Goal: Complete application form: Complete application form

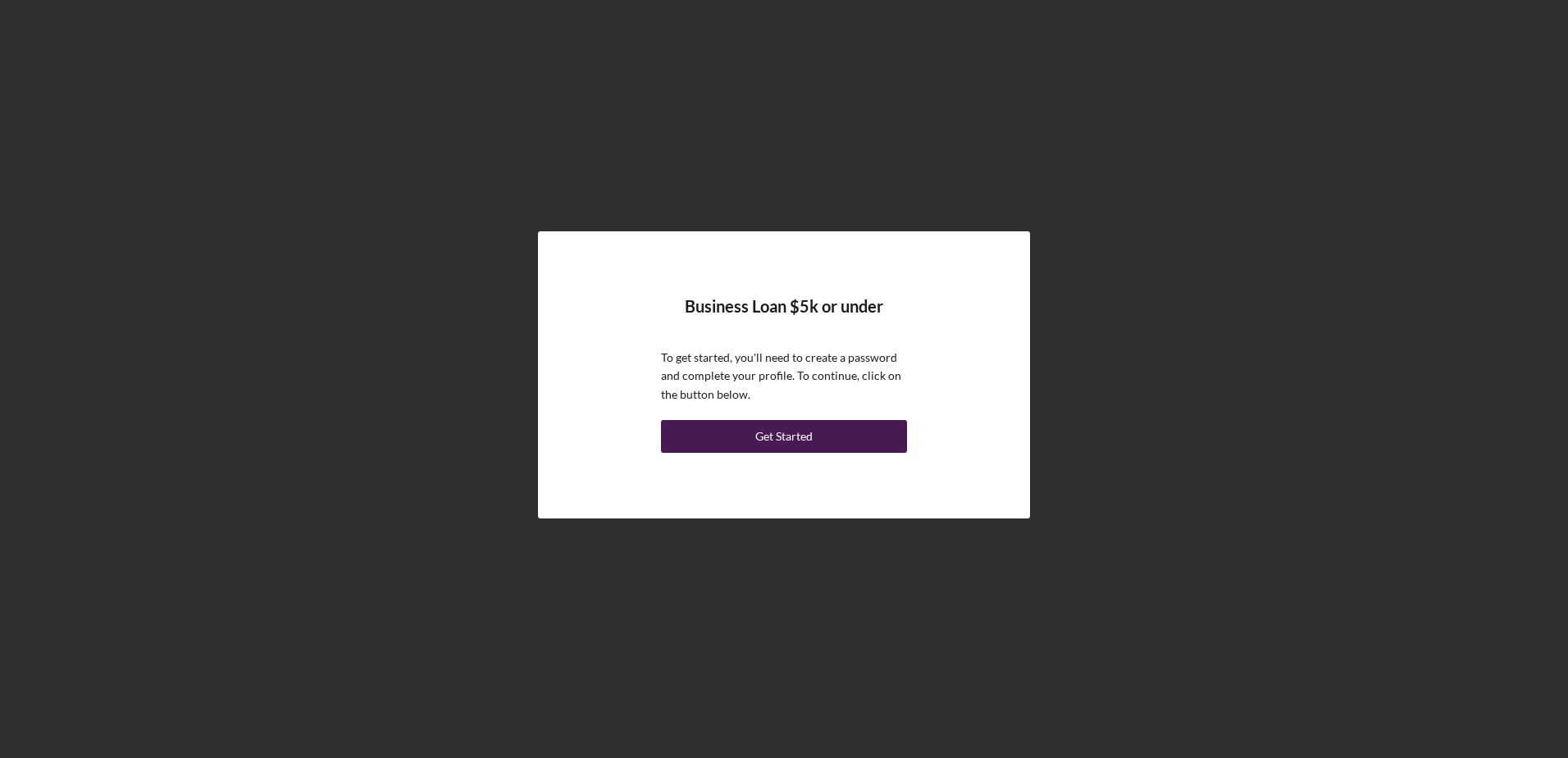
click at [783, 433] on div "Get Started" at bounding box center [784, 436] width 58 height 33
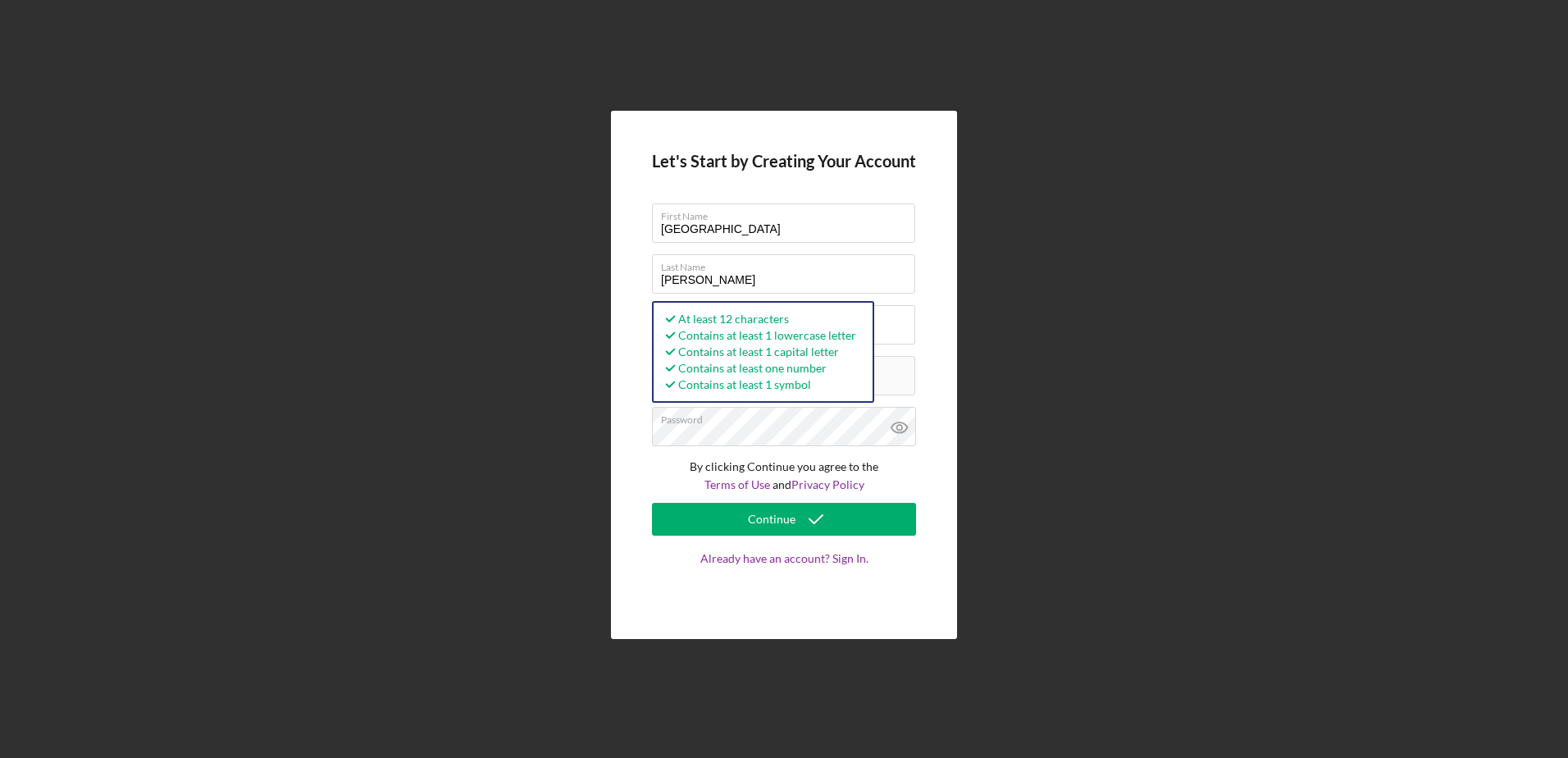
drag, startPoint x: 1017, startPoint y: 440, endPoint x: 991, endPoint y: 450, distance: 27.9
click at [1017, 440] on div "Let's Start by Creating Your Account First Name India Last Name Mitchell Busine…" at bounding box center [784, 375] width 1551 height 750
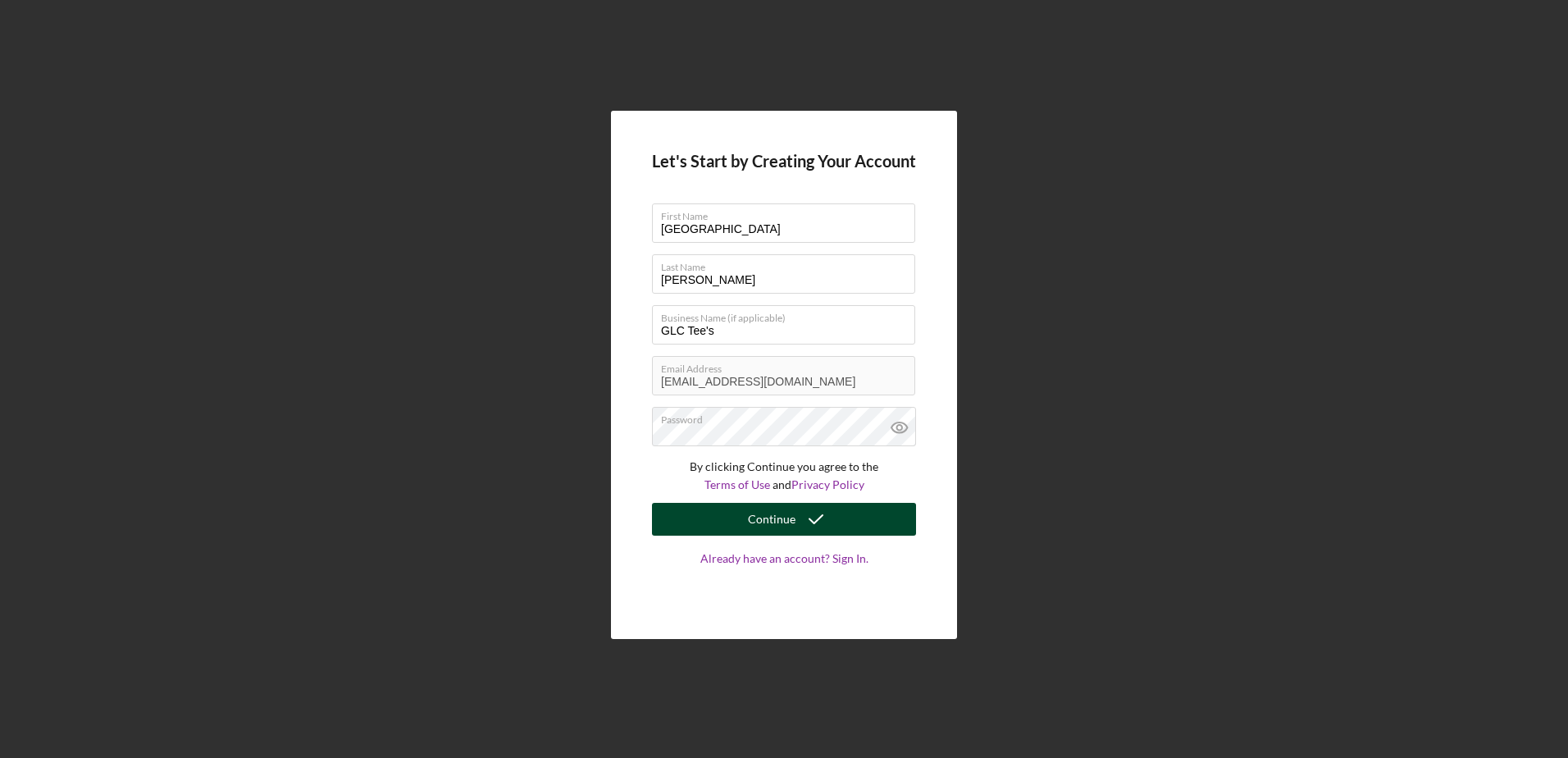
click at [758, 518] on div "Continue" at bounding box center [771, 519] width 48 height 33
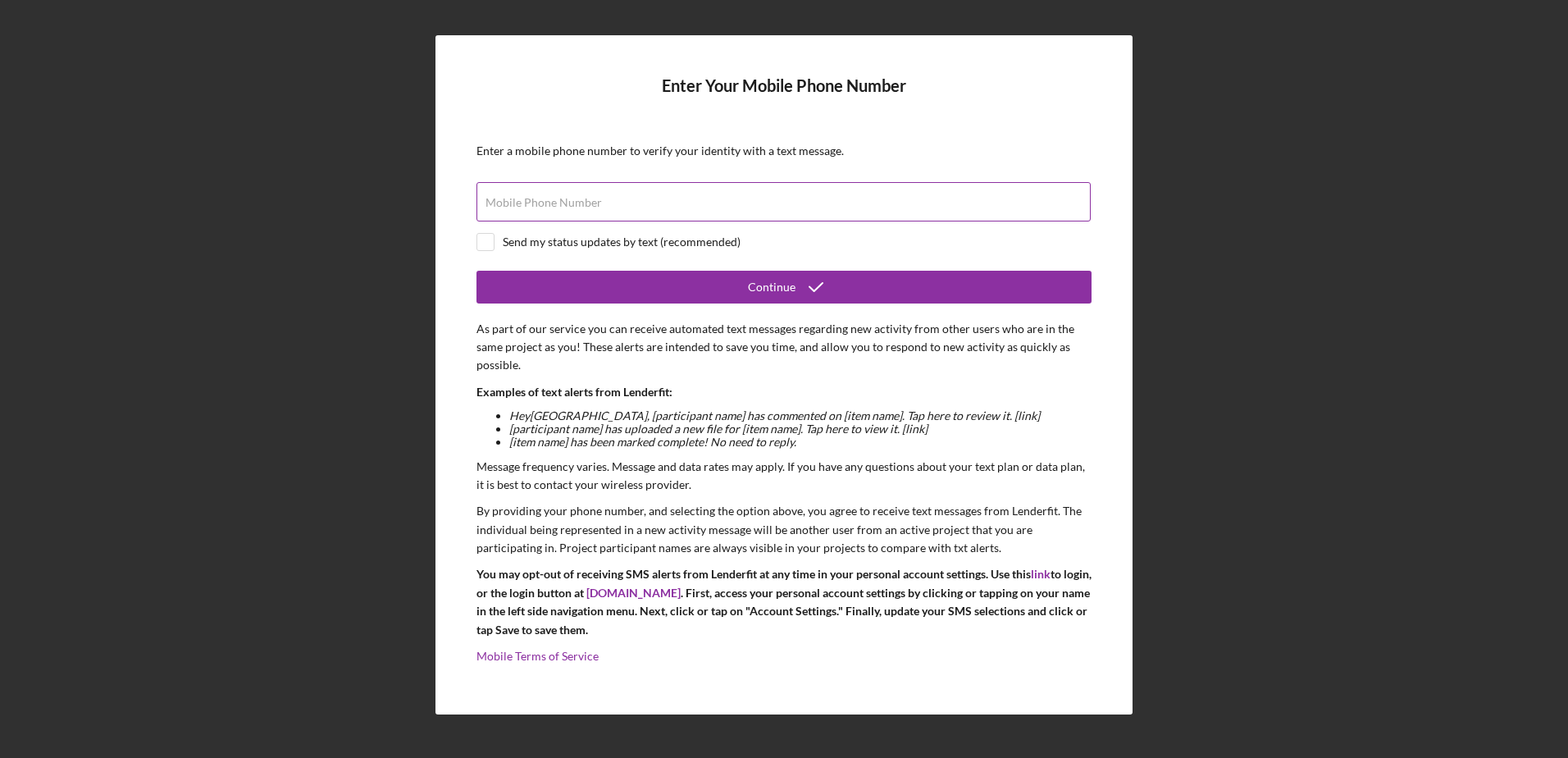
click at [653, 206] on div "Mobile Phone Number" at bounding box center [784, 202] width 615 height 41
type input "(314) 817-7475"
click at [492, 241] on input "checkbox" at bounding box center [486, 242] width 17 height 17
checkbox input "true"
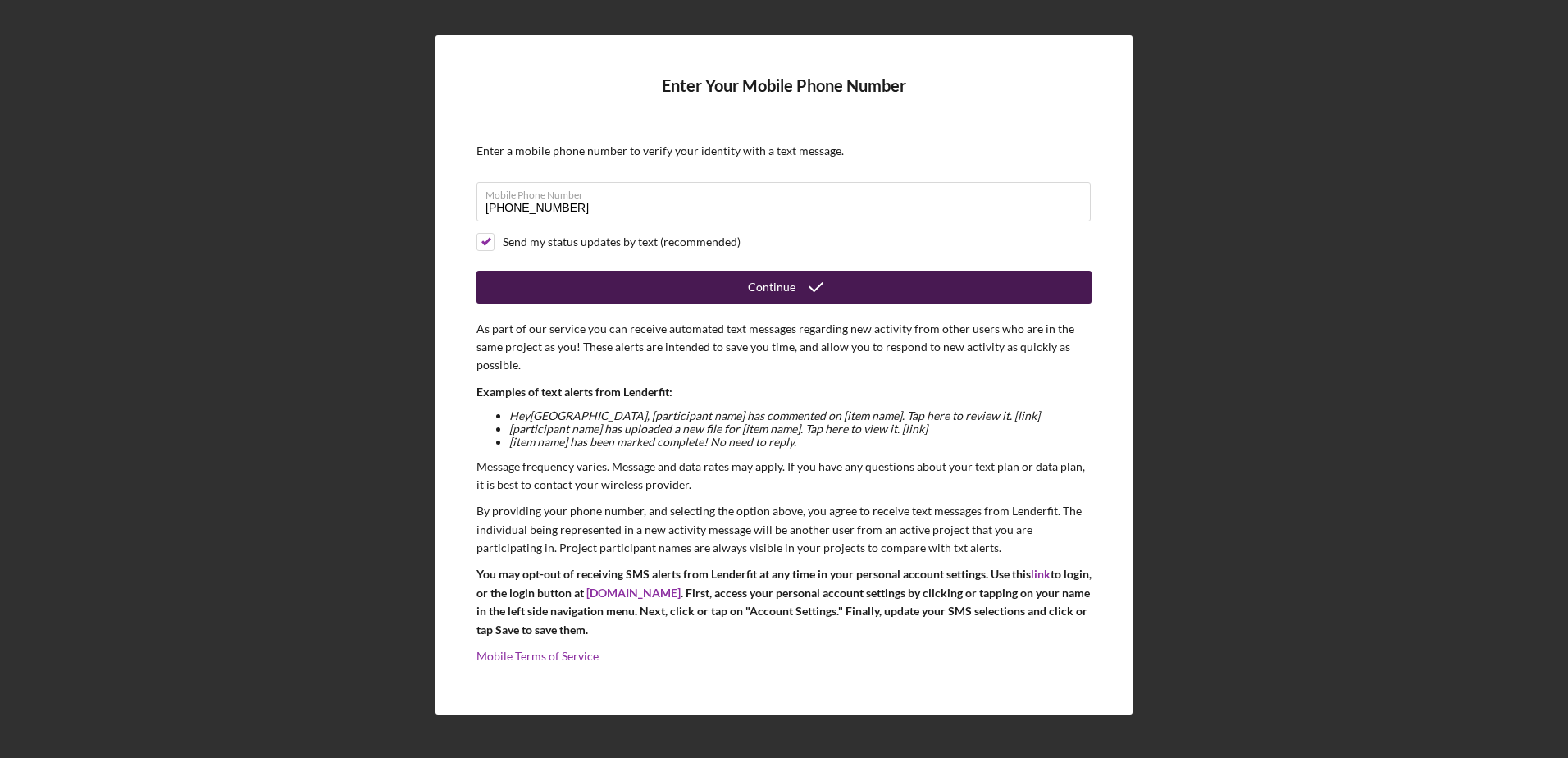
click at [781, 289] on div "Continue" at bounding box center [771, 287] width 48 height 33
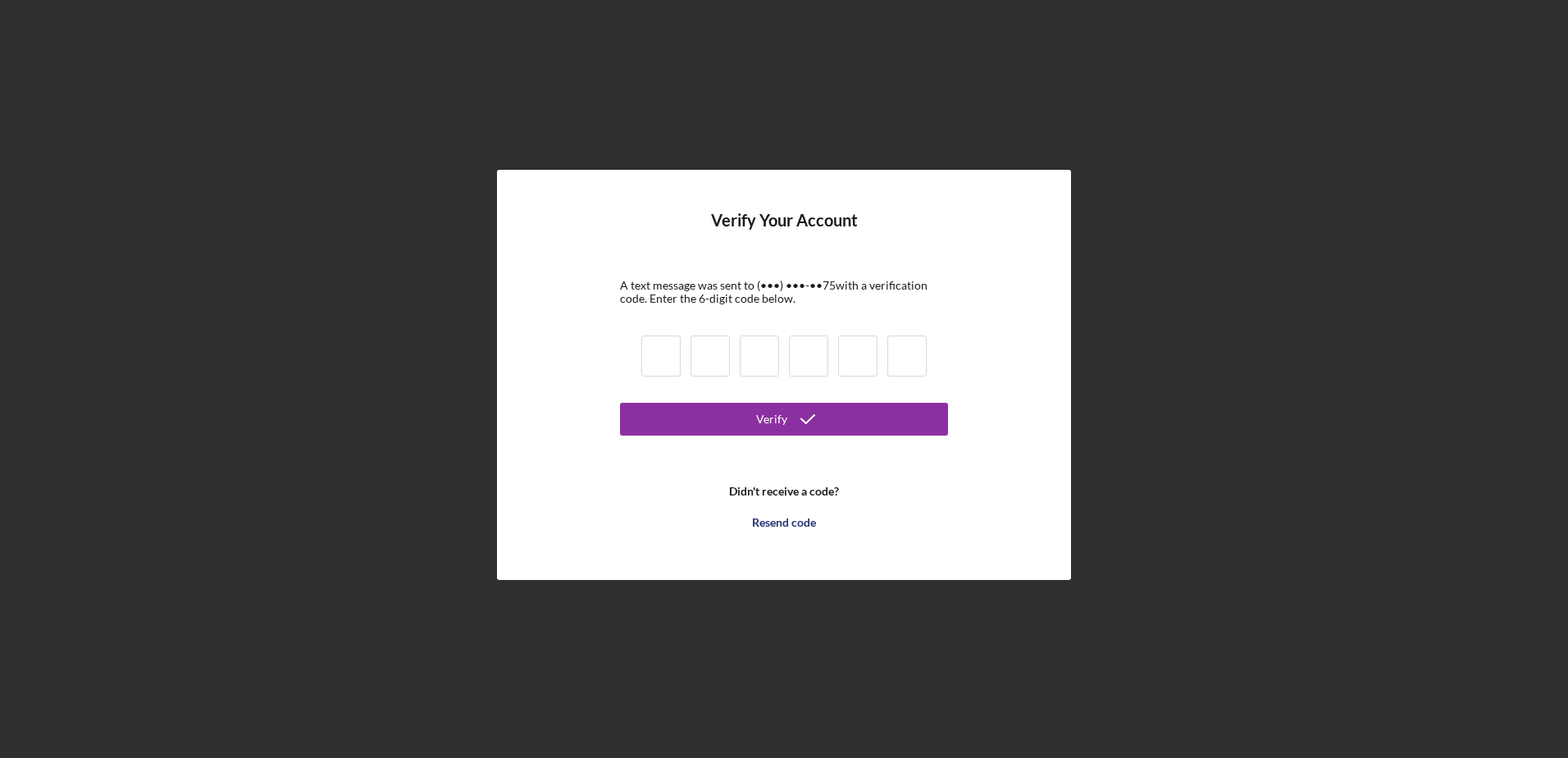
click at [672, 357] on input at bounding box center [661, 356] width 39 height 41
type input "3"
type input "0"
type input "6"
type input "2"
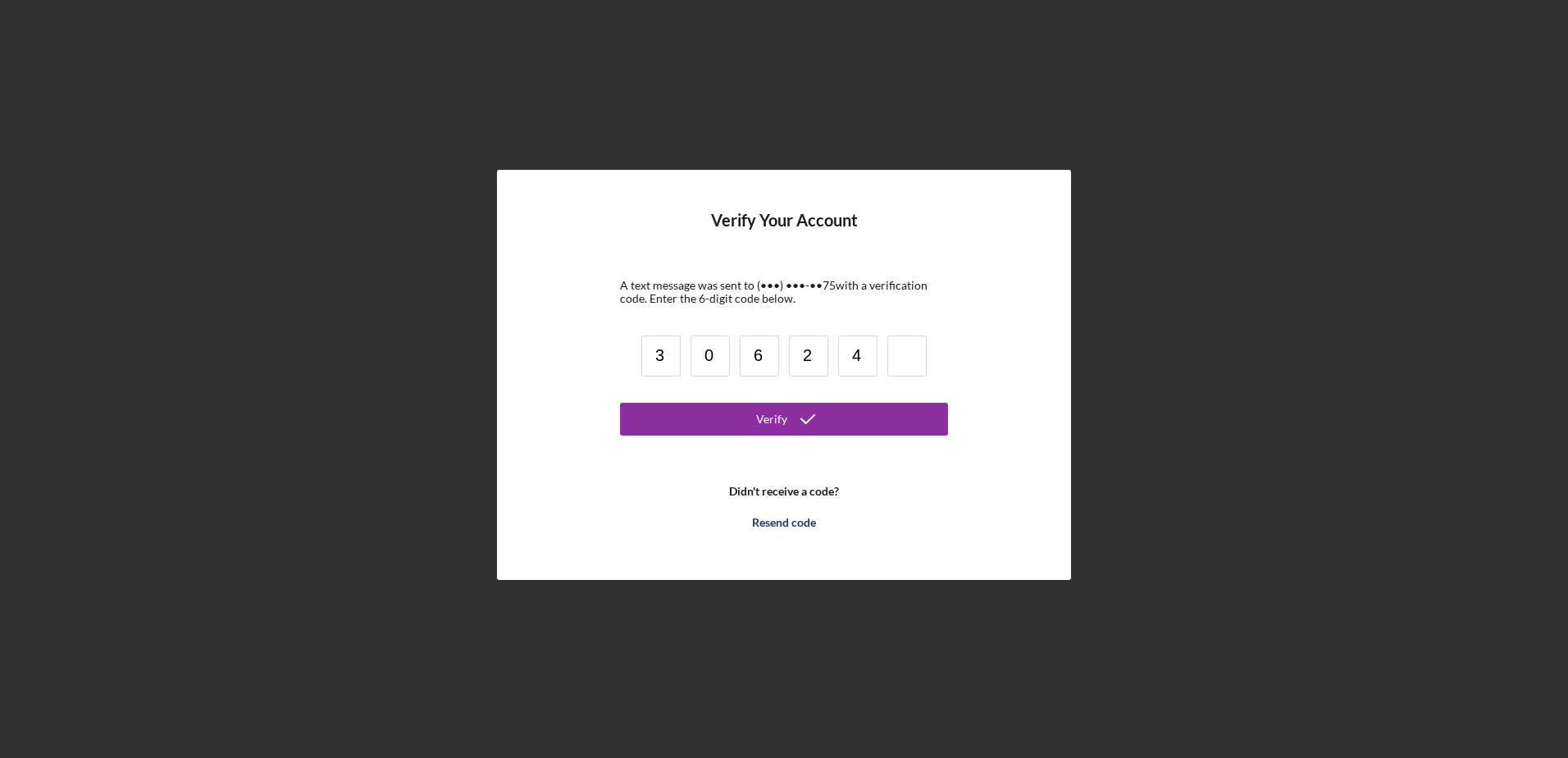
type input "4"
type input "0"
click at [774, 425] on div "Verify" at bounding box center [771, 418] width 31 height 33
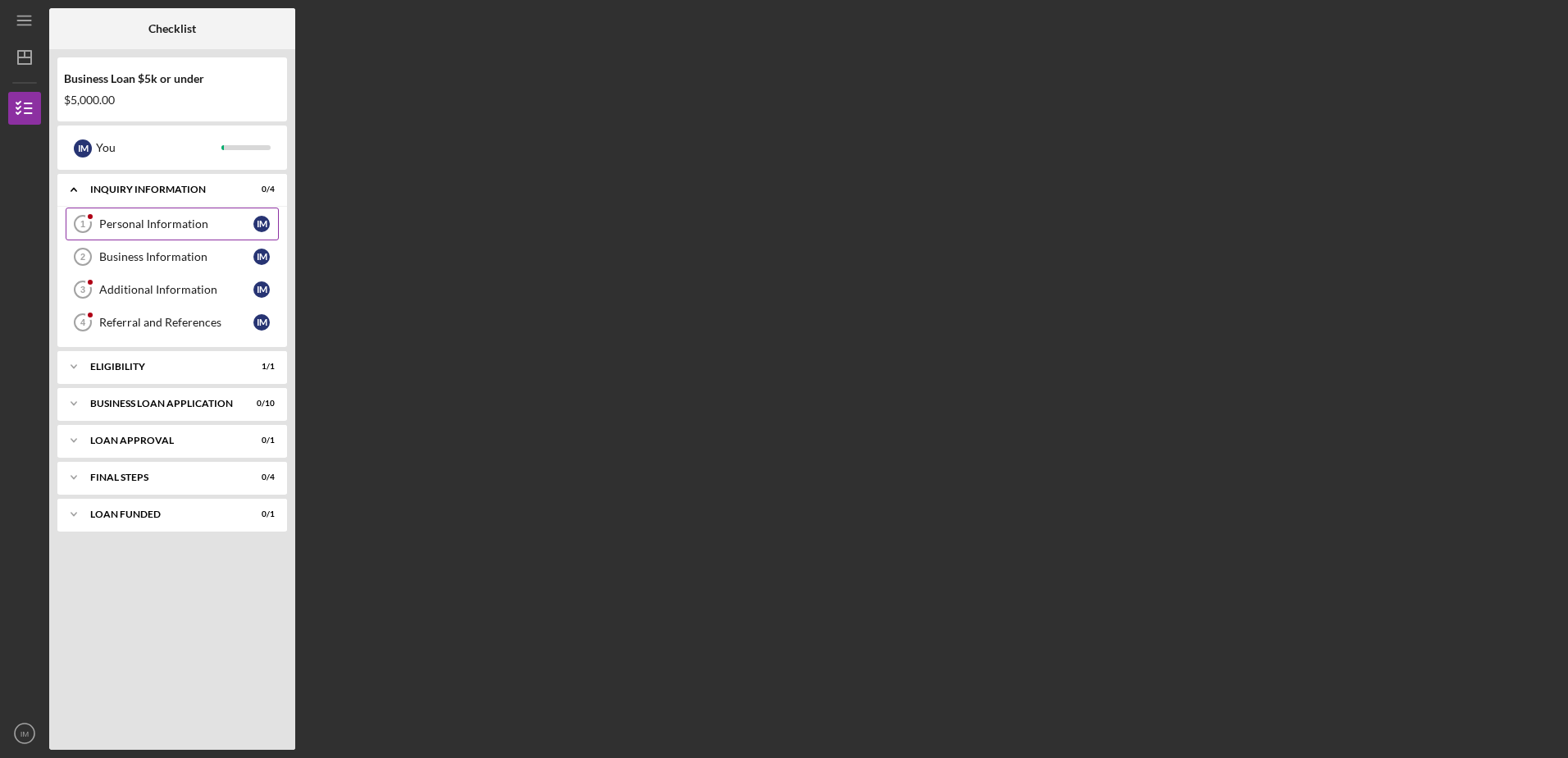
click at [161, 223] on div "Personal Information" at bounding box center [176, 224] width 154 height 13
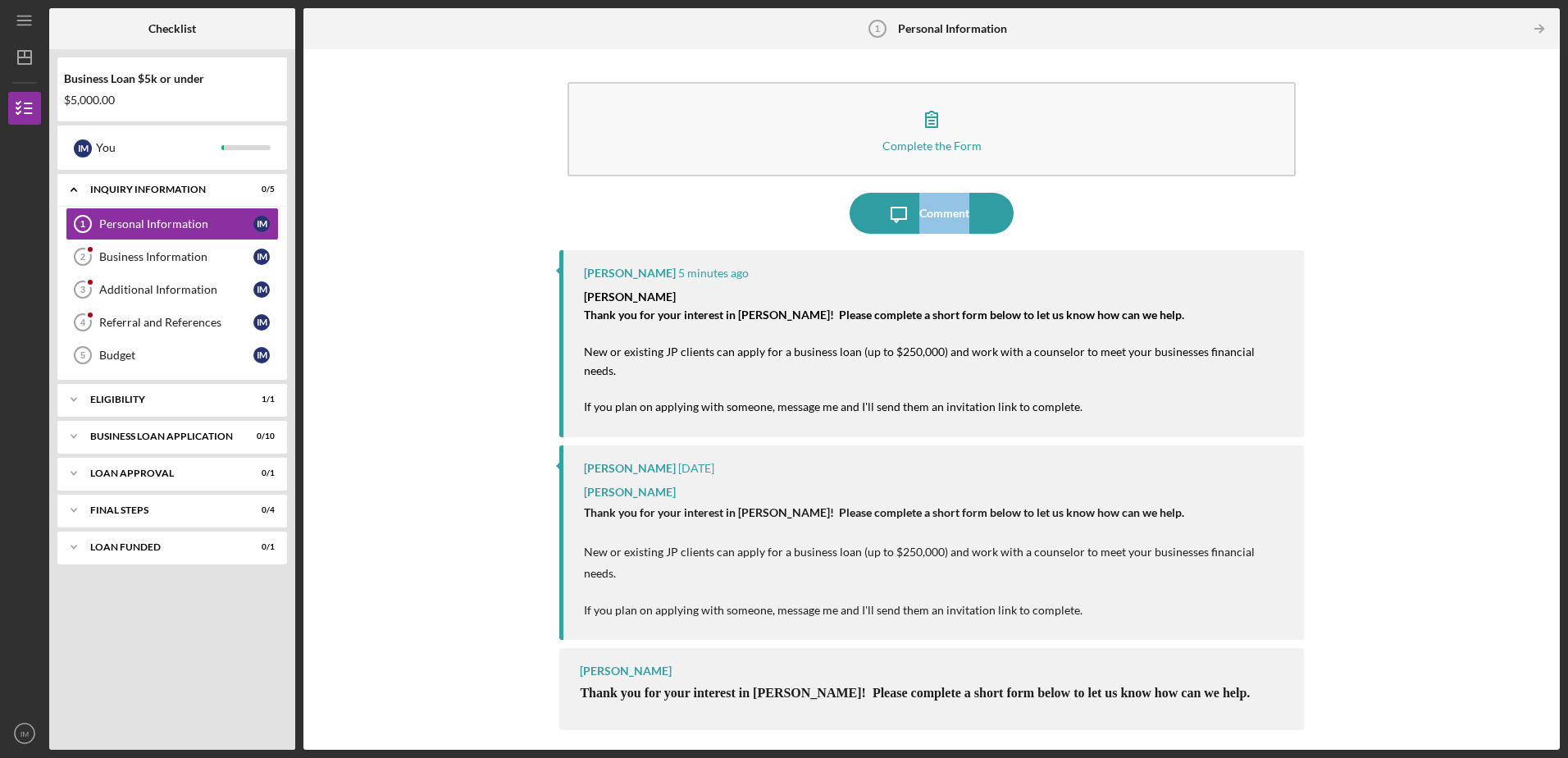
drag, startPoint x: 1563, startPoint y: 145, endPoint x: 1571, endPoint y: 225, distance: 80.4
click at [1567, 225] on html "Icon/Menu Personal Information 1 Personal Information Checklist Business Loan $…" at bounding box center [784, 379] width 1568 height 758
click at [161, 257] on div "Business Information" at bounding box center [176, 257] width 154 height 13
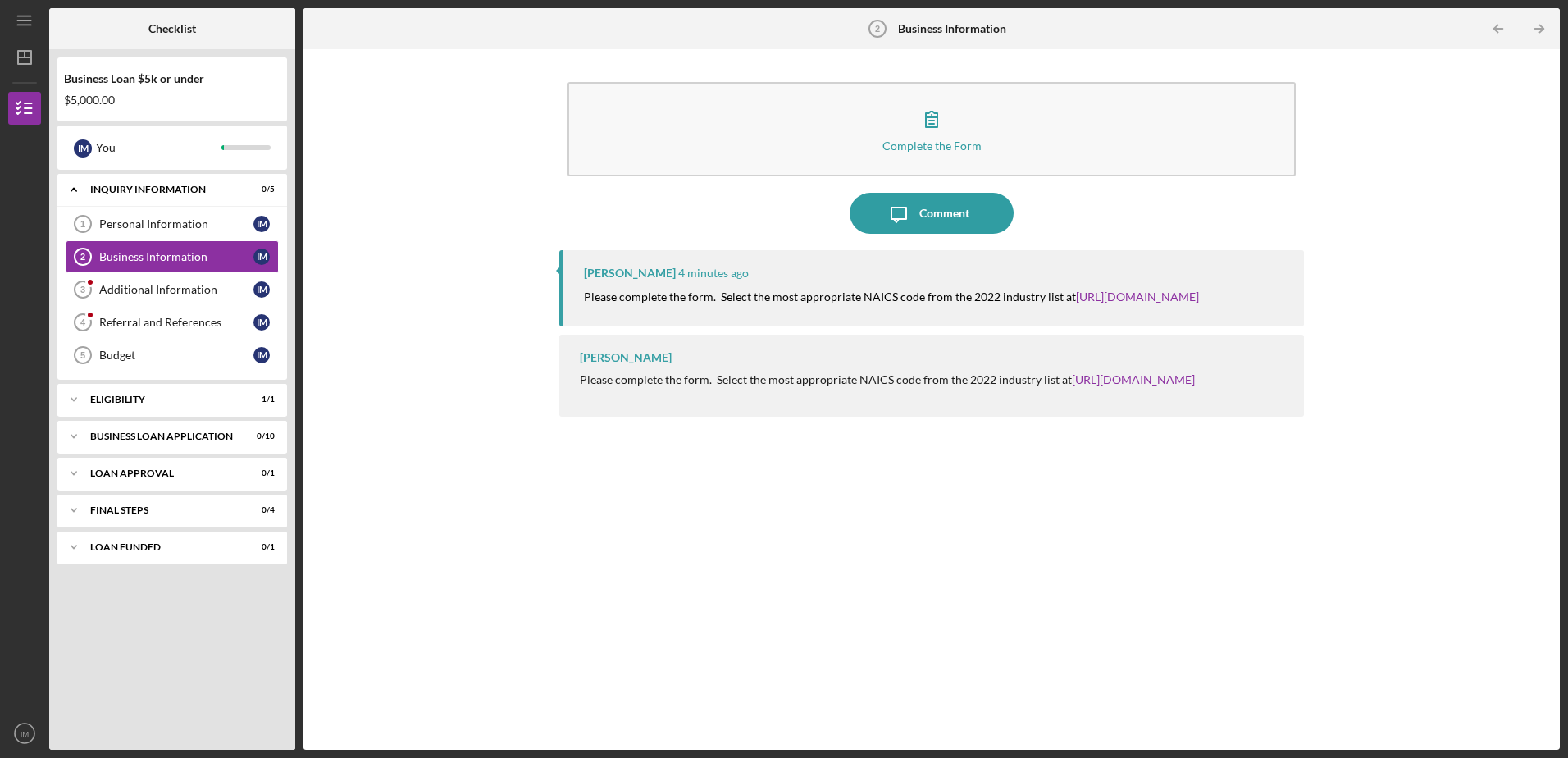
click at [920, 295] on mark "Please complete the form. Select the most appropriate NAICS code from the 2022 …" at bounding box center [830, 296] width 492 height 14
click at [1114, 296] on link "[URL][DOMAIN_NAME]" at bounding box center [1137, 296] width 123 height 14
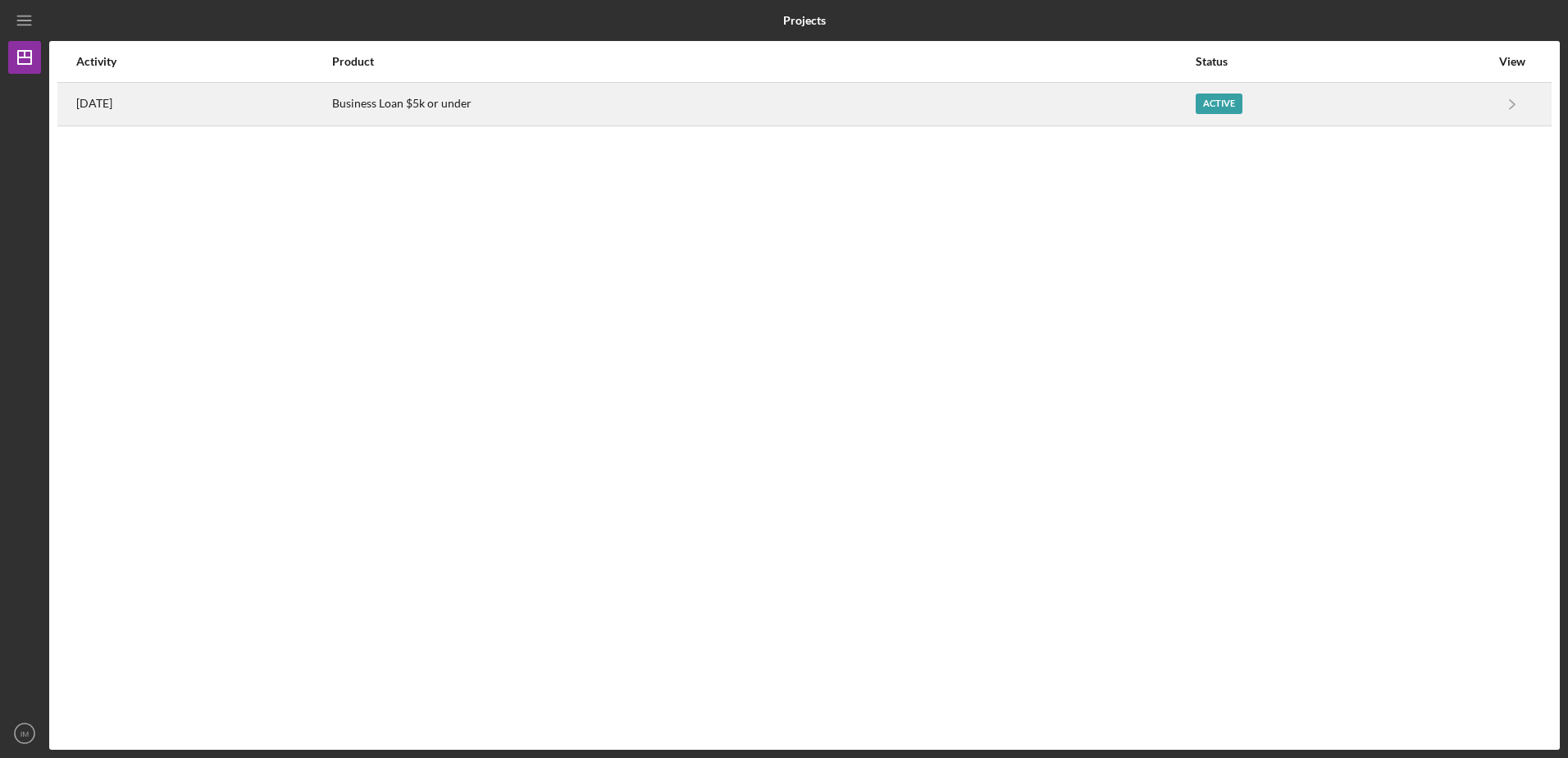
click at [460, 105] on div "Business Loan $5k or under" at bounding box center [763, 104] width 862 height 41
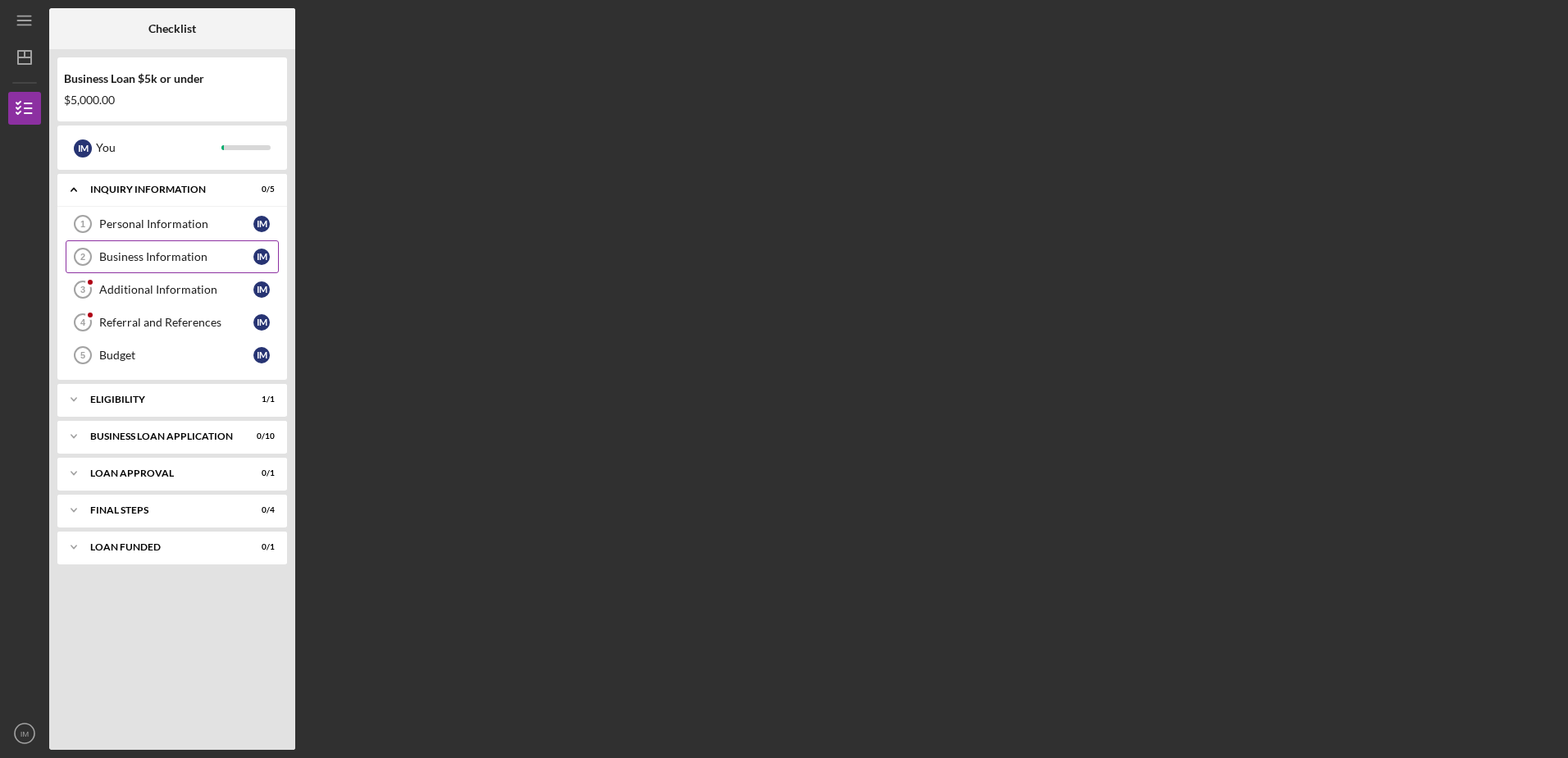
click at [152, 262] on div "Business Information" at bounding box center [176, 257] width 154 height 13
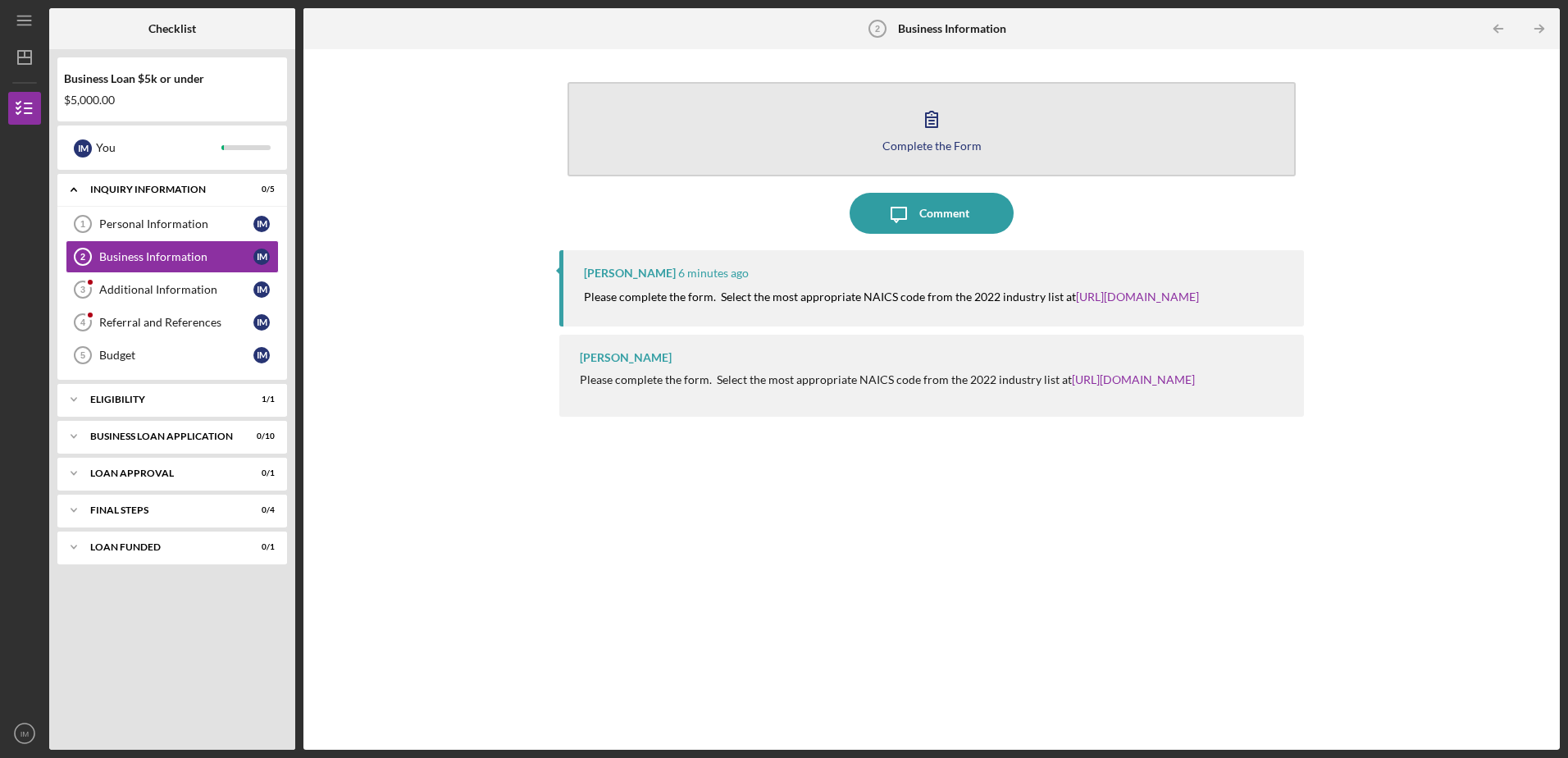
click at [938, 117] on icon "button" at bounding box center [931, 119] width 41 height 41
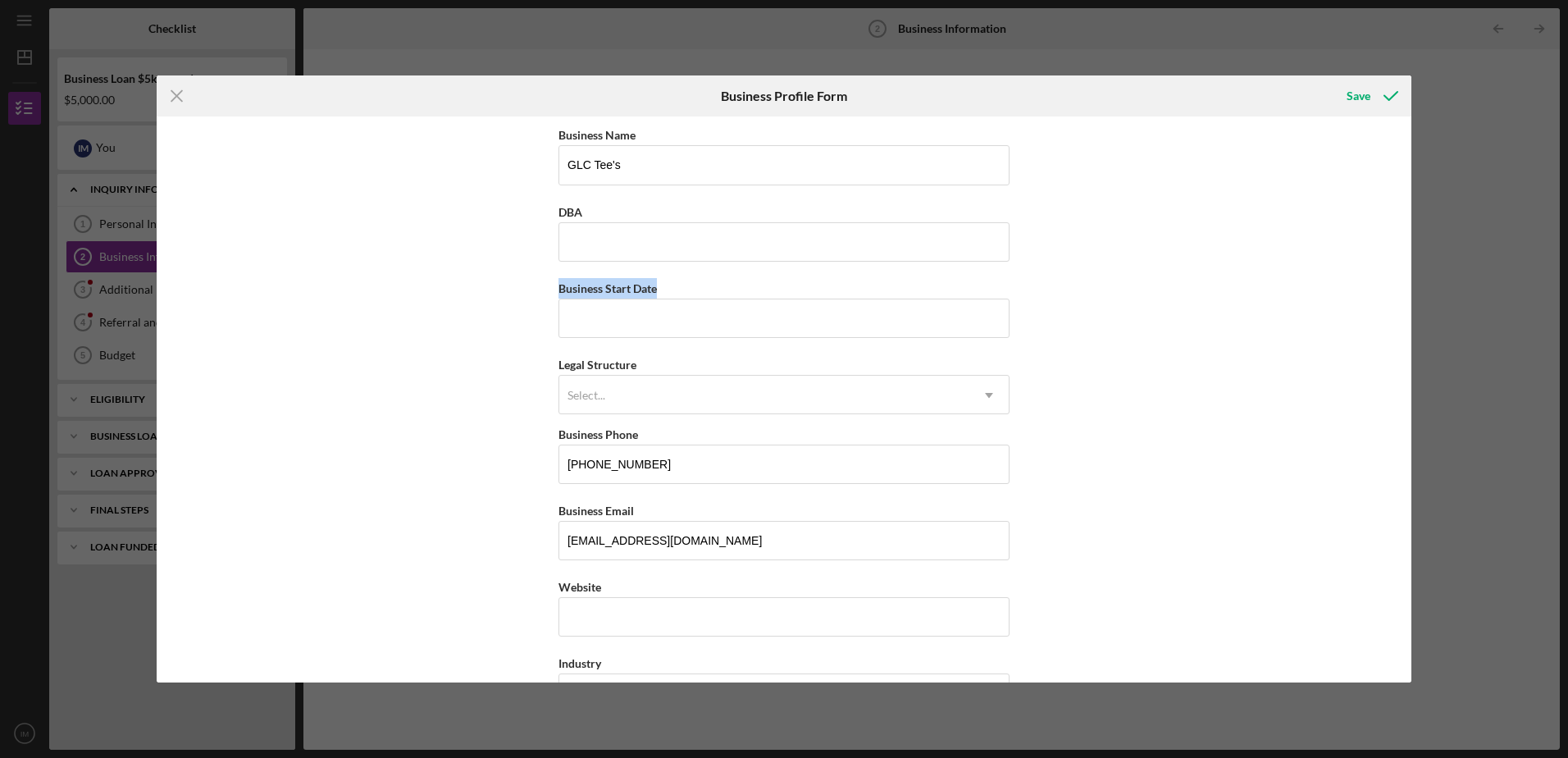
drag, startPoint x: 1405, startPoint y: 259, endPoint x: 1402, endPoint y: 327, distance: 68.1
click at [1402, 327] on div "Business Name GLC Tee's DBA Business Start Date Legal Structure Select... Icon/…" at bounding box center [784, 399] width 1254 height 566
click at [1316, 353] on div "Business Name GLC Tee's DBA Business Start Date Legal Structure Select... Icon/…" at bounding box center [784, 399] width 1254 height 566
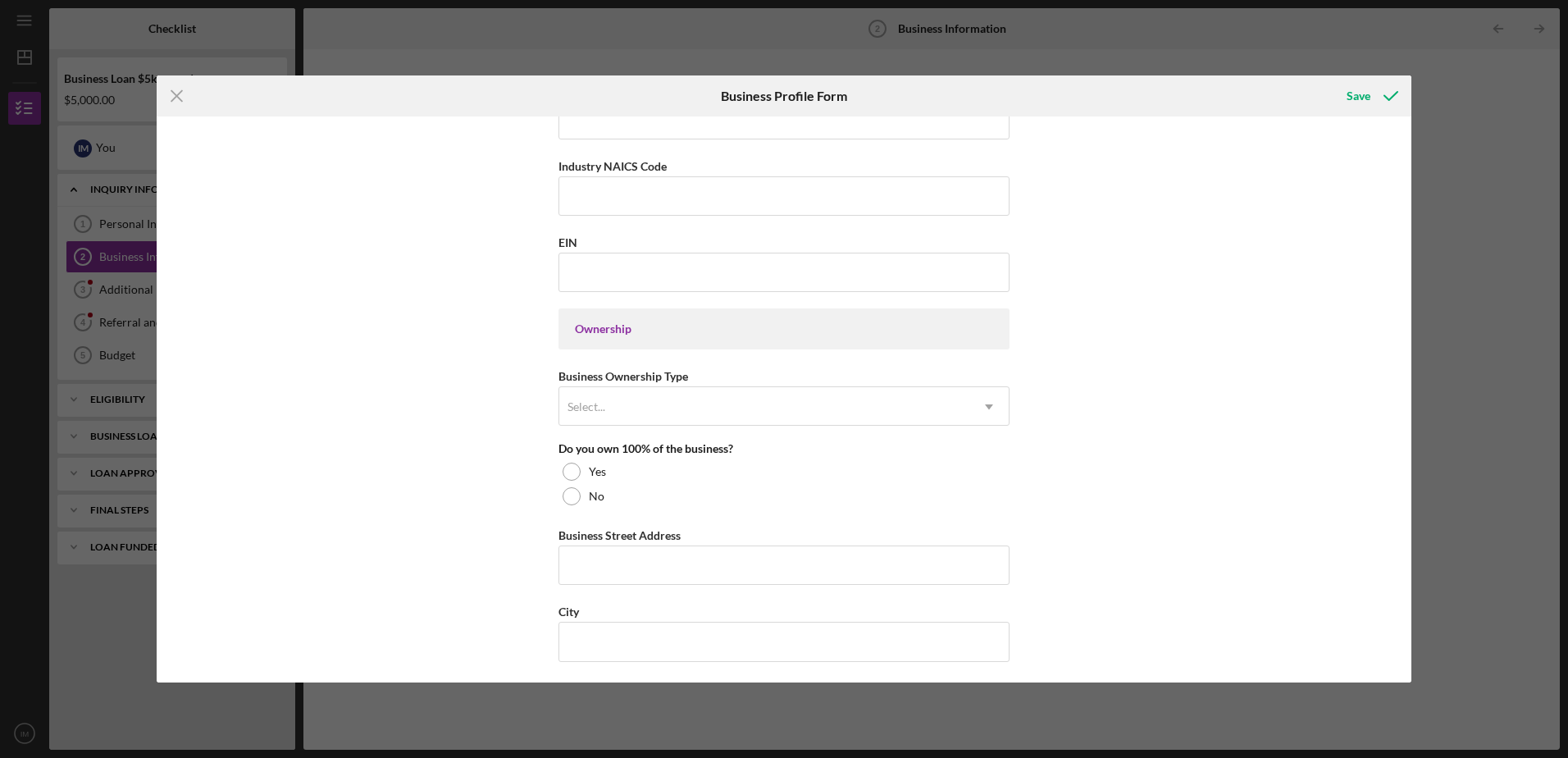
scroll to position [590, 0]
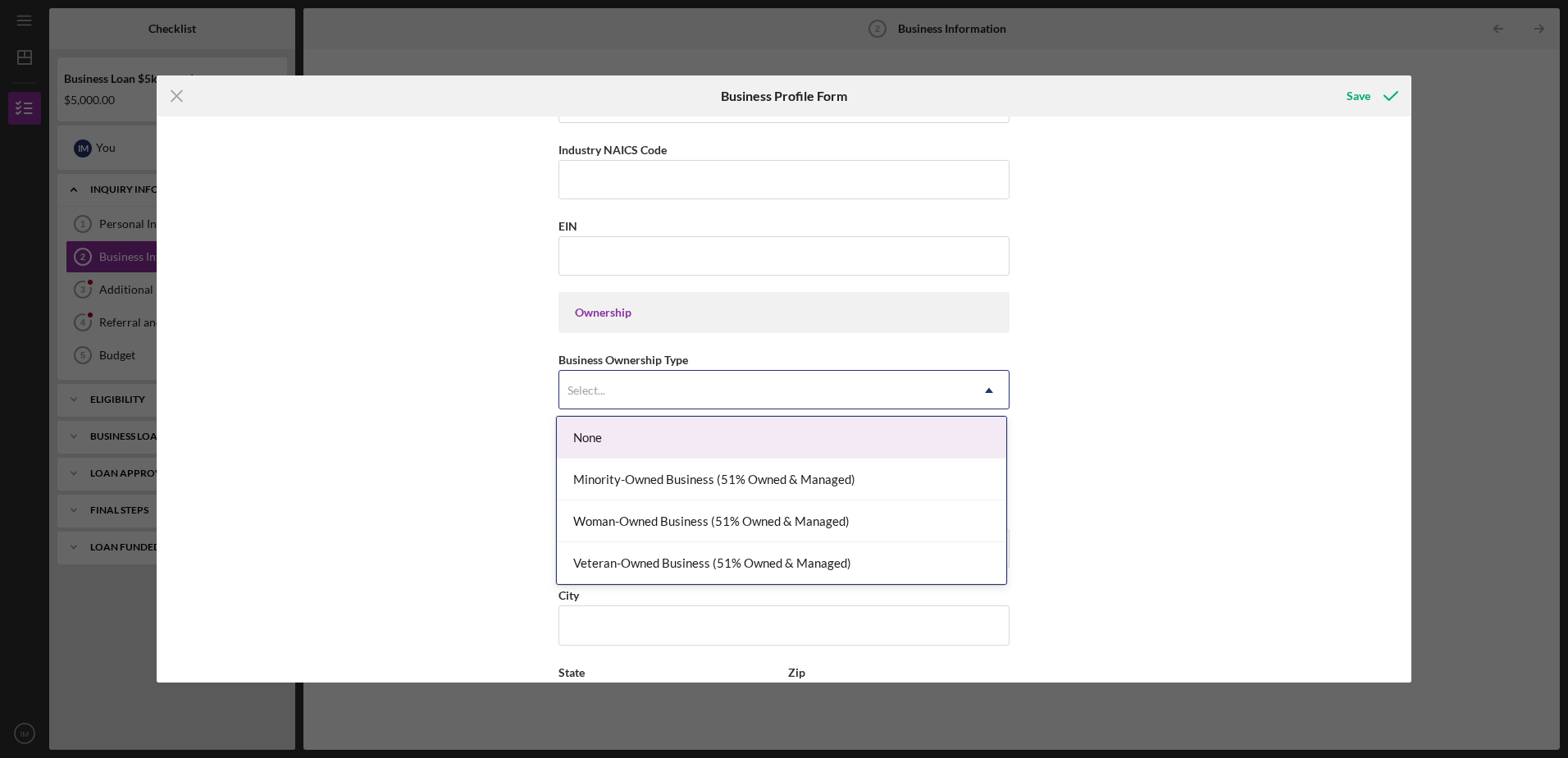
click at [987, 388] on icon "Icon/Dropdown Arrow" at bounding box center [988, 390] width 39 height 39
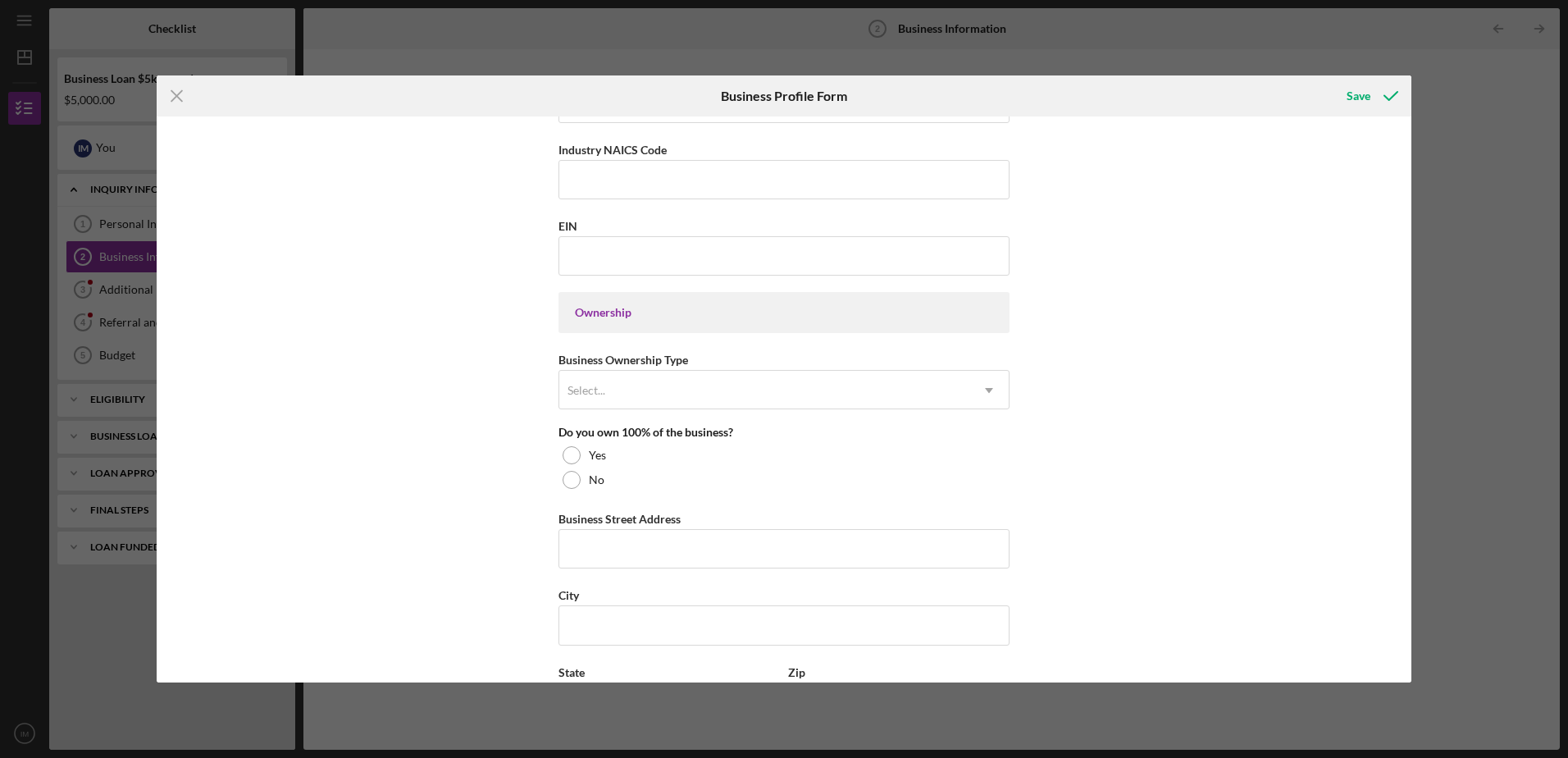
click at [1185, 370] on div "Business Name GLC Tee's DBA Business Start Date Legal Structure Select... Icon/…" at bounding box center [784, 399] width 1254 height 566
drag, startPoint x: 1412, startPoint y: 358, endPoint x: 1416, endPoint y: 274, distance: 84.1
click at [1416, 274] on div "Icon/Menu Close Business Profile Form Save Business Name GLC Tee's DBA Business…" at bounding box center [784, 379] width 1568 height 758
click at [1464, 387] on div "Icon/Menu Close Business Profile Form Save Business Name GLC Tee's DBA Business…" at bounding box center [784, 379] width 1568 height 758
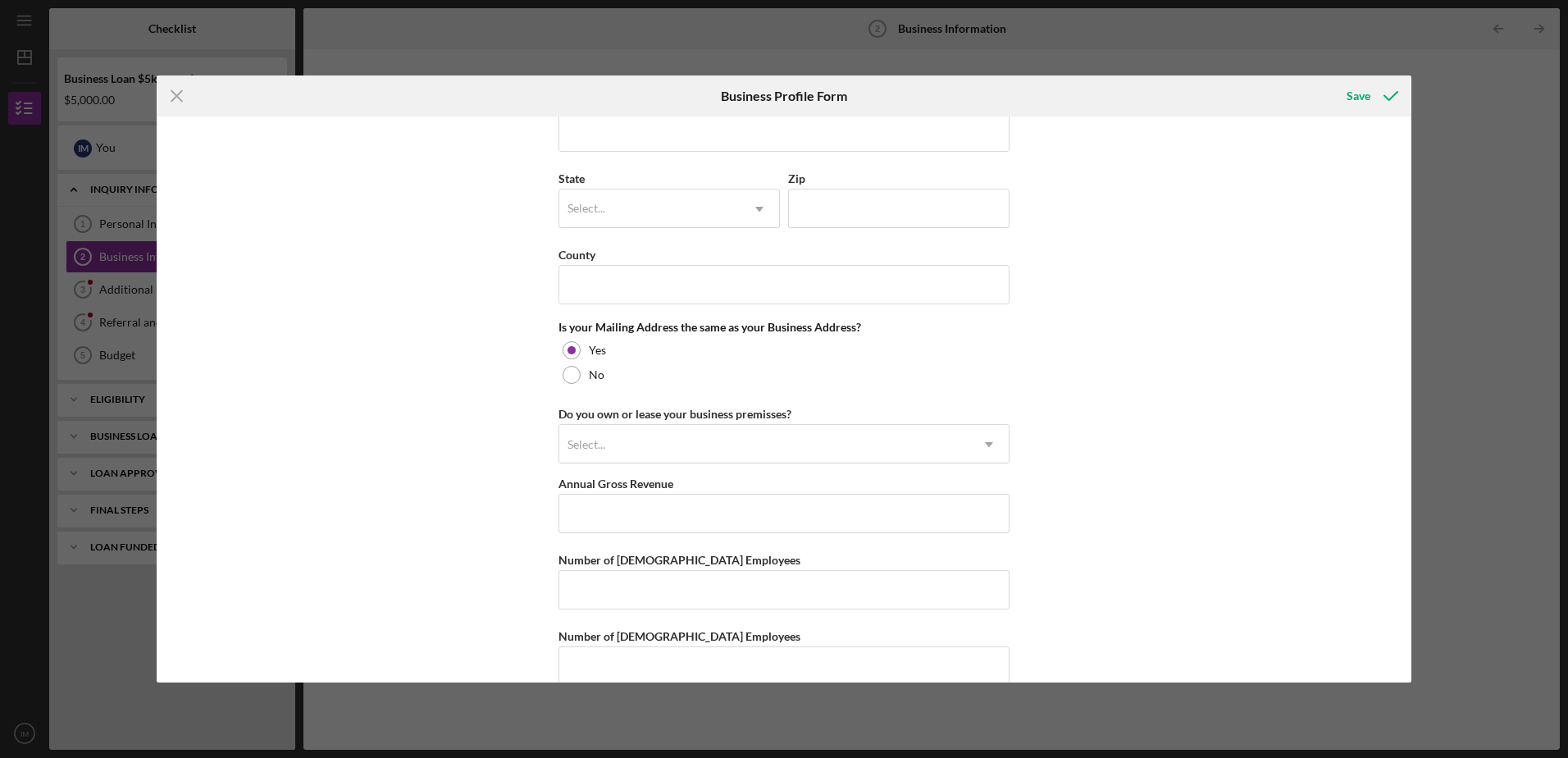
scroll to position [1112, 0]
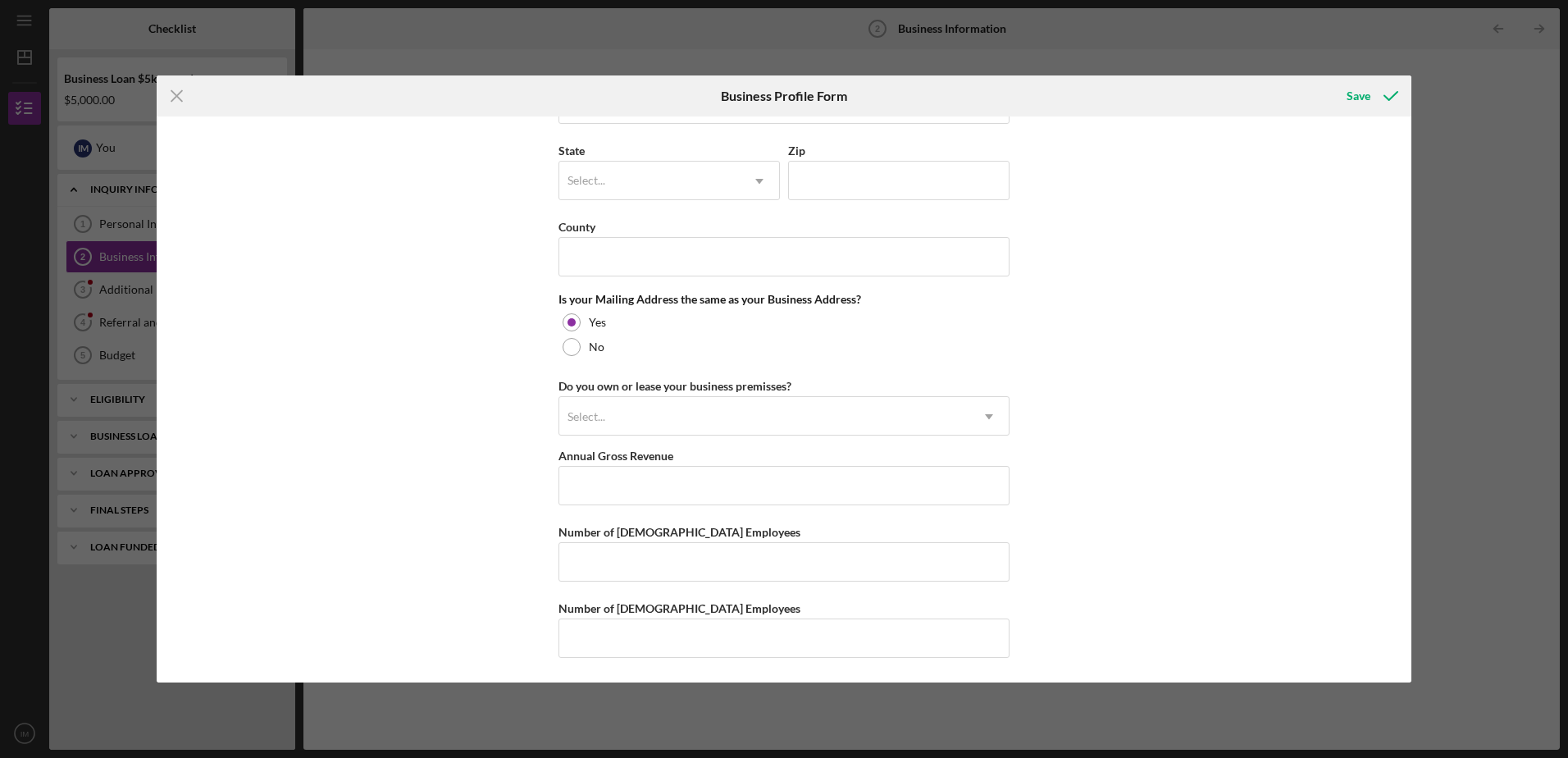
click at [1405, 504] on div "Business Name GLC Tee's DBA Business Start Date Legal Structure Select... Icon/…" at bounding box center [784, 399] width 1254 height 566
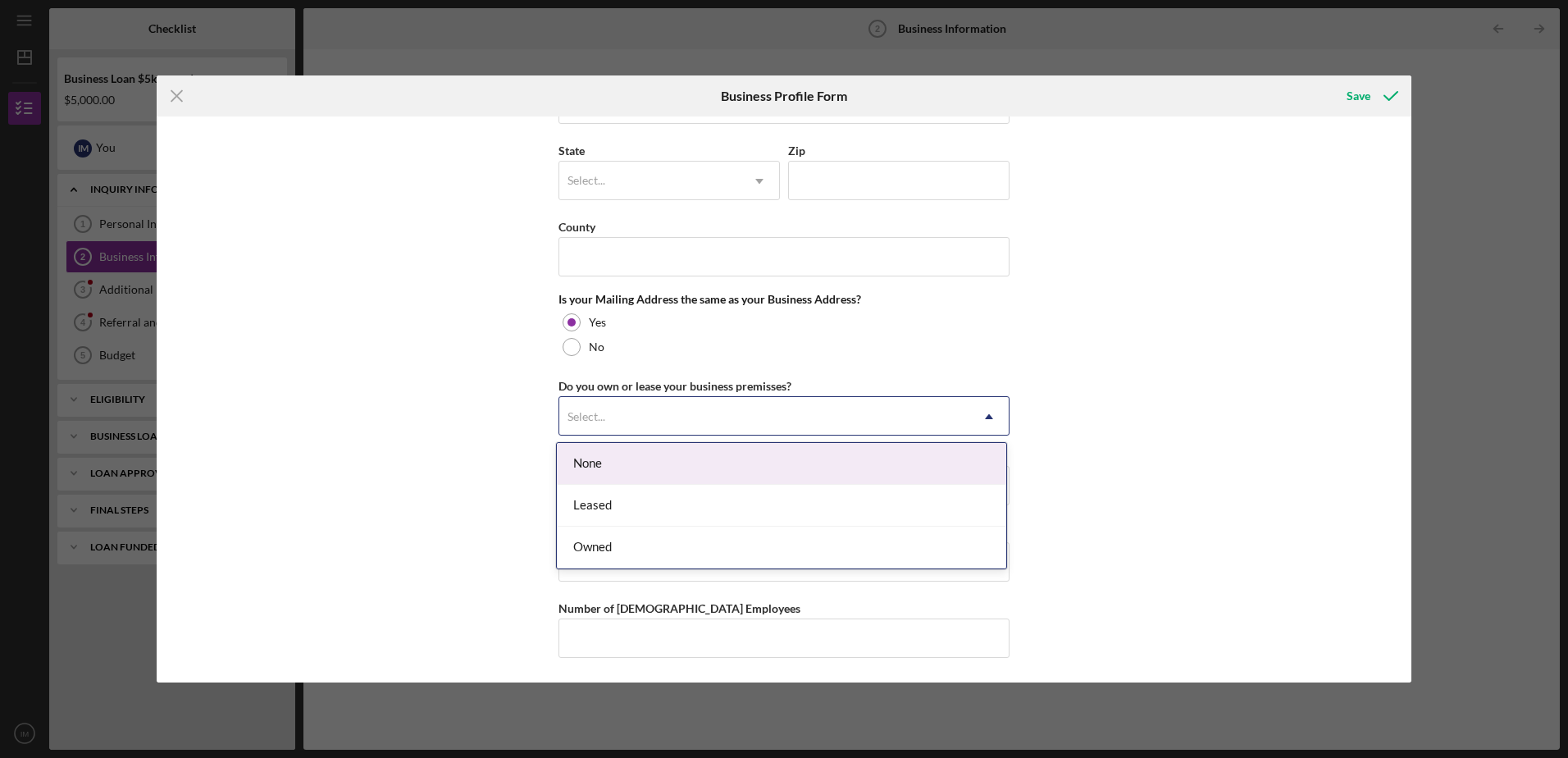
click at [983, 415] on icon "Icon/Dropdown Arrow" at bounding box center [988, 417] width 39 height 39
click at [1110, 510] on div "Business Name GLC Tee's DBA Business Start Date Legal Structure Select... Icon/…" at bounding box center [784, 399] width 1254 height 566
click at [993, 415] on icon "Icon/Dropdown Arrow" at bounding box center [988, 417] width 39 height 39
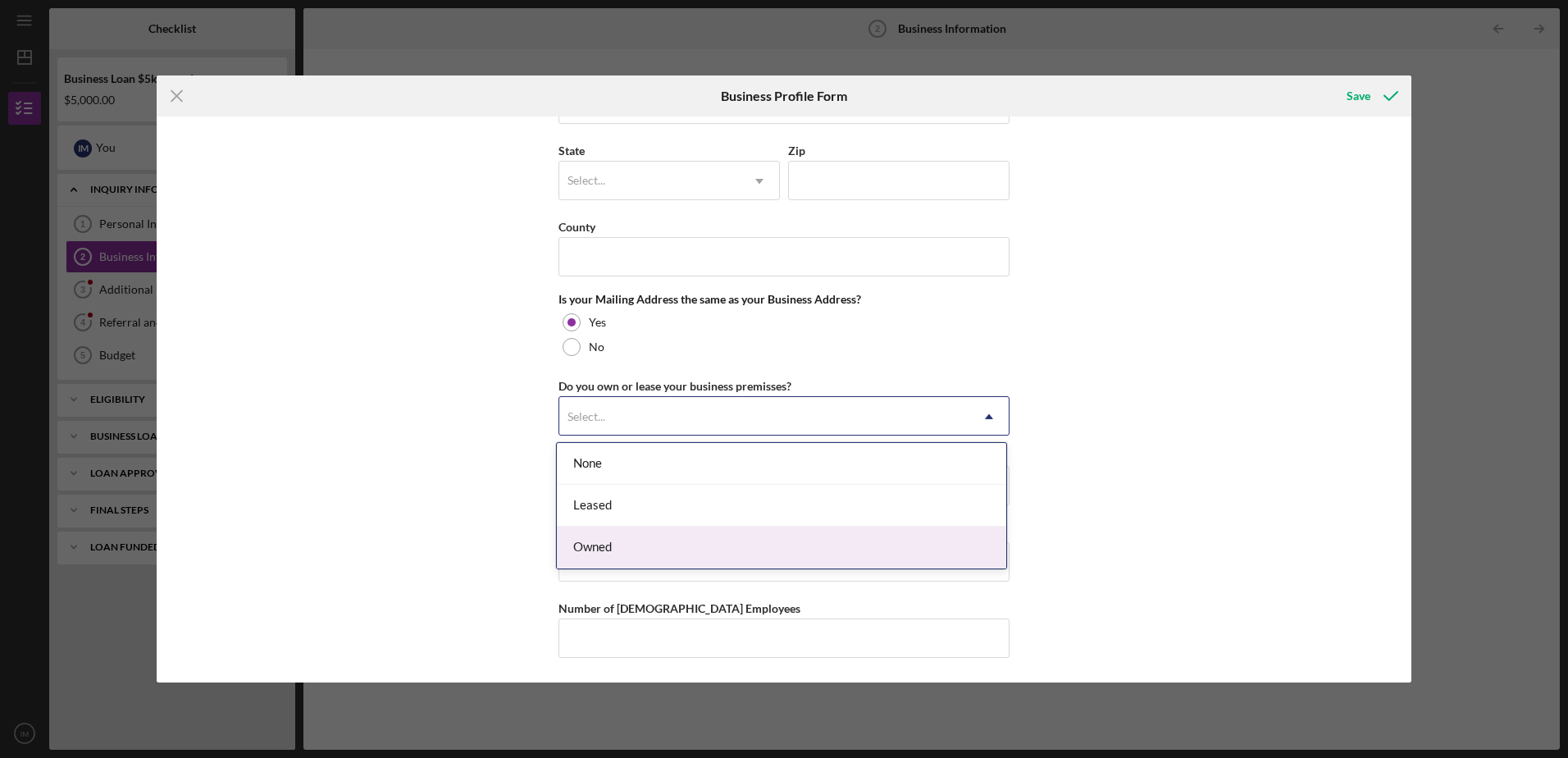
click at [605, 547] on div "Owned" at bounding box center [781, 548] width 449 height 42
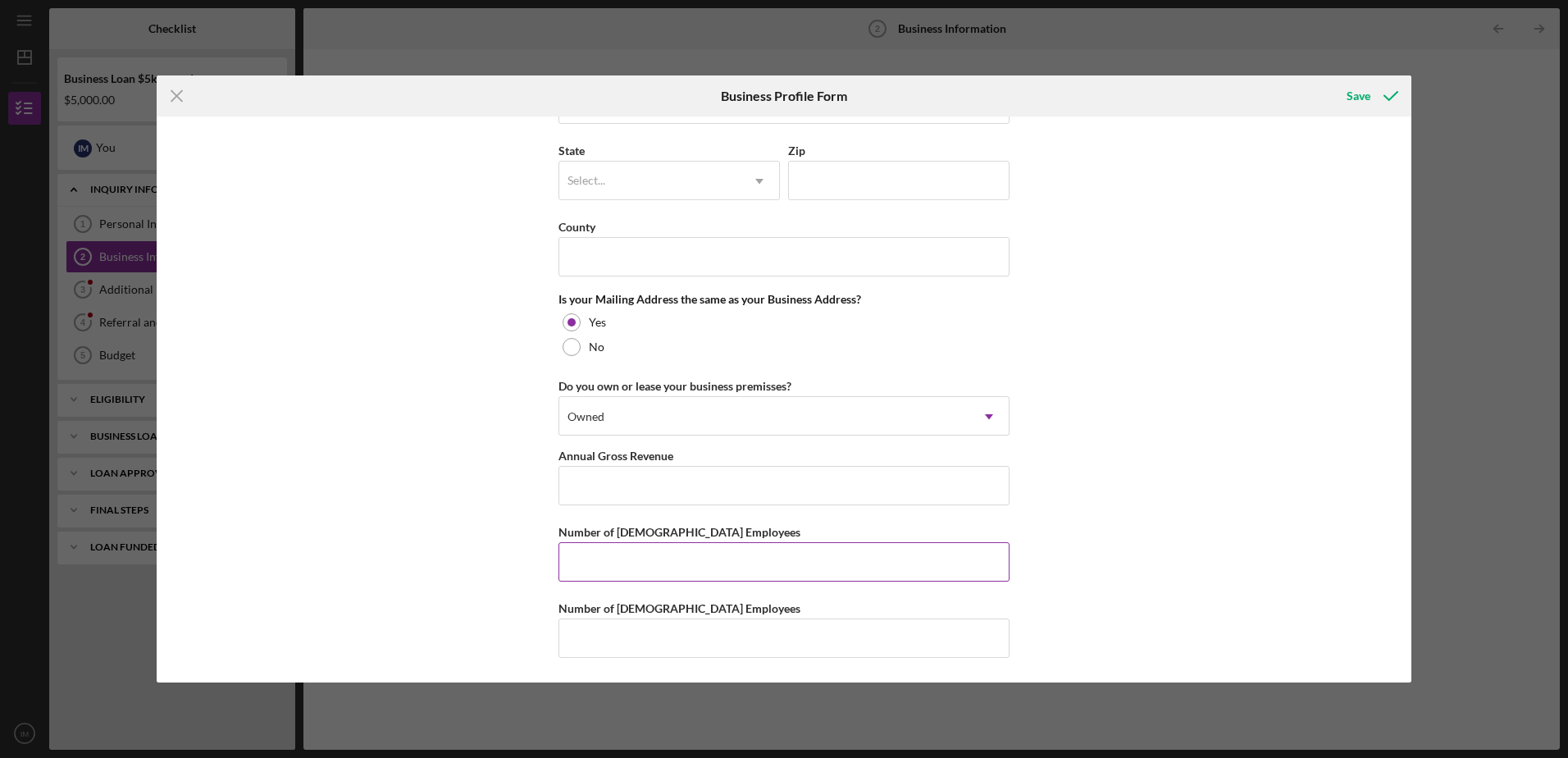
click at [762, 571] on input "Number of [DEMOGRAPHIC_DATA] Employees" at bounding box center [784, 561] width 451 height 39
type input "1"
click at [1223, 469] on div "Business Name GLC Tee's DBA Business Start Date Legal Structure Select... Icon/…" at bounding box center [784, 399] width 1254 height 566
click at [1351, 99] on div "Save" at bounding box center [1358, 95] width 23 height 33
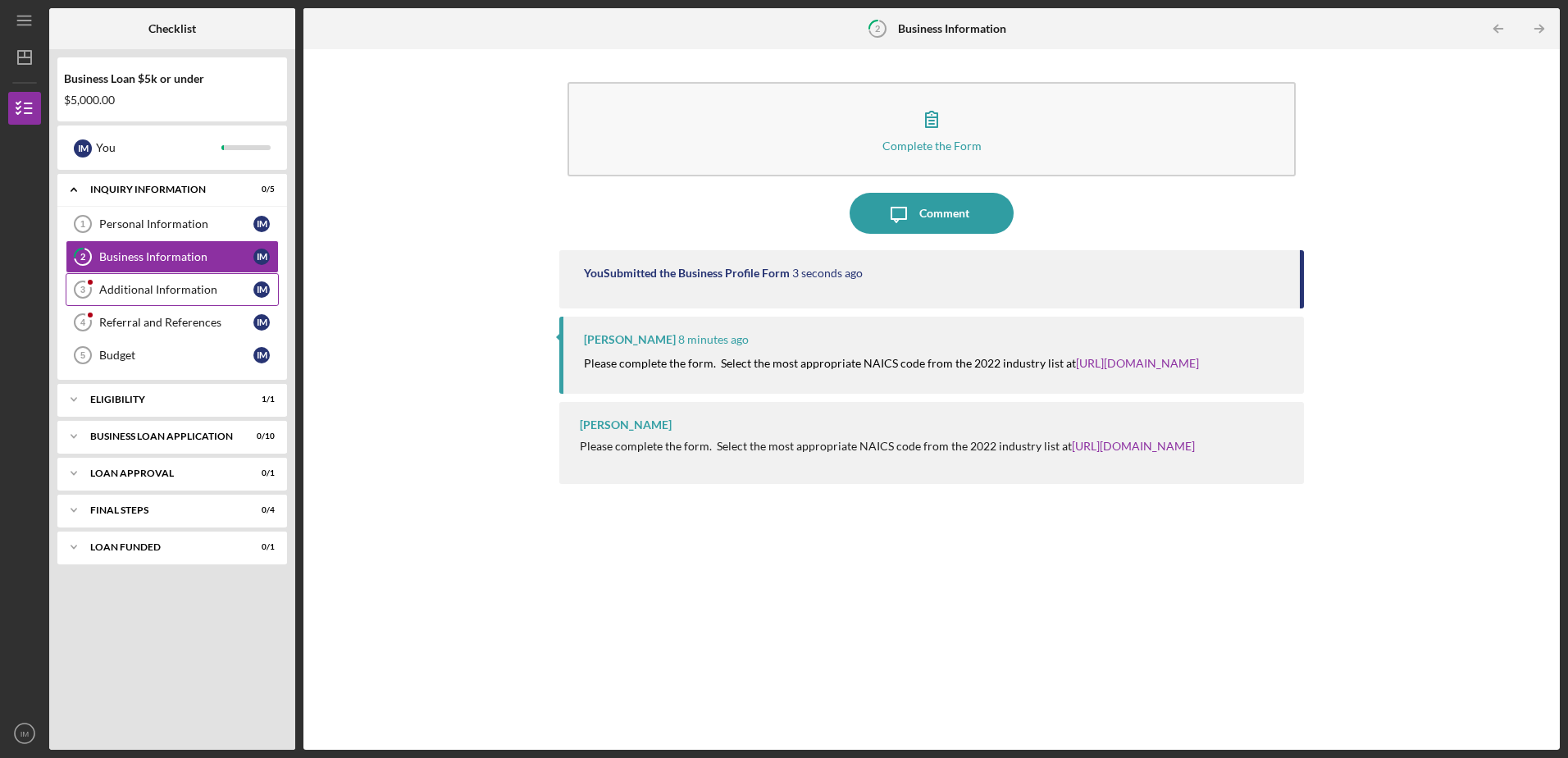
click at [142, 285] on div "Additional Information" at bounding box center [176, 289] width 154 height 13
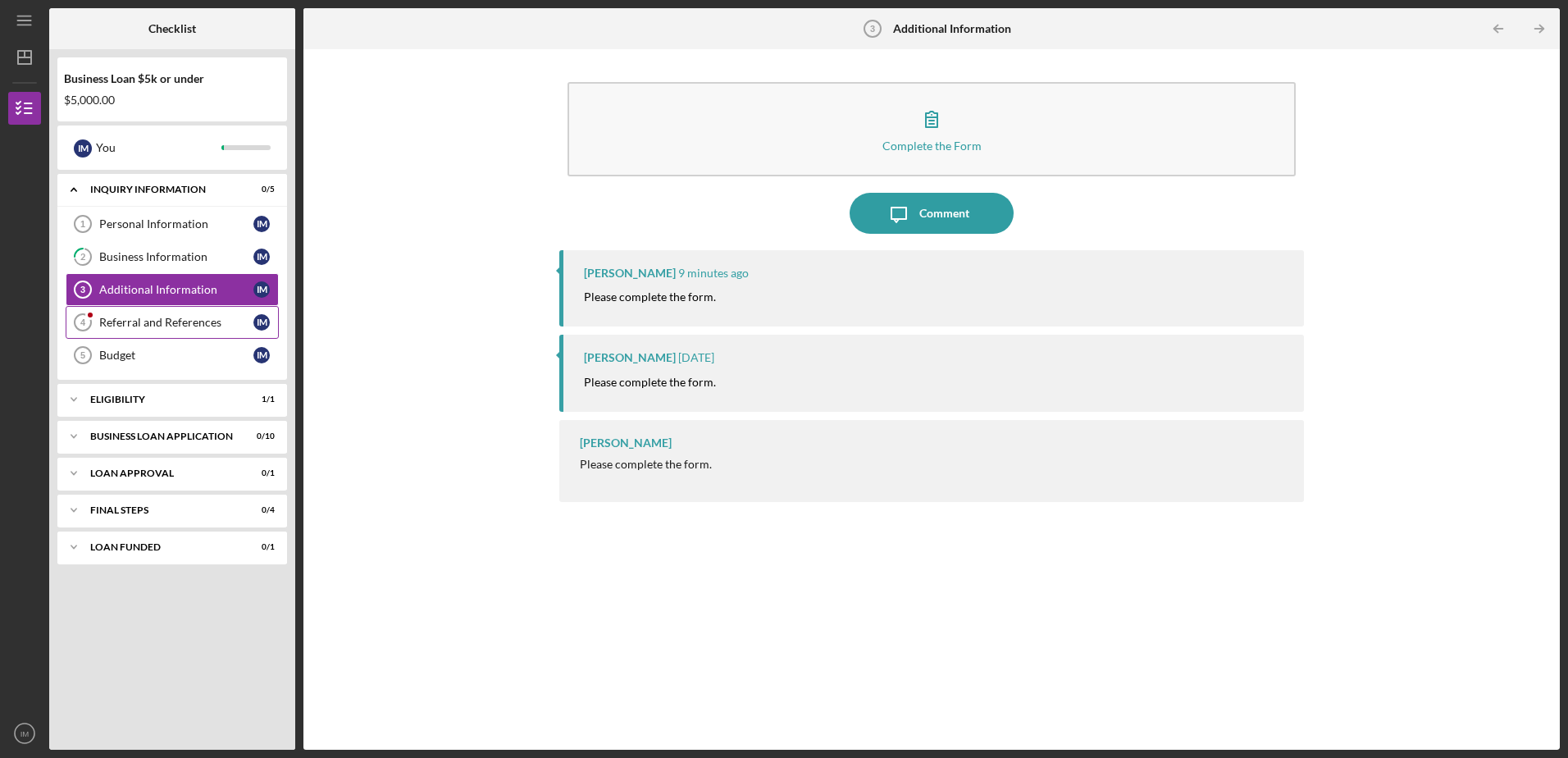
click at [145, 319] on div "Referral and References" at bounding box center [176, 323] width 154 height 13
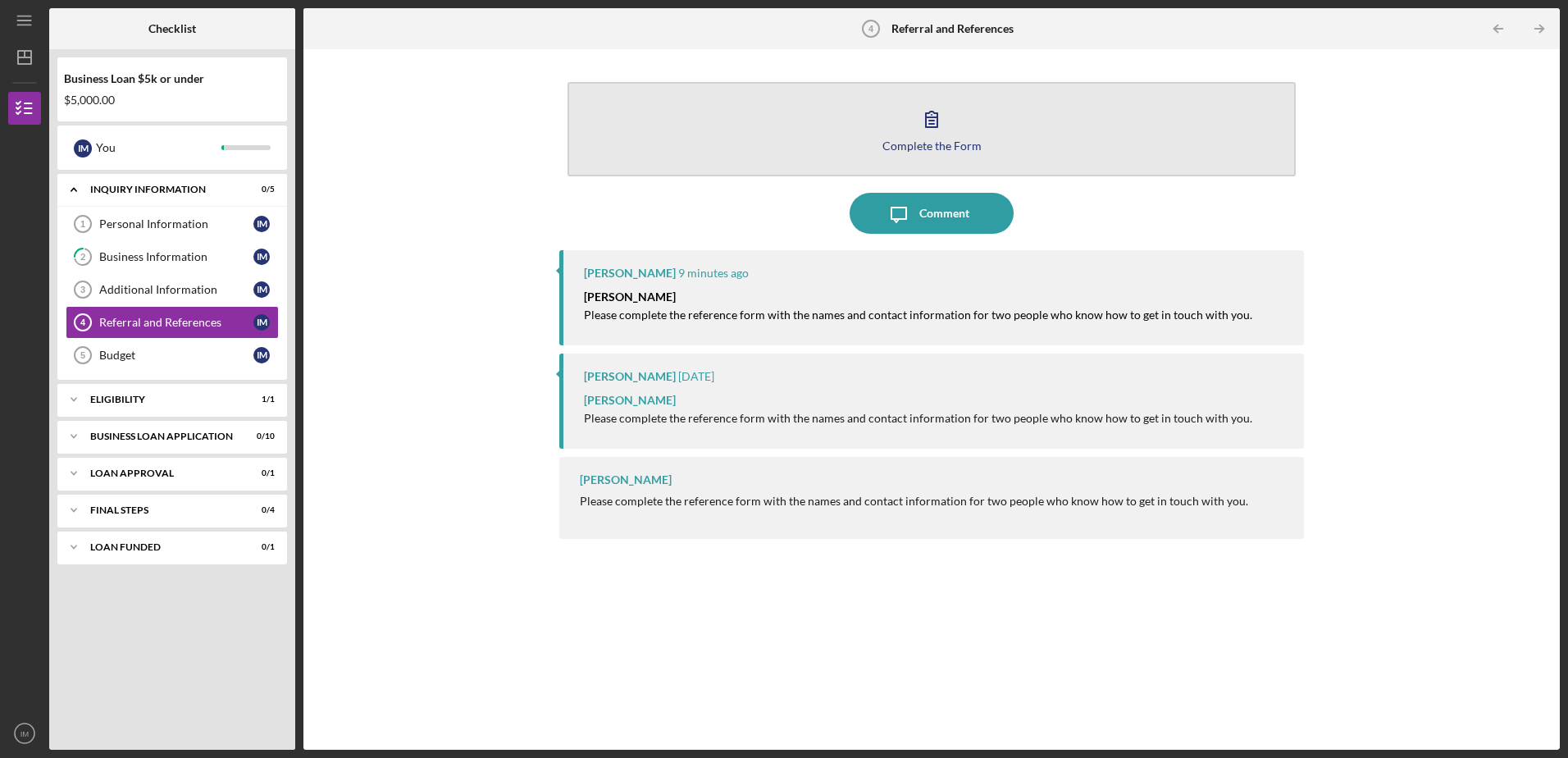
click at [932, 134] on icon "button" at bounding box center [931, 119] width 41 height 41
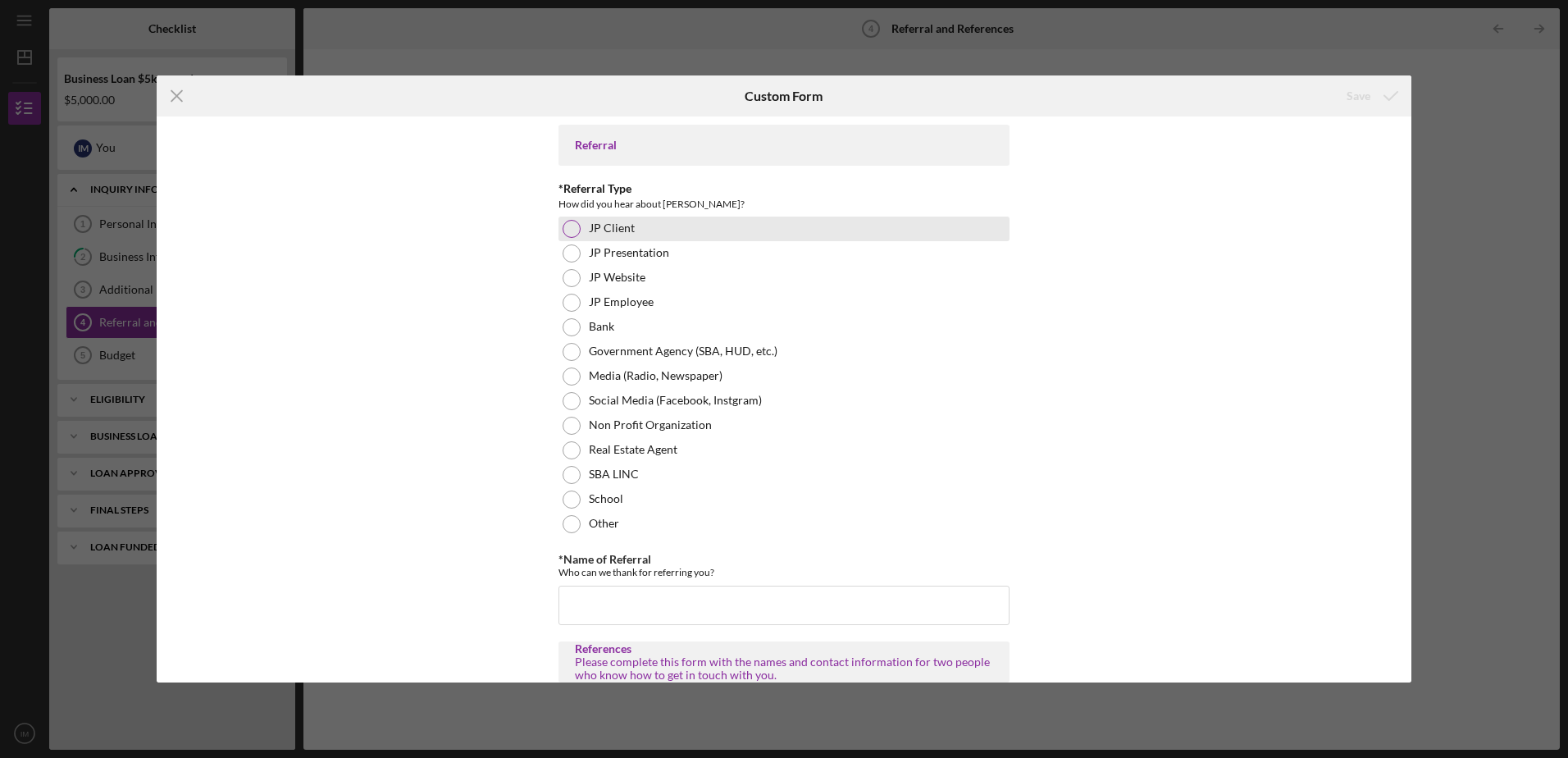
click at [568, 229] on div at bounding box center [572, 229] width 18 height 18
click at [642, 604] on input "*Name of Referral" at bounding box center [784, 605] width 451 height 39
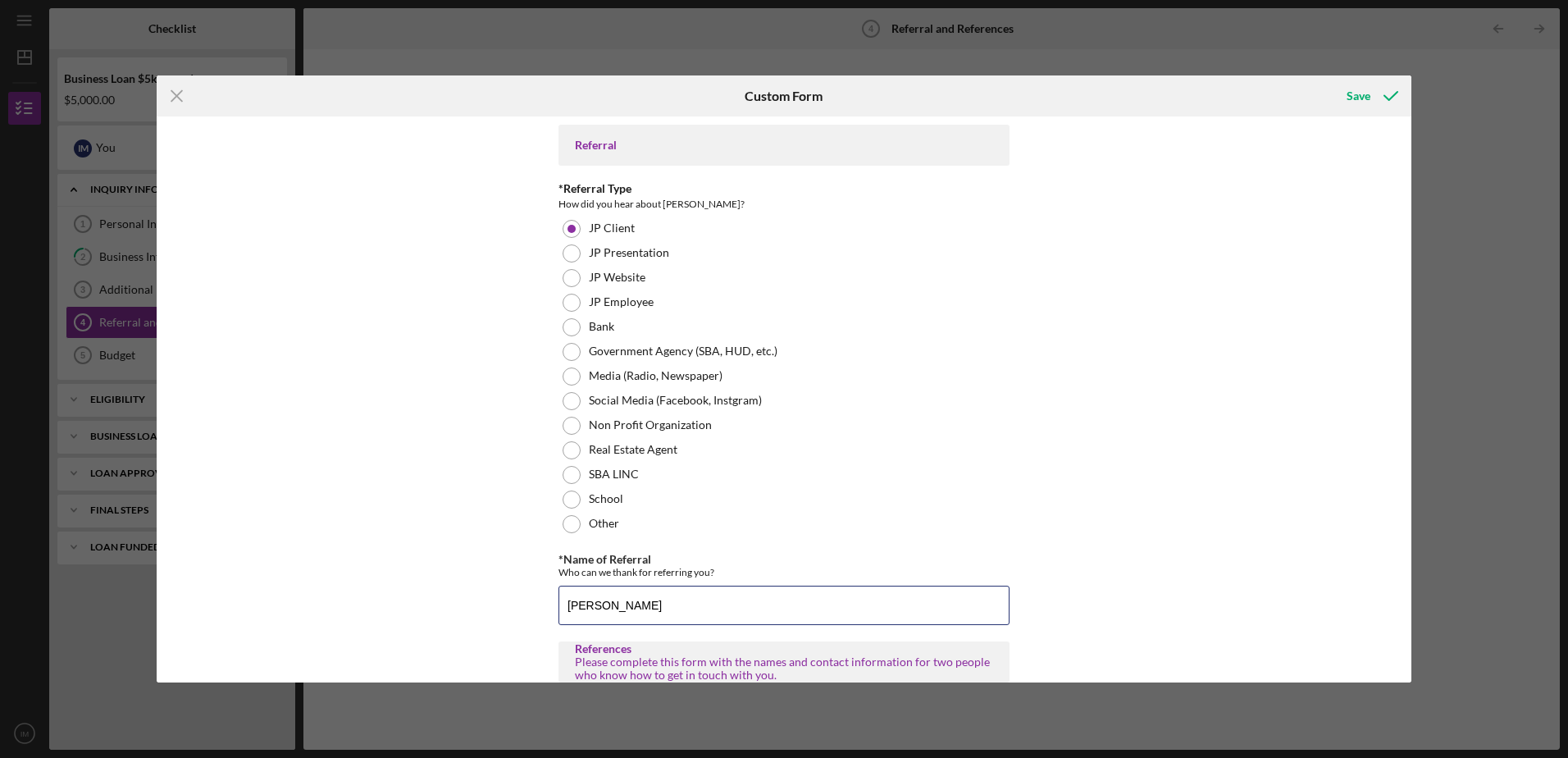
type input "[PERSON_NAME]"
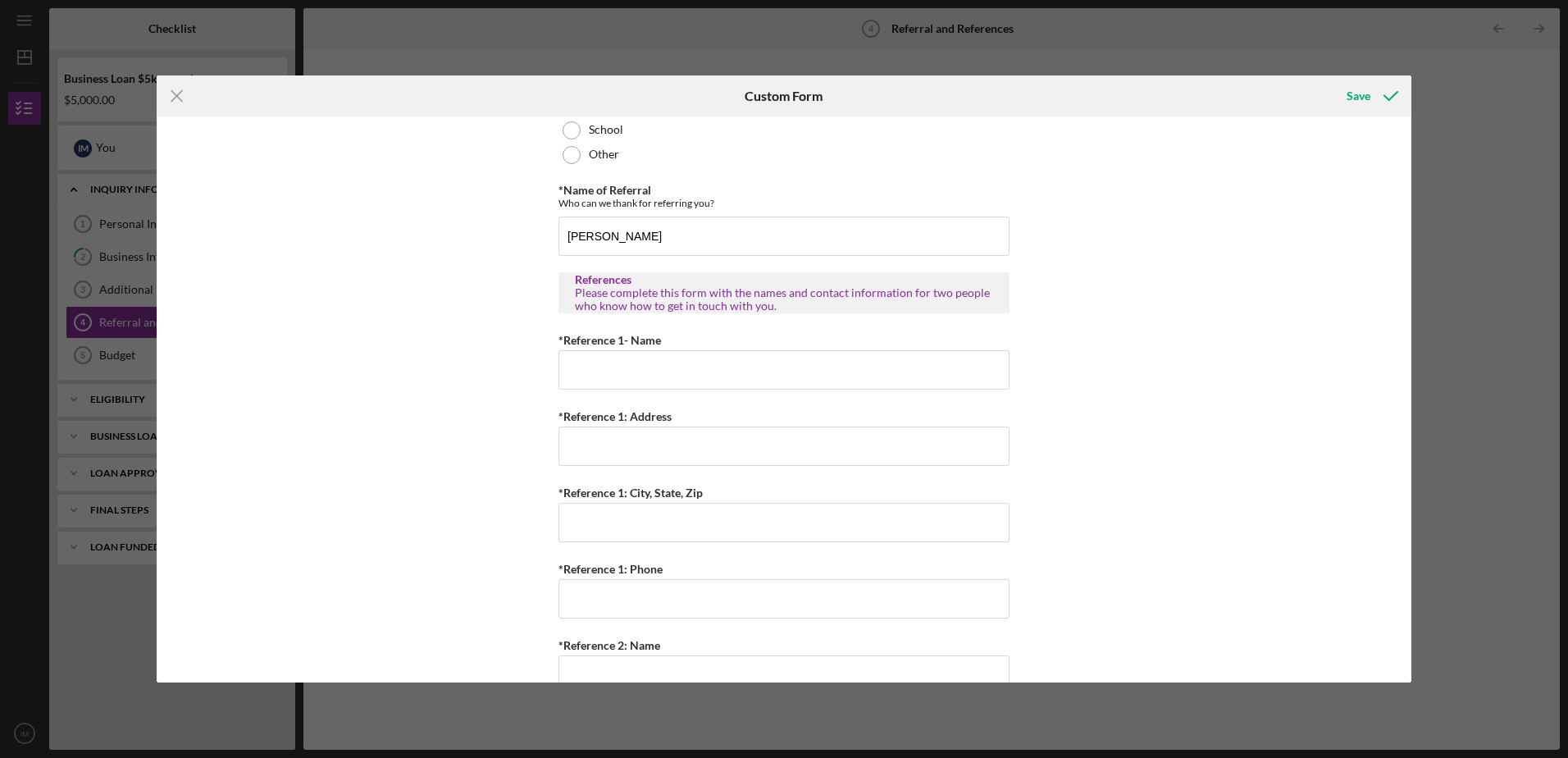
scroll to position [394, 0]
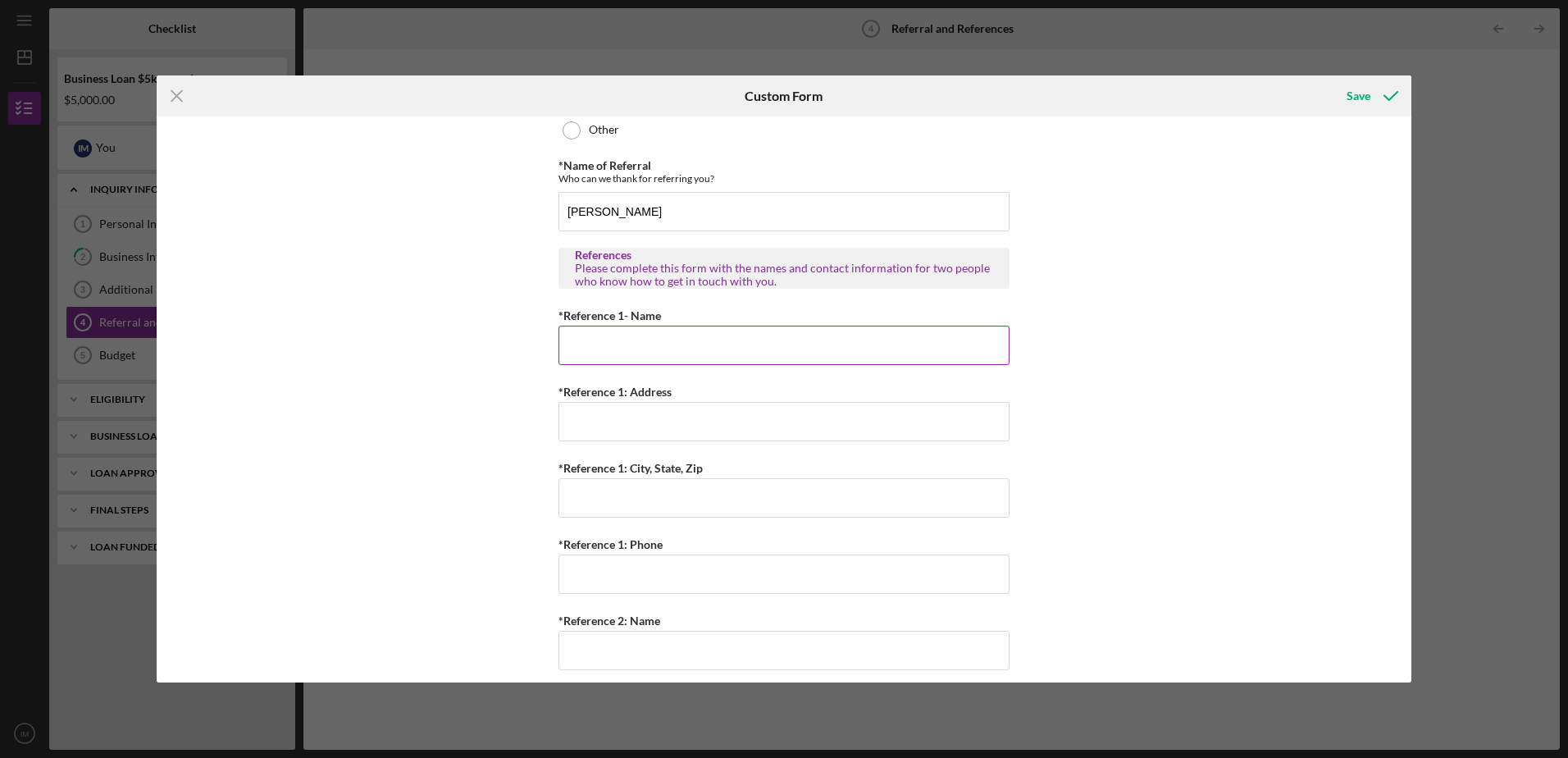
click at [650, 346] on input "*Reference 1- Name" at bounding box center [784, 345] width 451 height 39
type input "[PERSON_NAME] Charleston"
click at [633, 424] on input "*Reference 1: Address" at bounding box center [784, 421] width 451 height 39
type input "[STREET_ADDRESS][PERSON_NAME]"
type input "Saint Louis"
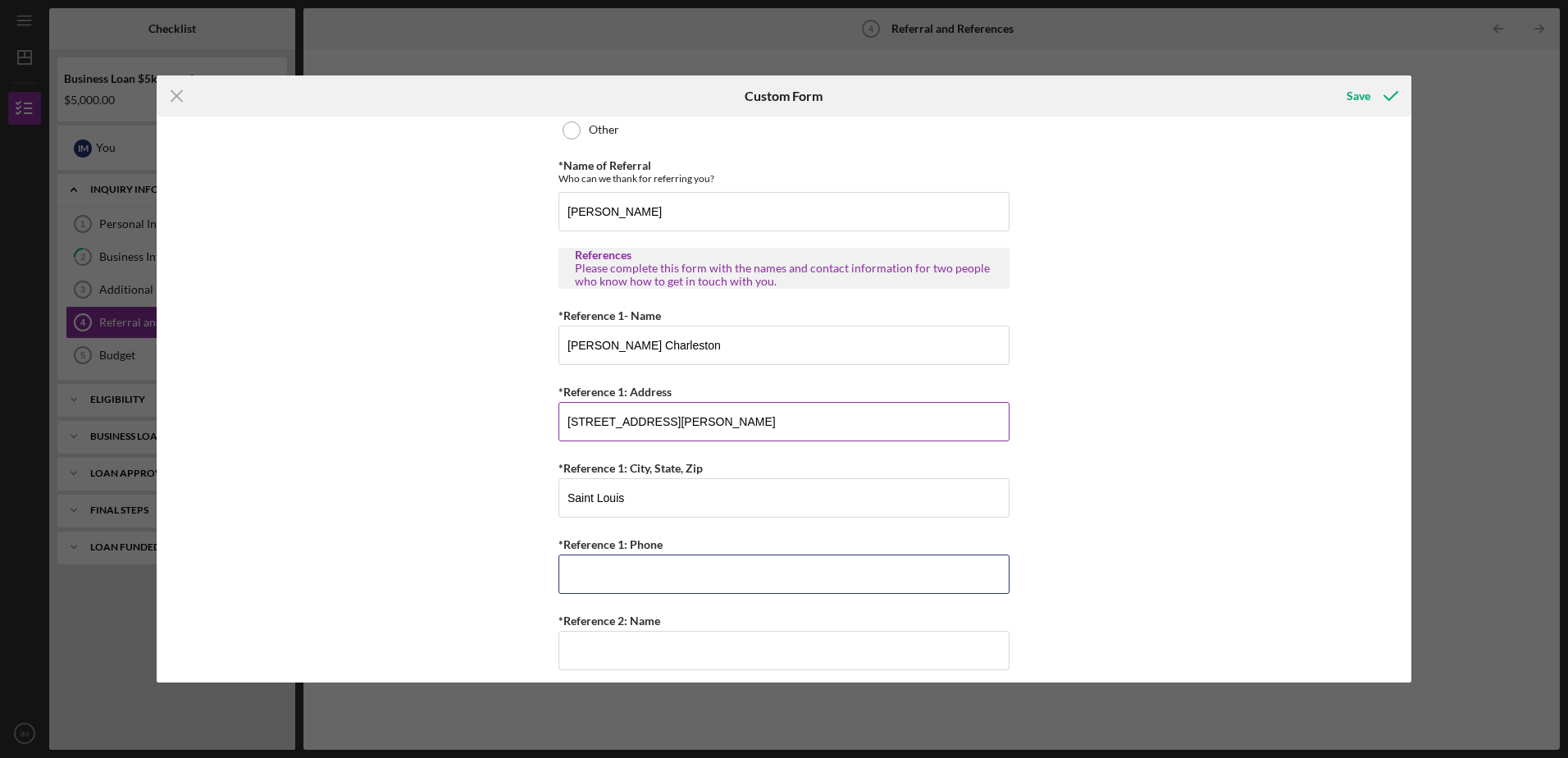
type input "[PHONE_NUMBER]"
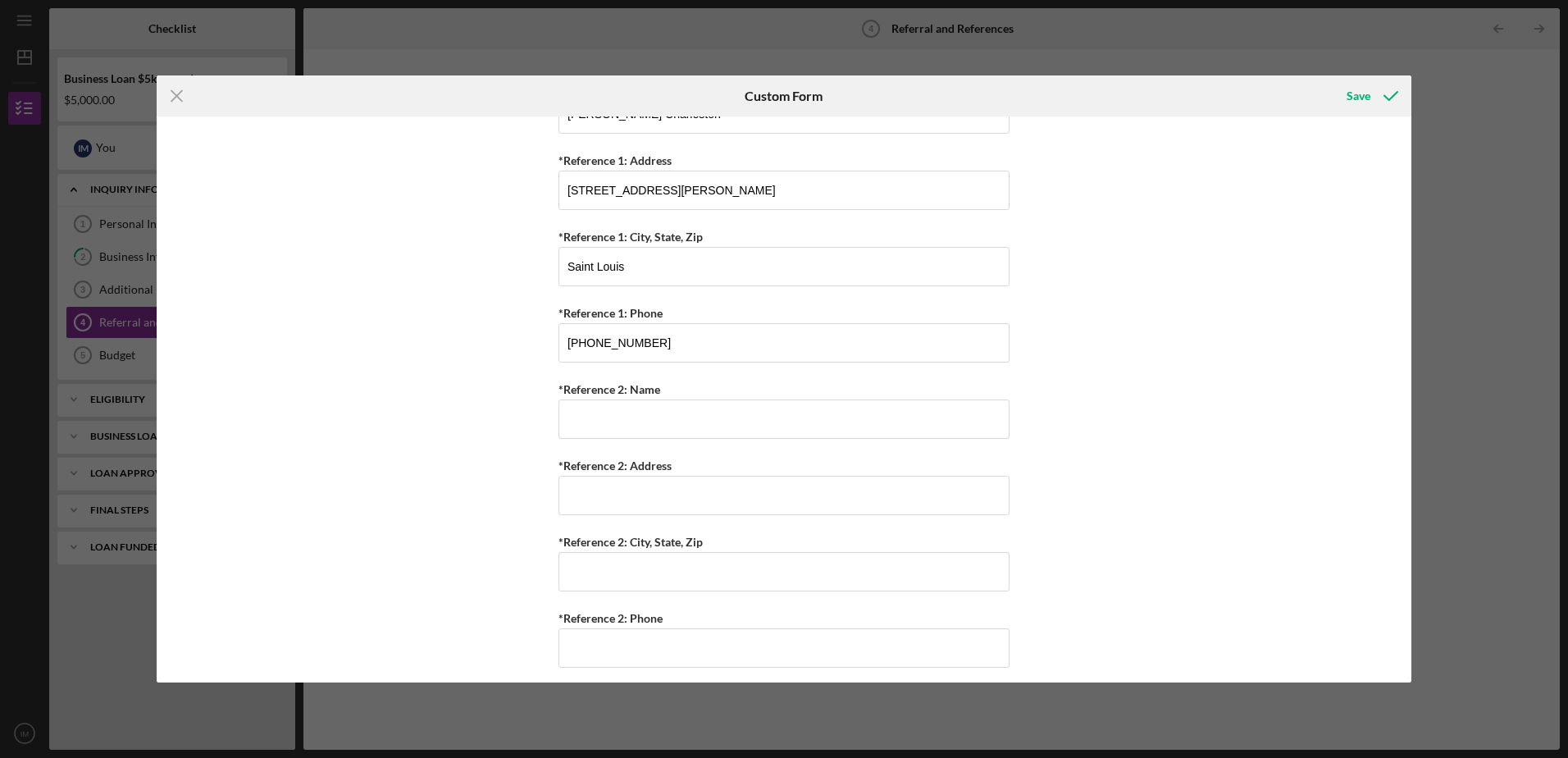
scroll to position [635, 0]
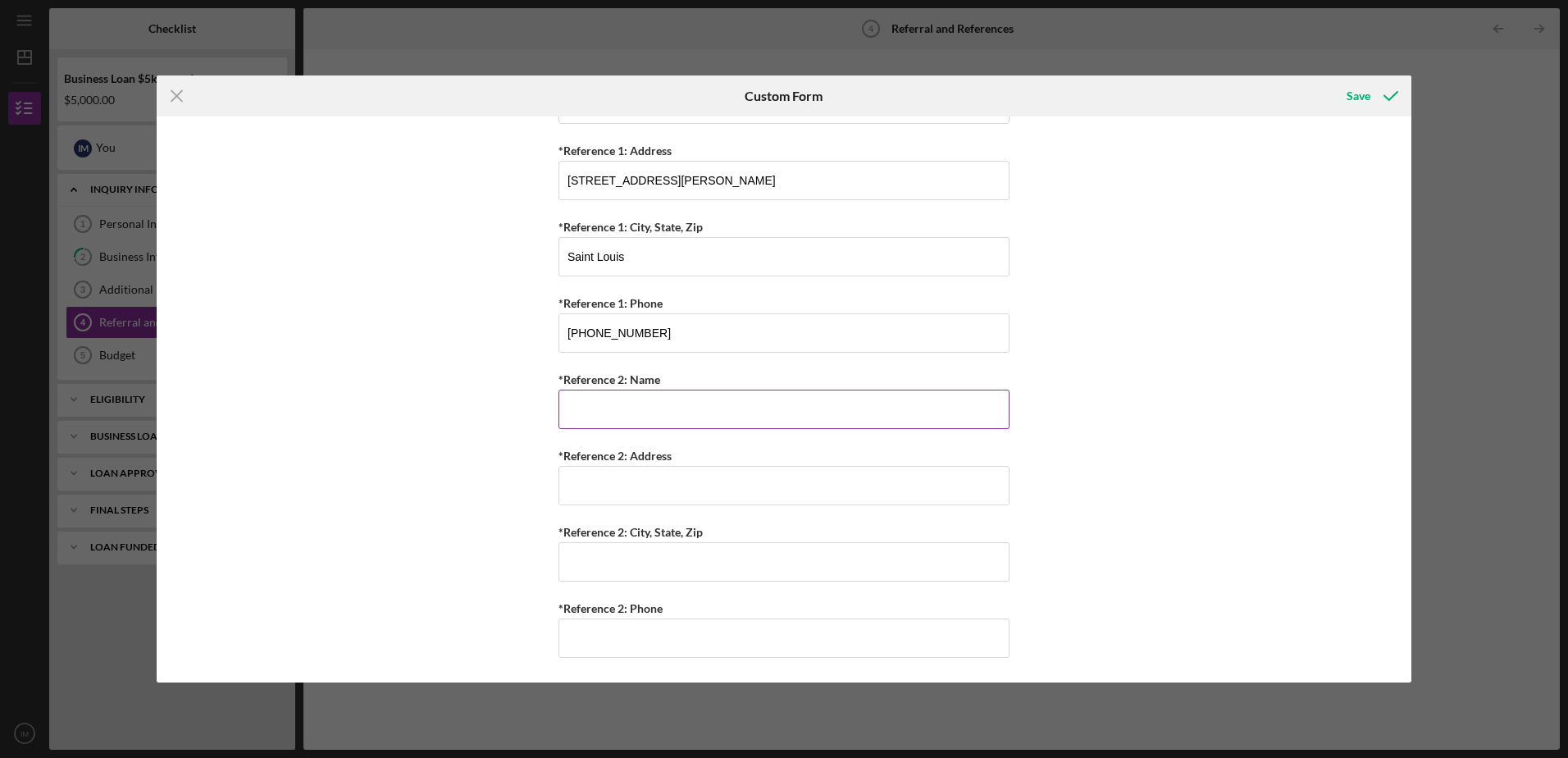
click at [621, 414] on input "*Reference 2: Name" at bounding box center [784, 409] width 451 height 39
type input "N"
type input "[PERSON_NAME]"
click at [615, 477] on input "*Reference 2: Address" at bounding box center [784, 485] width 451 height 39
type input "[STREET_ADDRESS]"
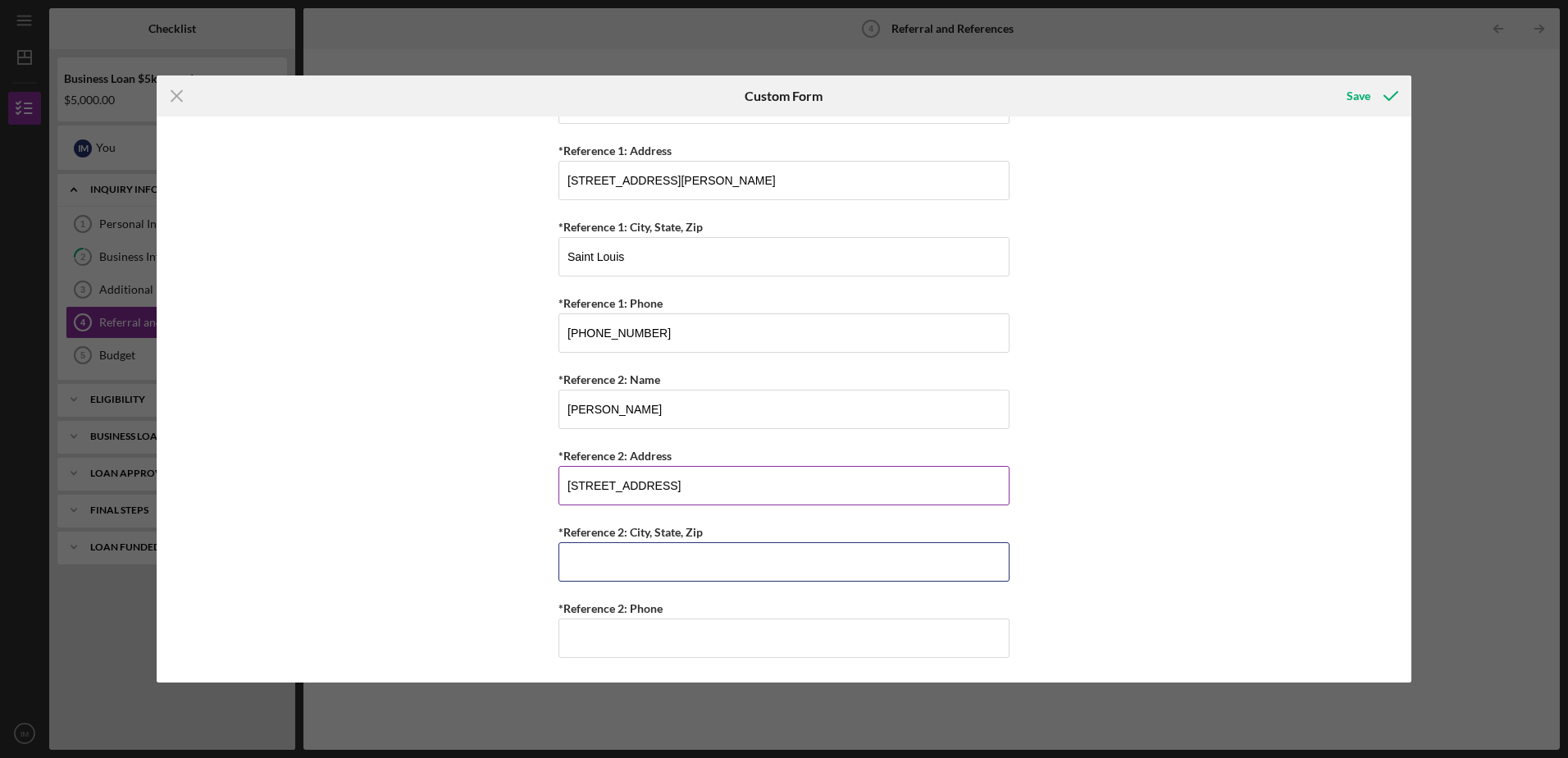
type input "[GEOGRAPHIC_DATA][PERSON_NAME]"
type input "[PHONE_NUMBER]"
click at [1361, 95] on div "Save" at bounding box center [1358, 95] width 23 height 33
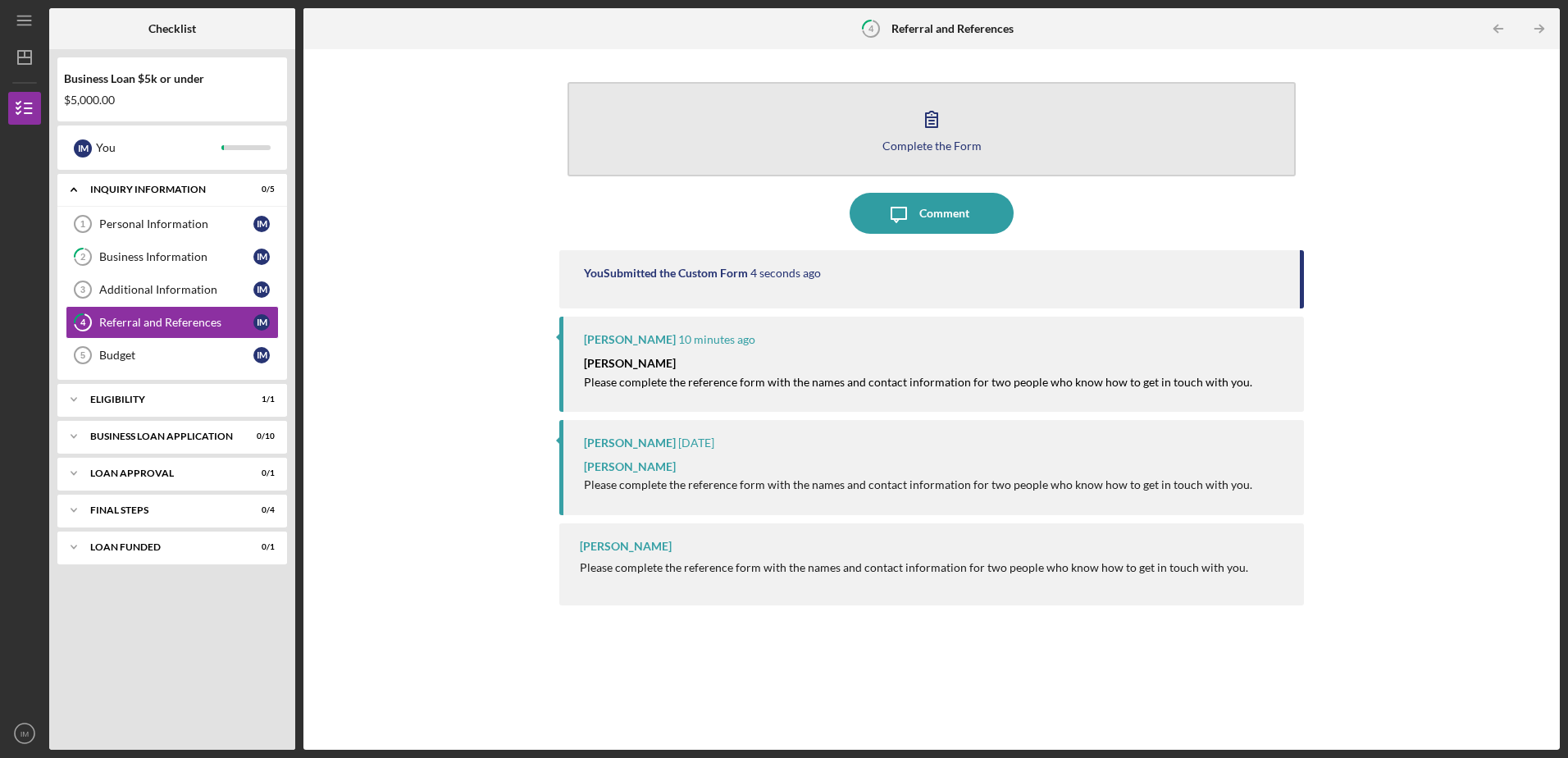
click at [943, 129] on icon "button" at bounding box center [931, 119] width 41 height 41
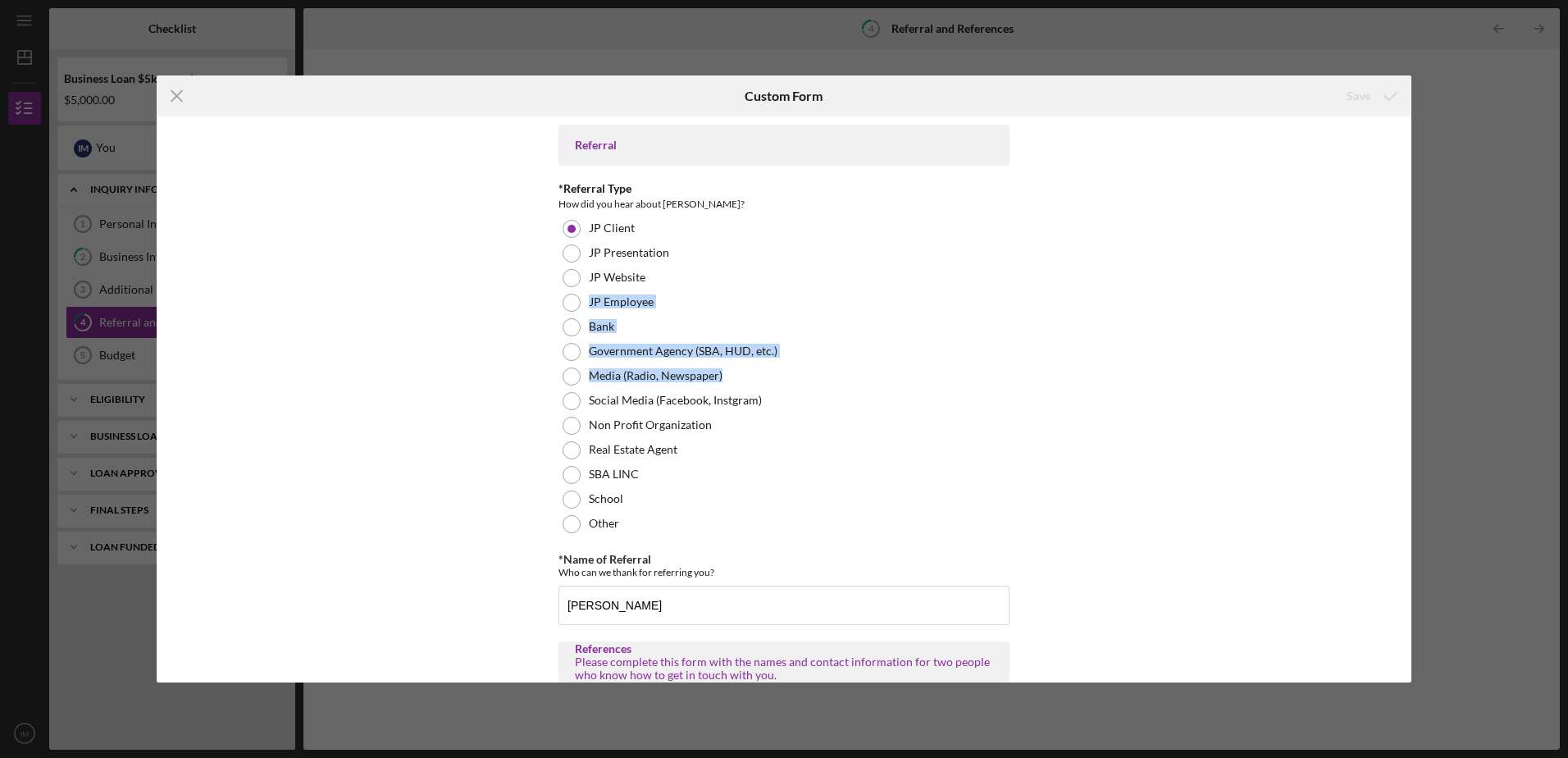
drag, startPoint x: 1413, startPoint y: 283, endPoint x: 1413, endPoint y: 372, distance: 89.0
click at [1413, 372] on div "Icon/Menu Close Custom Form Save Referral *Referral Type How did you hear about…" at bounding box center [784, 379] width 1568 height 758
click at [1374, 349] on div "Referral *Referral Type How did you hear about [PERSON_NAME]? JP Client JP Pres…" at bounding box center [784, 399] width 1254 height 566
drag, startPoint x: 1405, startPoint y: 184, endPoint x: 1405, endPoint y: 197, distance: 13.0
click at [1405, 197] on div "Referral *Referral Type How did you hear about [PERSON_NAME]? JP Client JP Pres…" at bounding box center [784, 399] width 1254 height 566
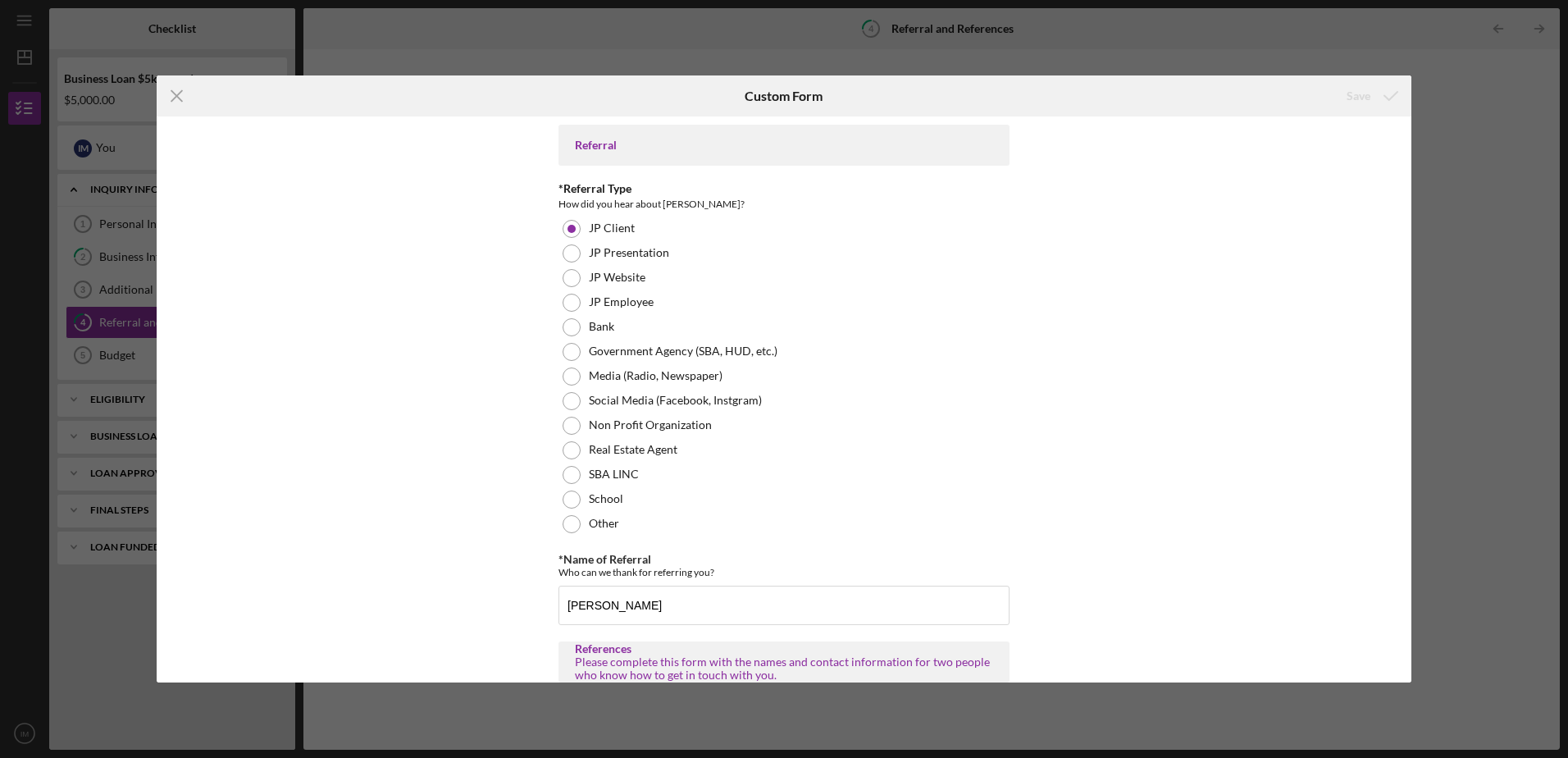
drag, startPoint x: 1345, startPoint y: 228, endPoint x: 1361, endPoint y: 213, distance: 21.9
click at [1345, 223] on div "Referral *Referral Type How did you hear about [PERSON_NAME]? JP Client JP Pres…" at bounding box center [784, 399] width 1254 height 566
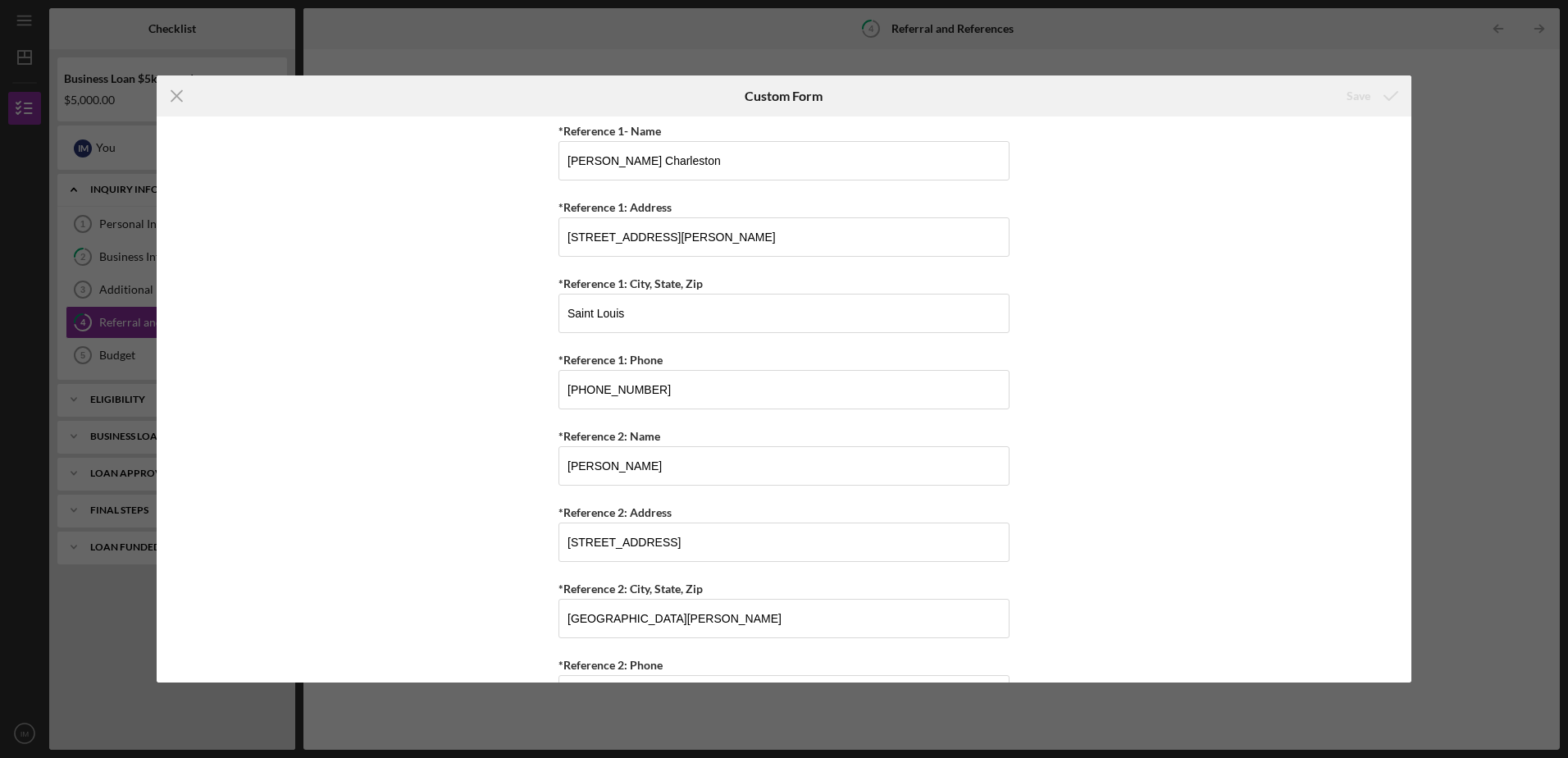
scroll to position [635, 0]
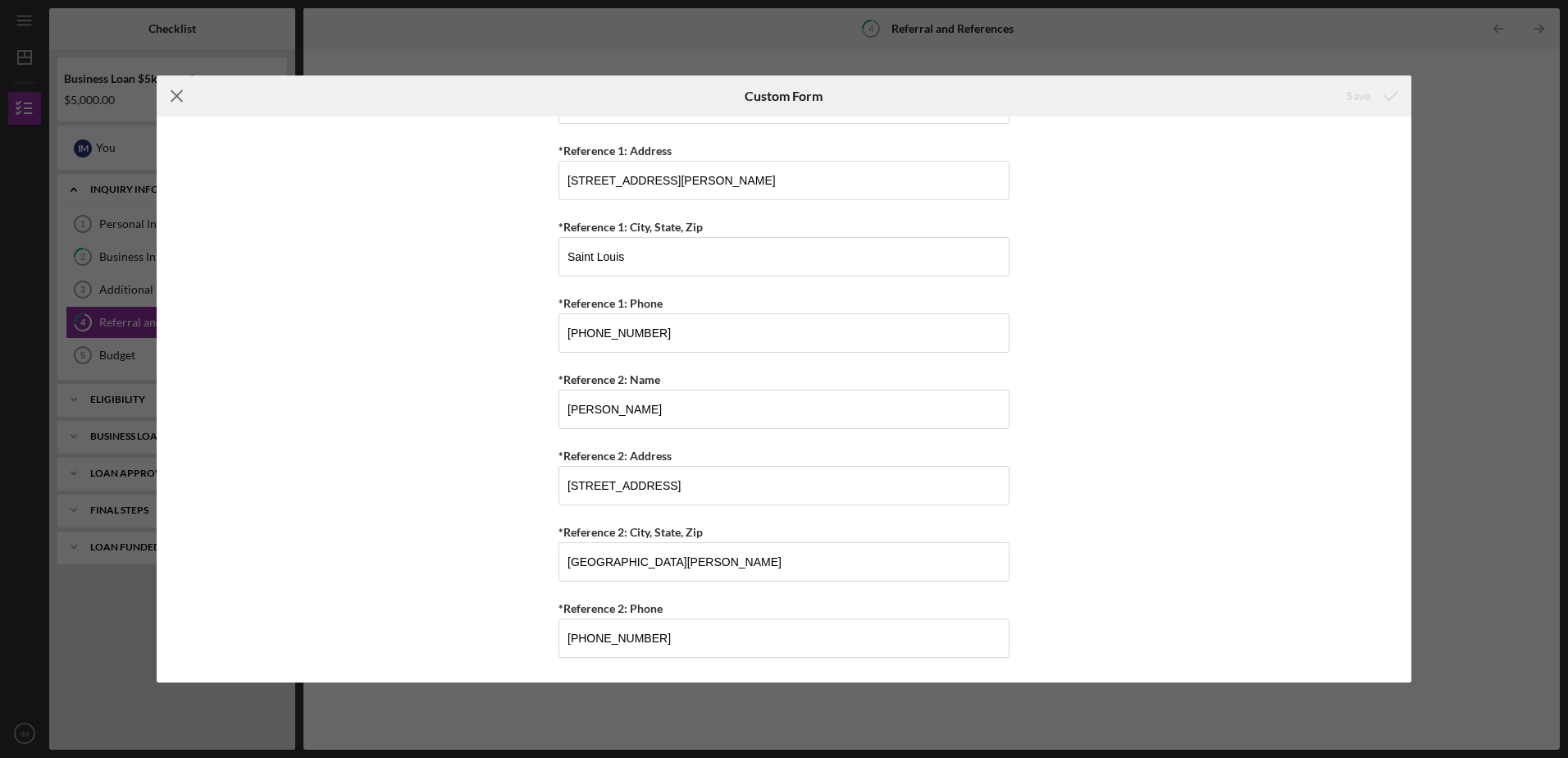
click at [176, 95] on line at bounding box center [176, 96] width 11 height 11
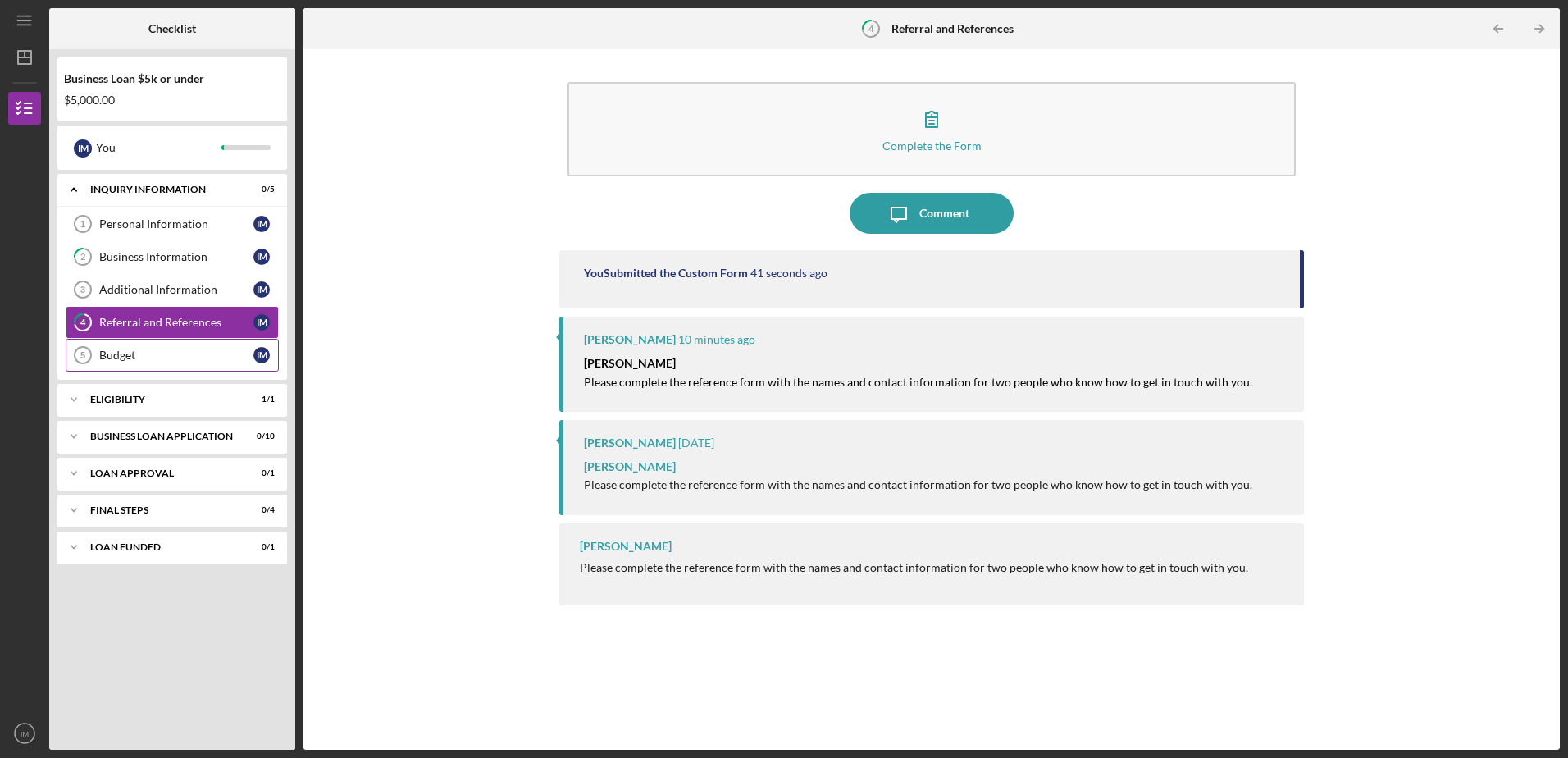
click at [119, 356] on div "Budget" at bounding box center [176, 356] width 154 height 13
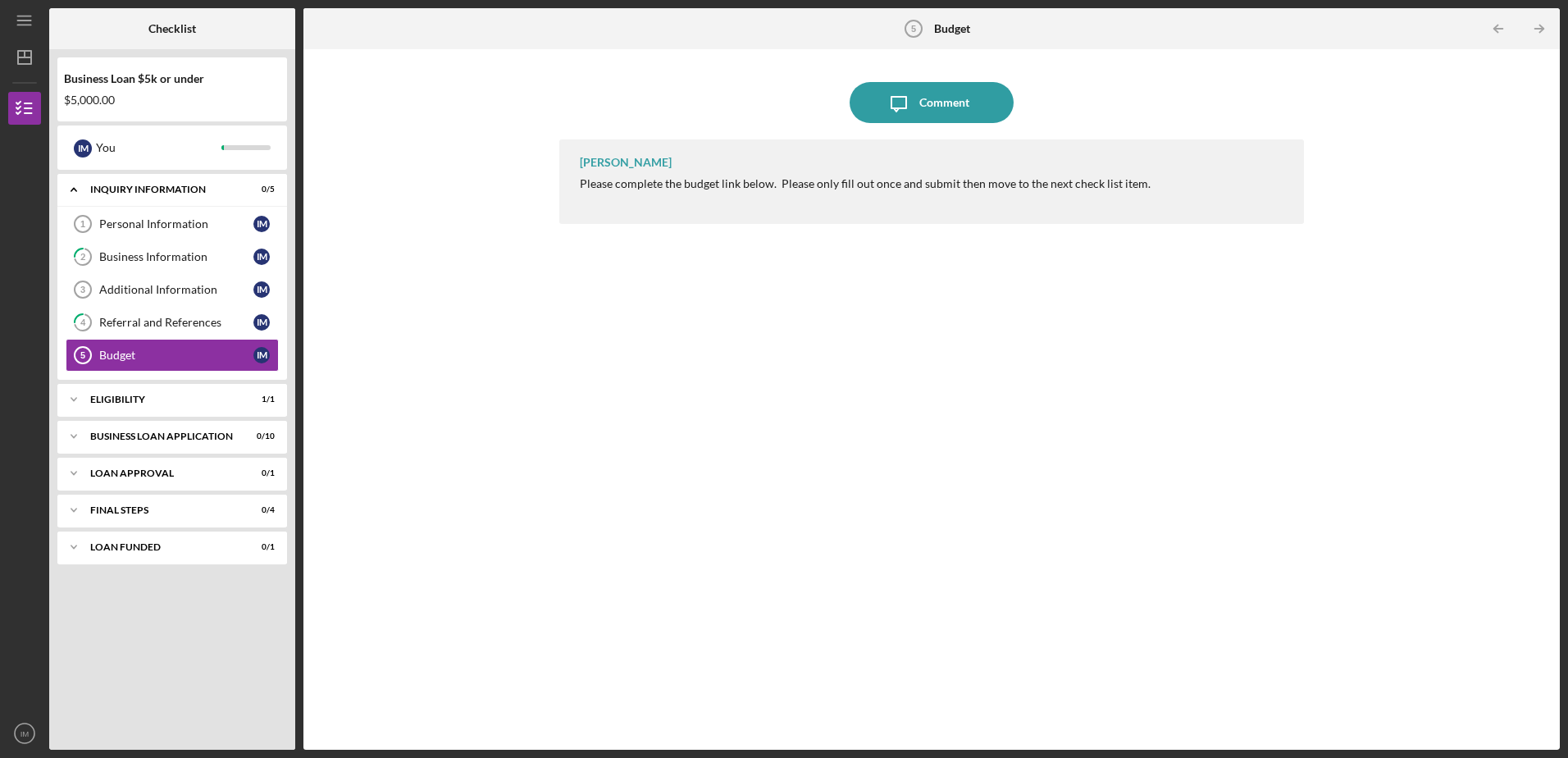
click at [1559, 248] on div "Icon/Message Comment [PERSON_NAME] Please complete the budget link below. Pleas…" at bounding box center [932, 399] width 1256 height 700
drag, startPoint x: 1557, startPoint y: 243, endPoint x: 1432, endPoint y: 233, distance: 125.4
click at [1439, 369] on div "Icon/Message Comment [PERSON_NAME] Please complete the budget link below. Pleas…" at bounding box center [932, 399] width 1256 height 700
click at [1536, 28] on line "button" at bounding box center [1540, 28] width 8 height 0
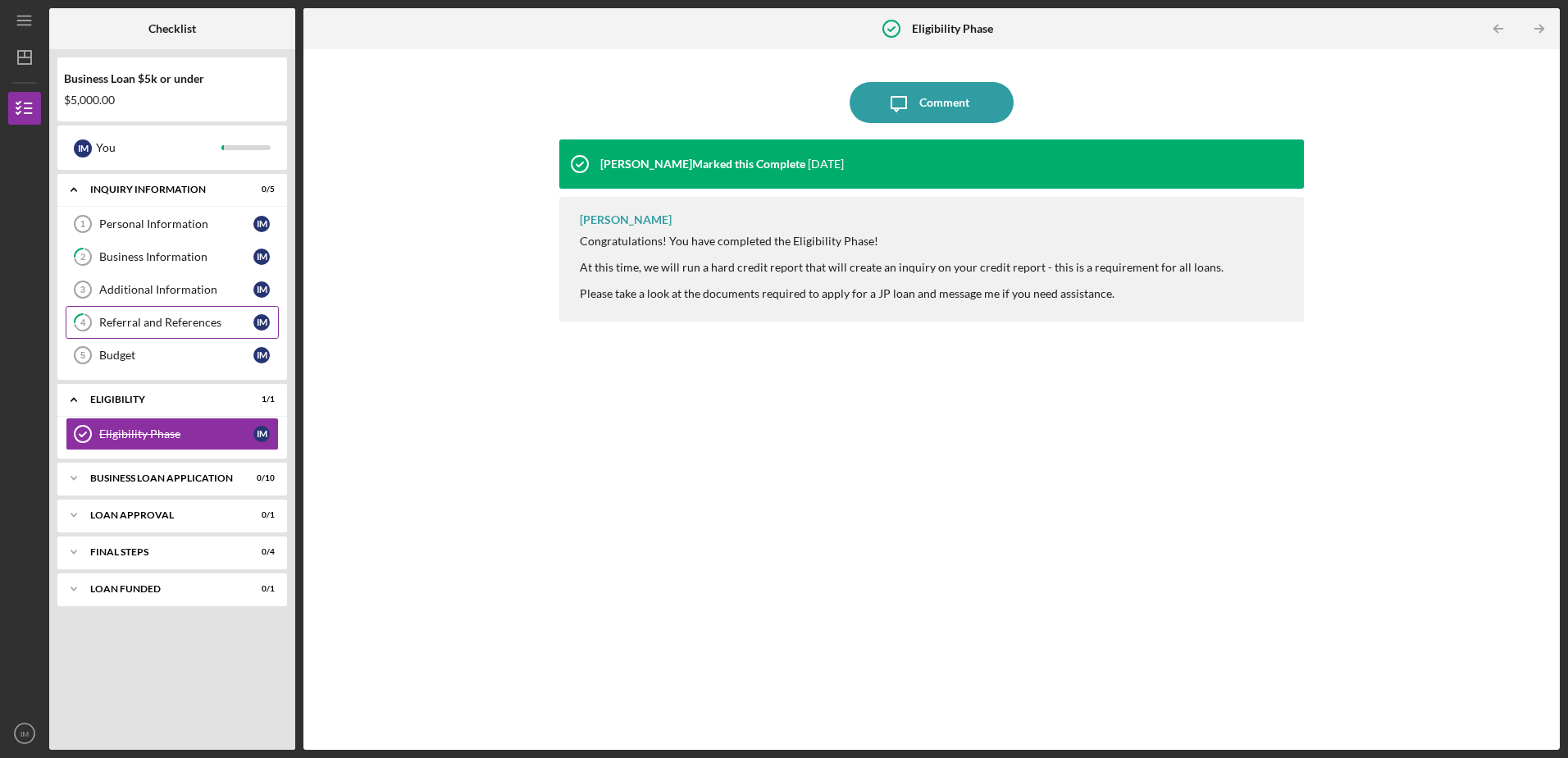
click at [138, 321] on div "Referral and References" at bounding box center [176, 323] width 154 height 13
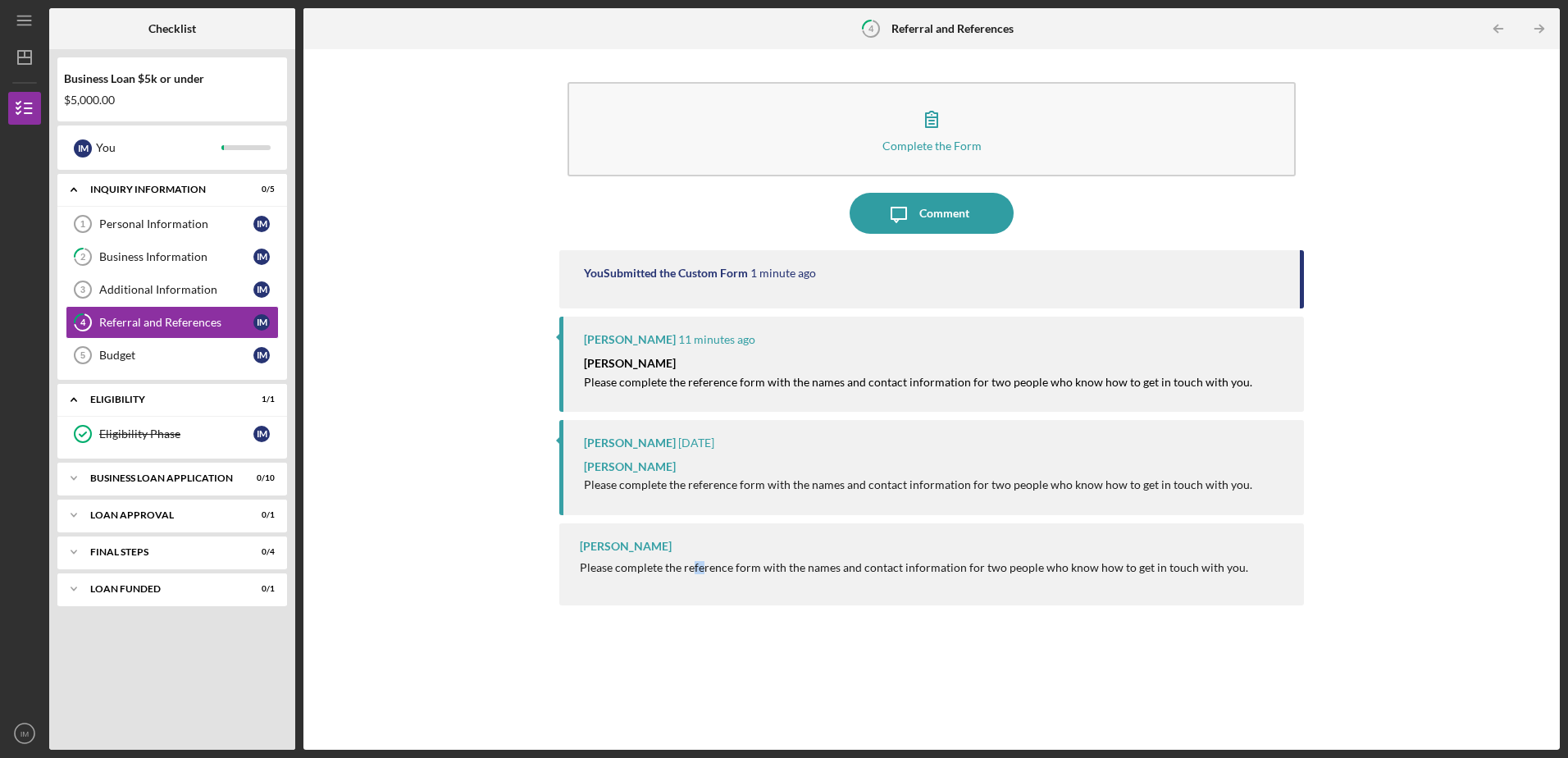
click at [734, 543] on div "[PERSON_NAME] Please complete the reference form with the names and contact inf…" at bounding box center [931, 565] width 743 height 82
click at [755, 561] on div "Please complete the reference form with the names and contact information for t…" at bounding box center [913, 568] width 668 height 13
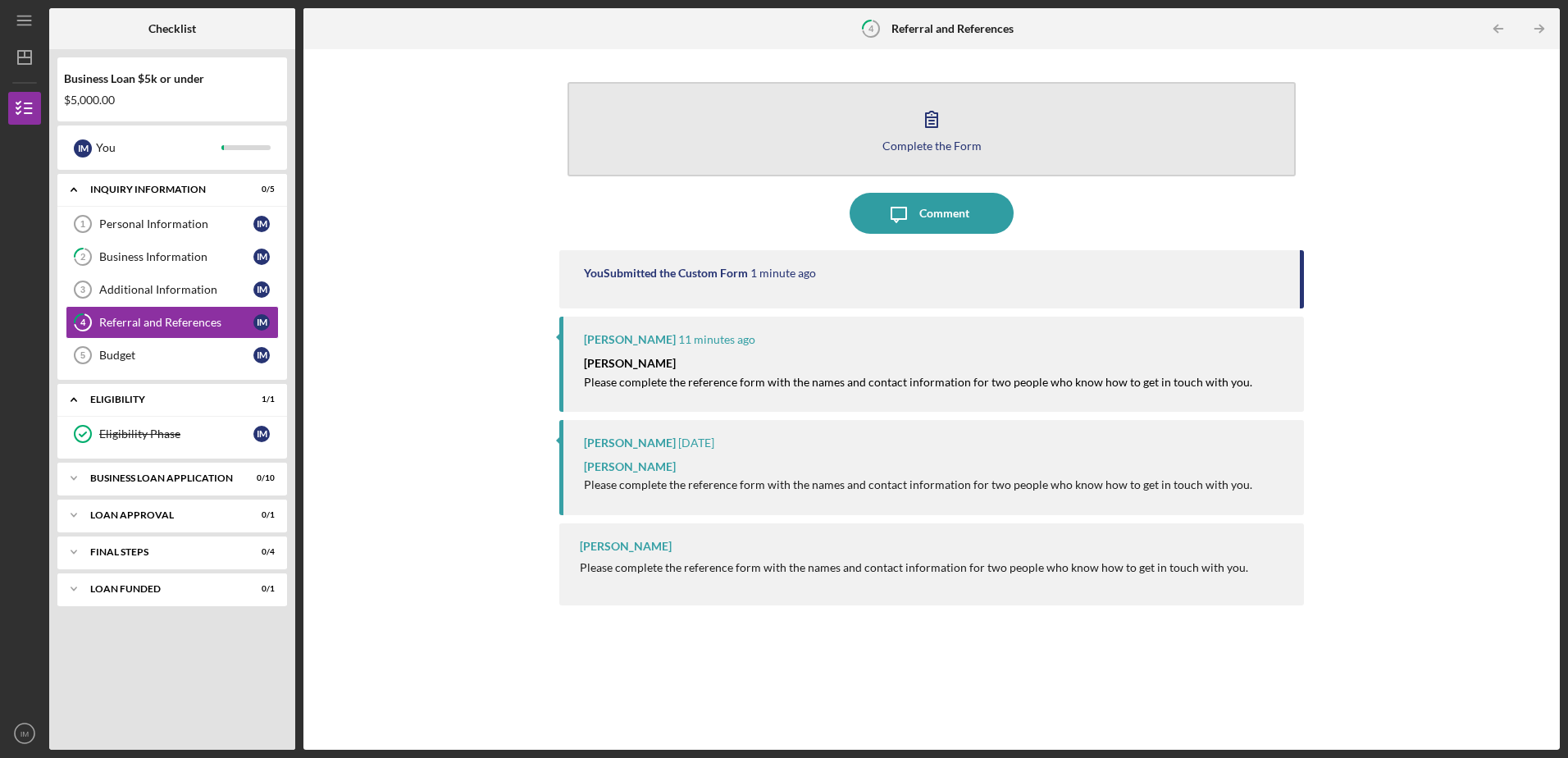
click at [927, 136] on icon "button" at bounding box center [931, 119] width 41 height 41
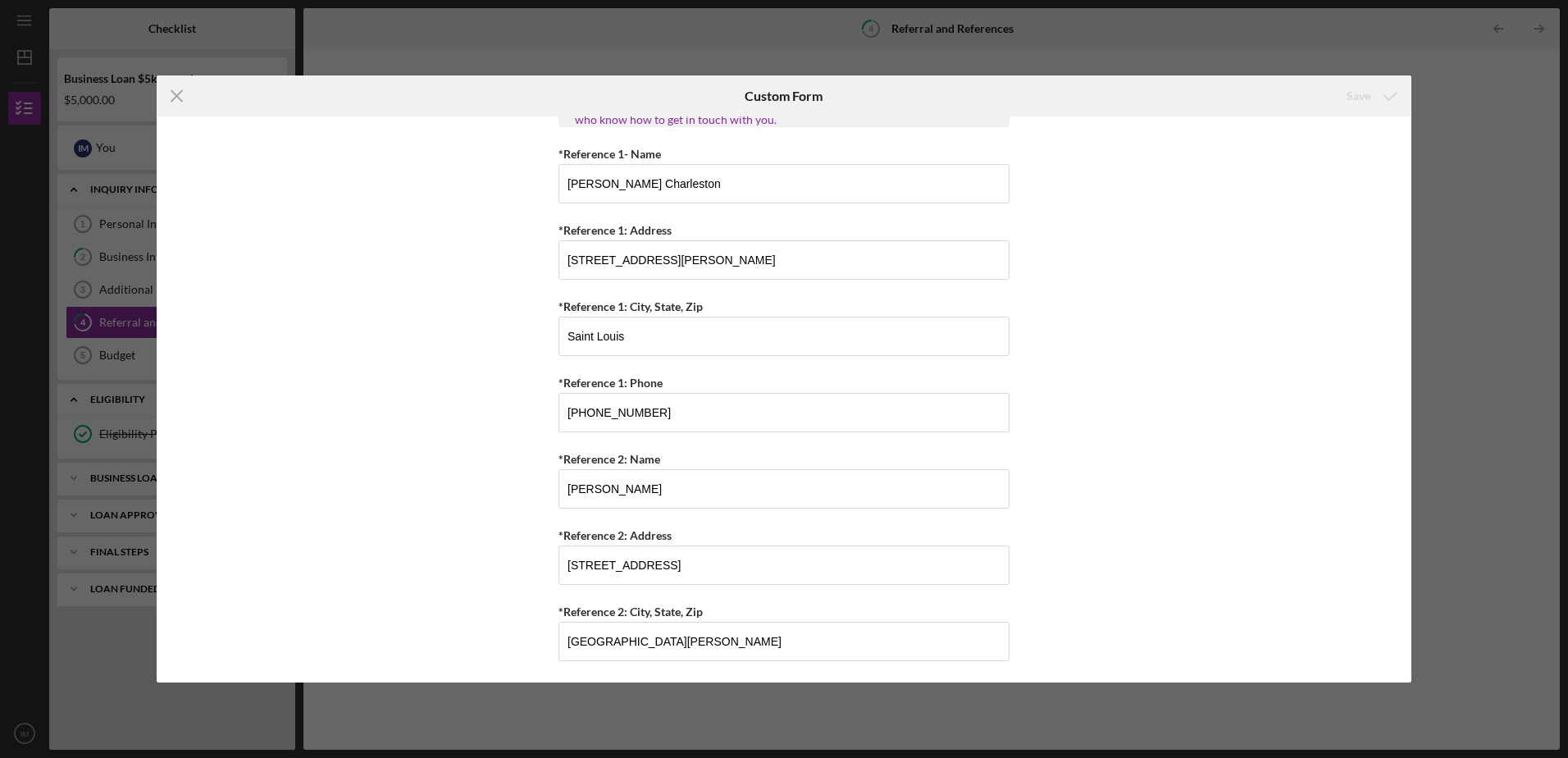
scroll to position [635, 0]
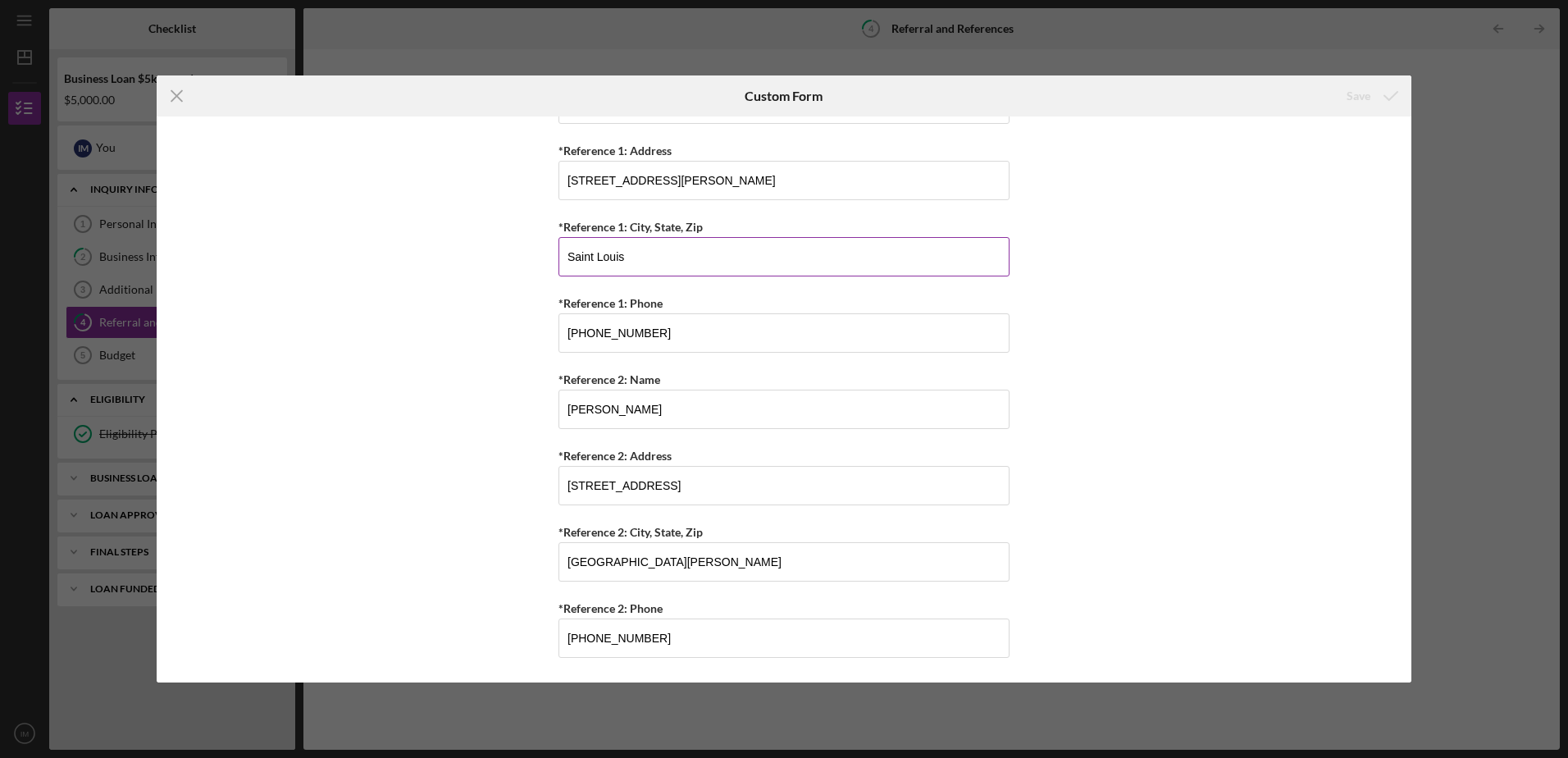
click at [626, 258] on input "Saint Louis" at bounding box center [784, 256] width 451 height 39
click at [734, 267] on input "[GEOGRAPHIC_DATA], [GEOGRAPHIC_DATA]" at bounding box center [784, 256] width 451 height 39
type input "[GEOGRAPHIC_DATA]"
type input "[GEOGRAPHIC_DATA][PERSON_NAME]"
click at [1126, 523] on div "Referral *Referral Type How did you hear about [PERSON_NAME]? JP Client JP Pres…" at bounding box center [784, 399] width 1254 height 566
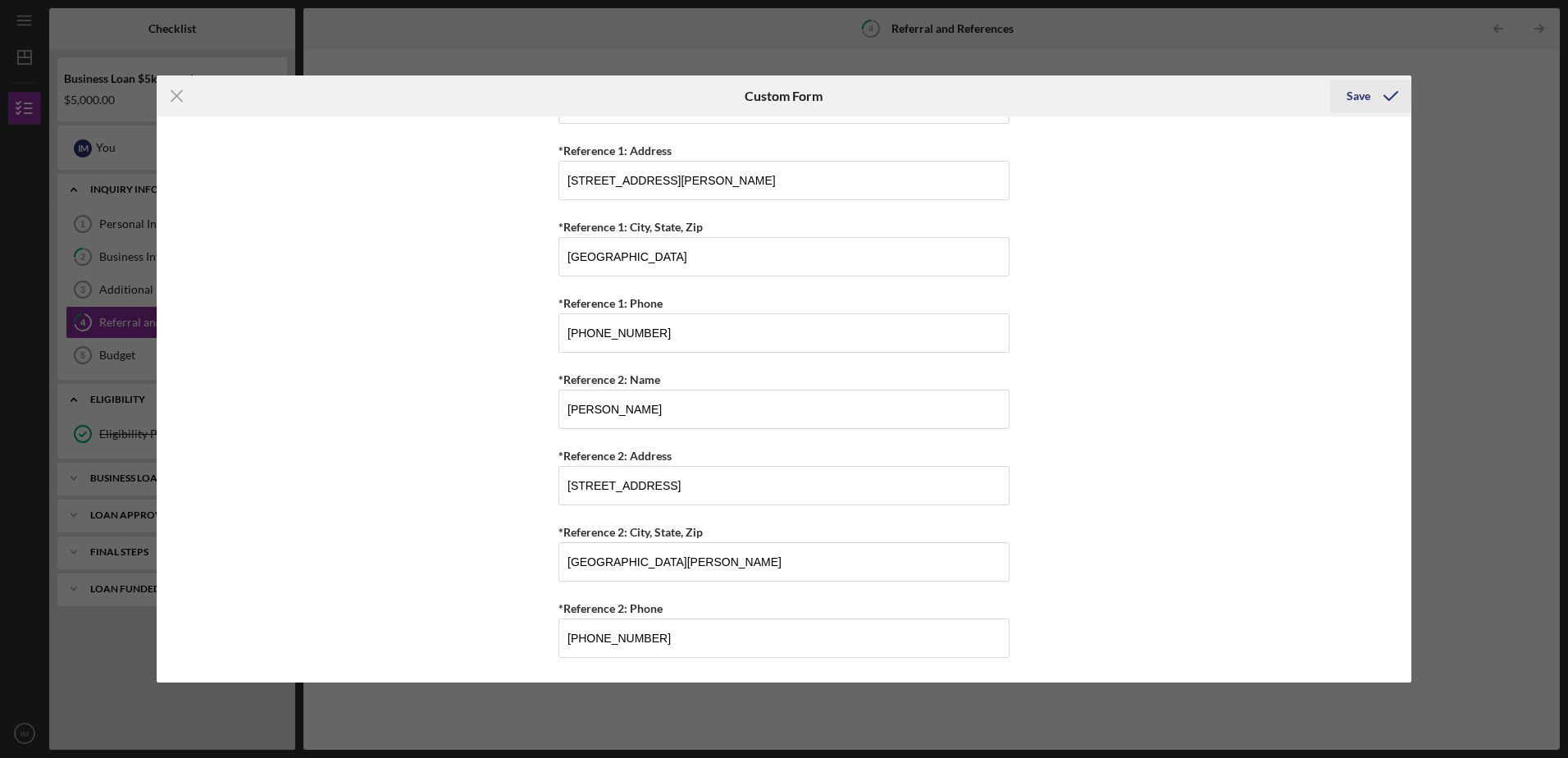
click at [1358, 103] on div "Save" at bounding box center [1358, 95] width 23 height 33
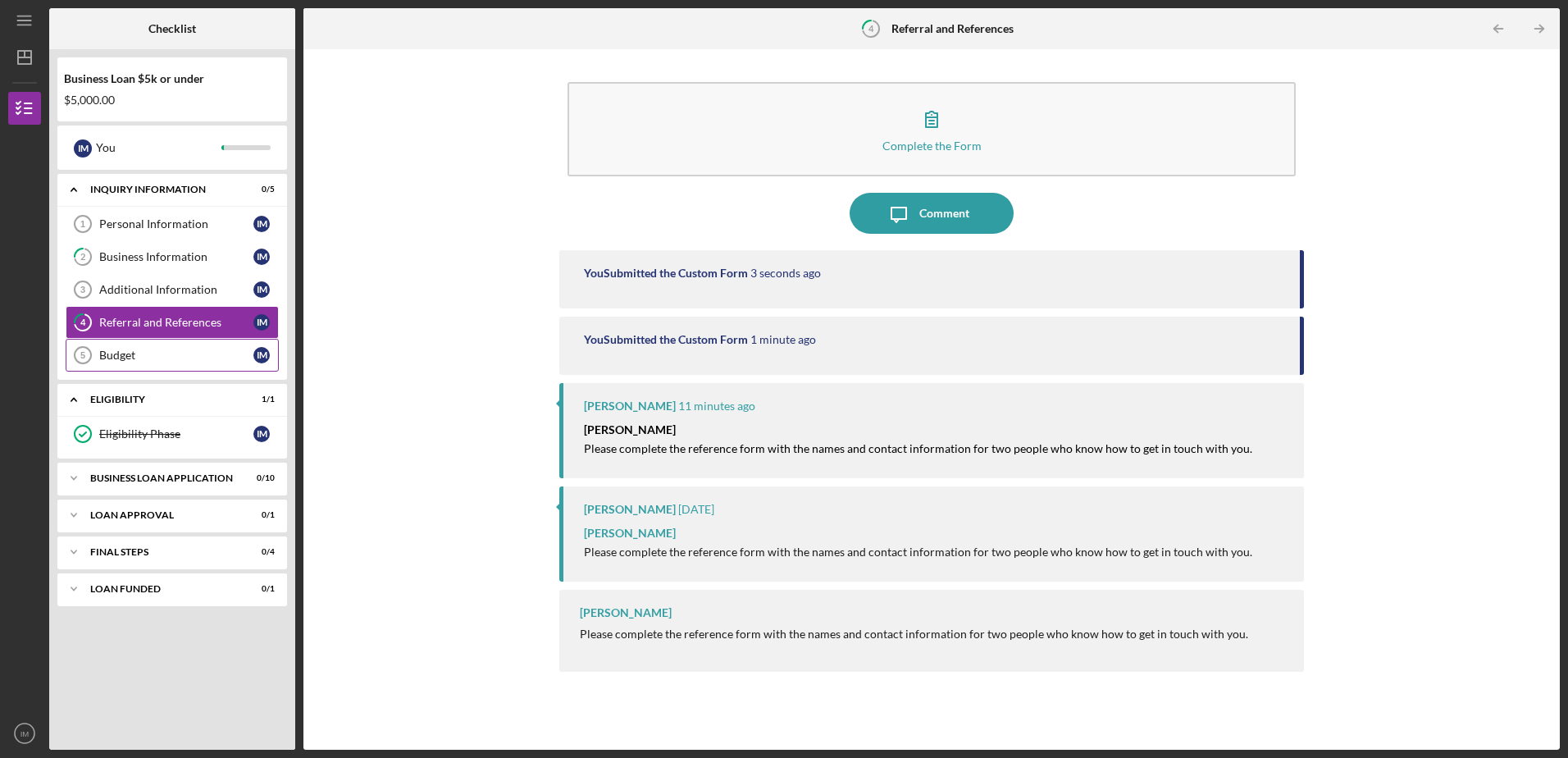
click at [116, 357] on div "Budget" at bounding box center [176, 356] width 154 height 13
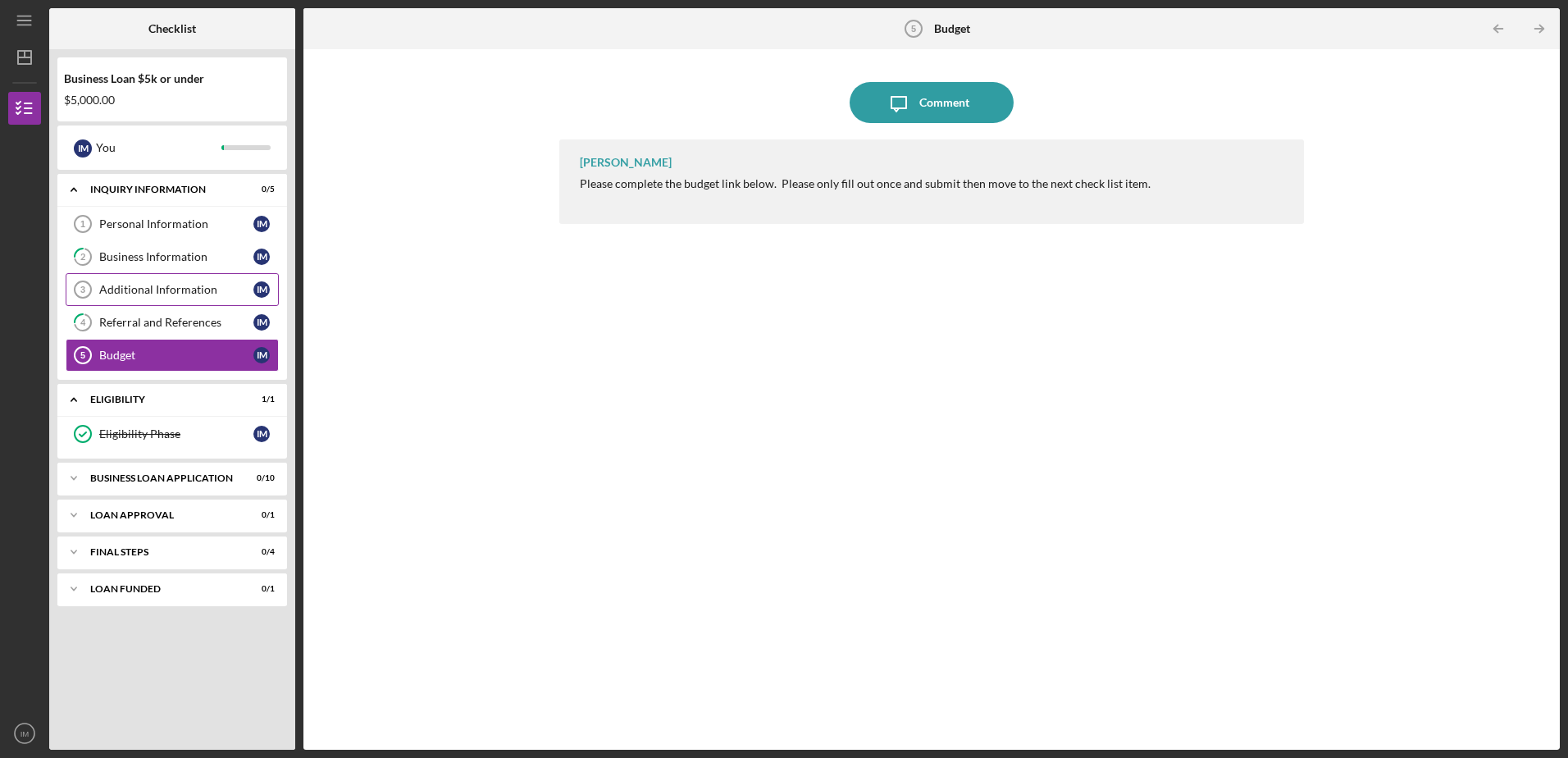
click at [160, 292] on div "Additional Information" at bounding box center [176, 289] width 154 height 13
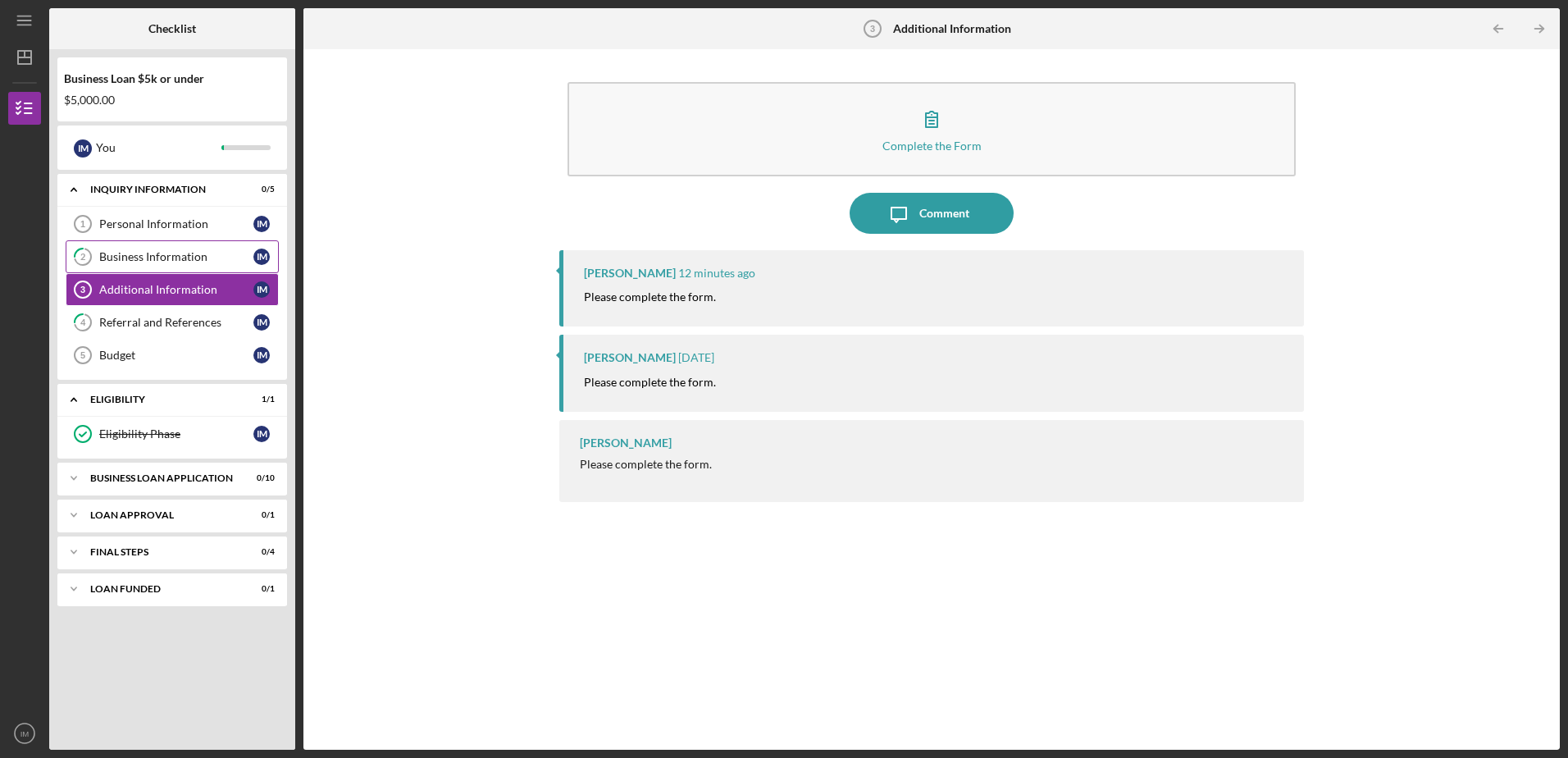
click at [160, 256] on div "Business Information" at bounding box center [176, 257] width 154 height 13
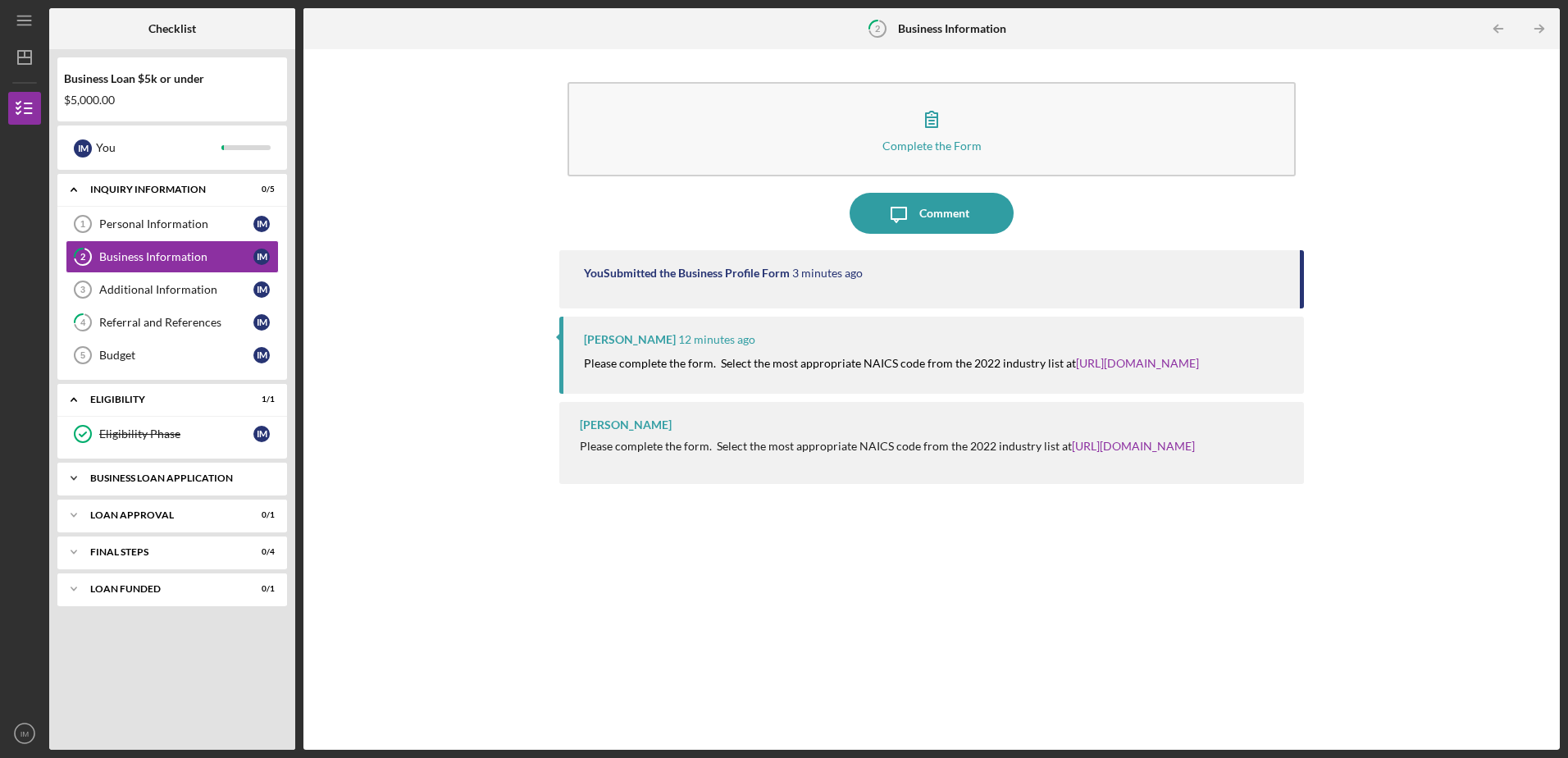
click at [153, 481] on div "BUSINESS LOAN APPLICATION" at bounding box center [178, 479] width 176 height 10
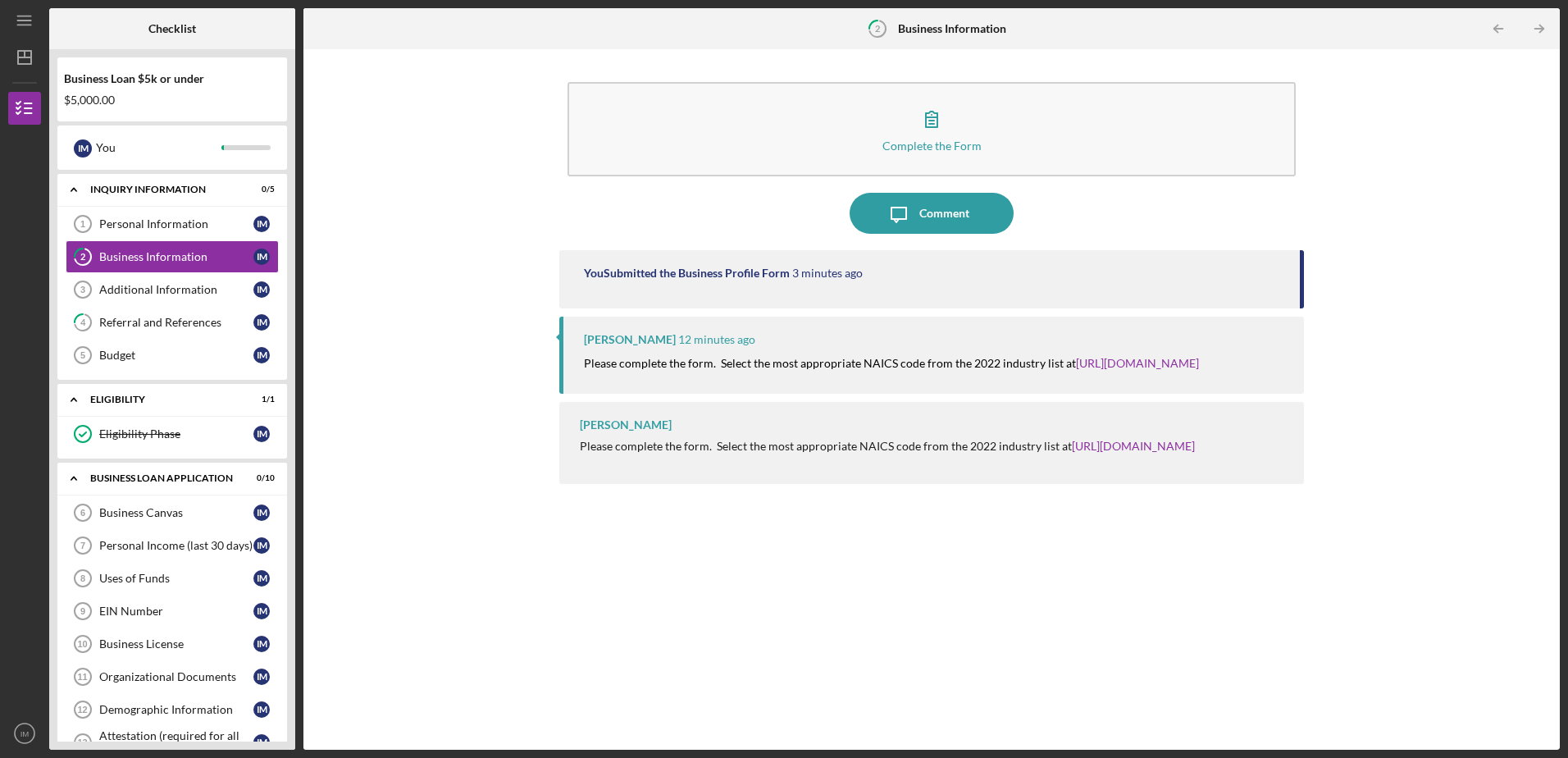
drag, startPoint x: 291, startPoint y: 439, endPoint x: 293, endPoint y: 489, distance: 50.0
click at [293, 489] on div "Business Loan $5k or under $5,000.00 I M You Icon/Expander INQUIRY INFORMATION …" at bounding box center [172, 399] width 246 height 700
click at [1561, 144] on div "Icon/Menu 2 Business Information Checklist Business Loan $5k or under $5,000.00…" at bounding box center [784, 379] width 1568 height 758
click at [156, 517] on div "Business Canvas" at bounding box center [176, 513] width 154 height 13
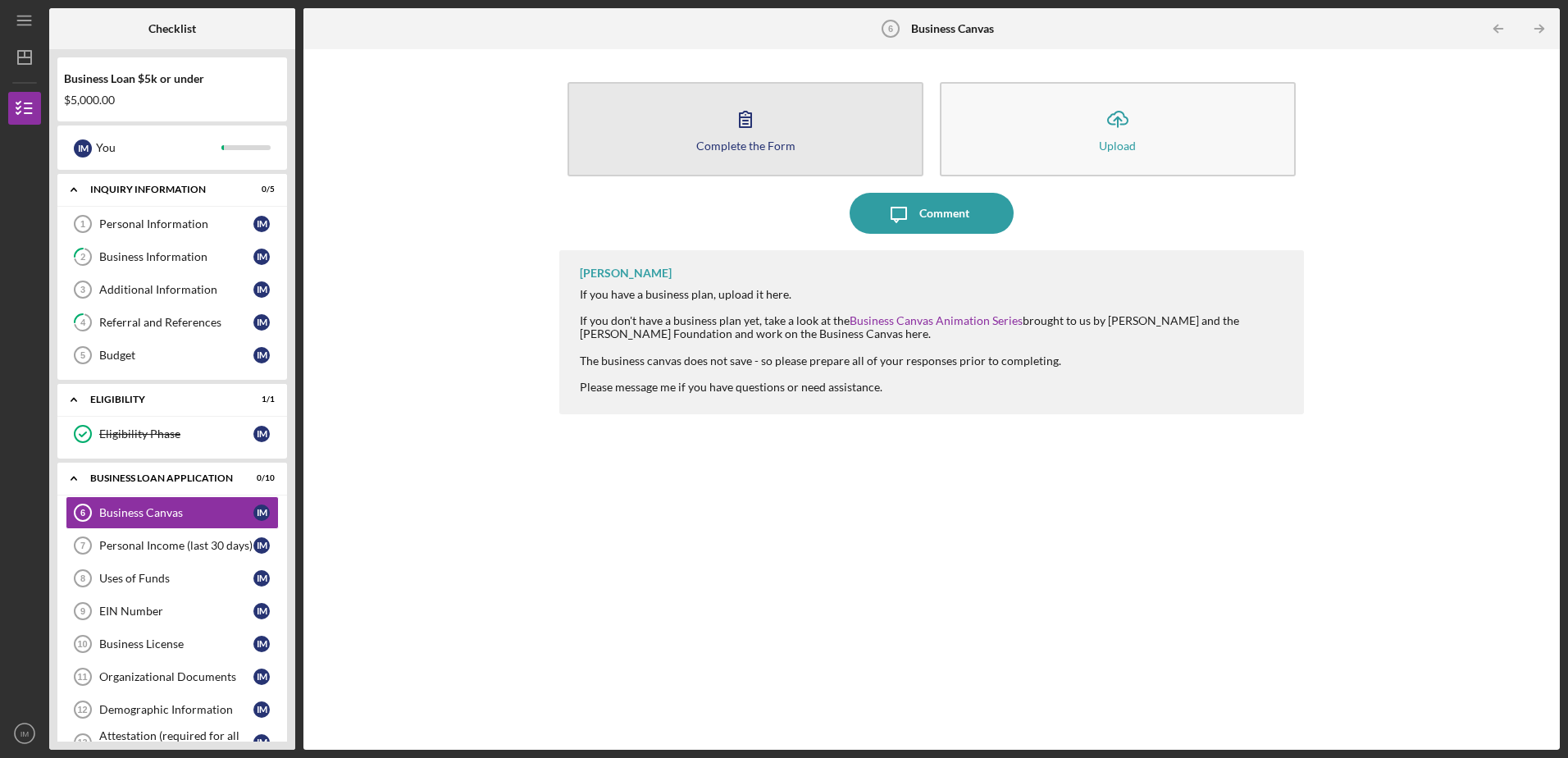
click at [753, 125] on icon "button" at bounding box center [745, 119] width 41 height 41
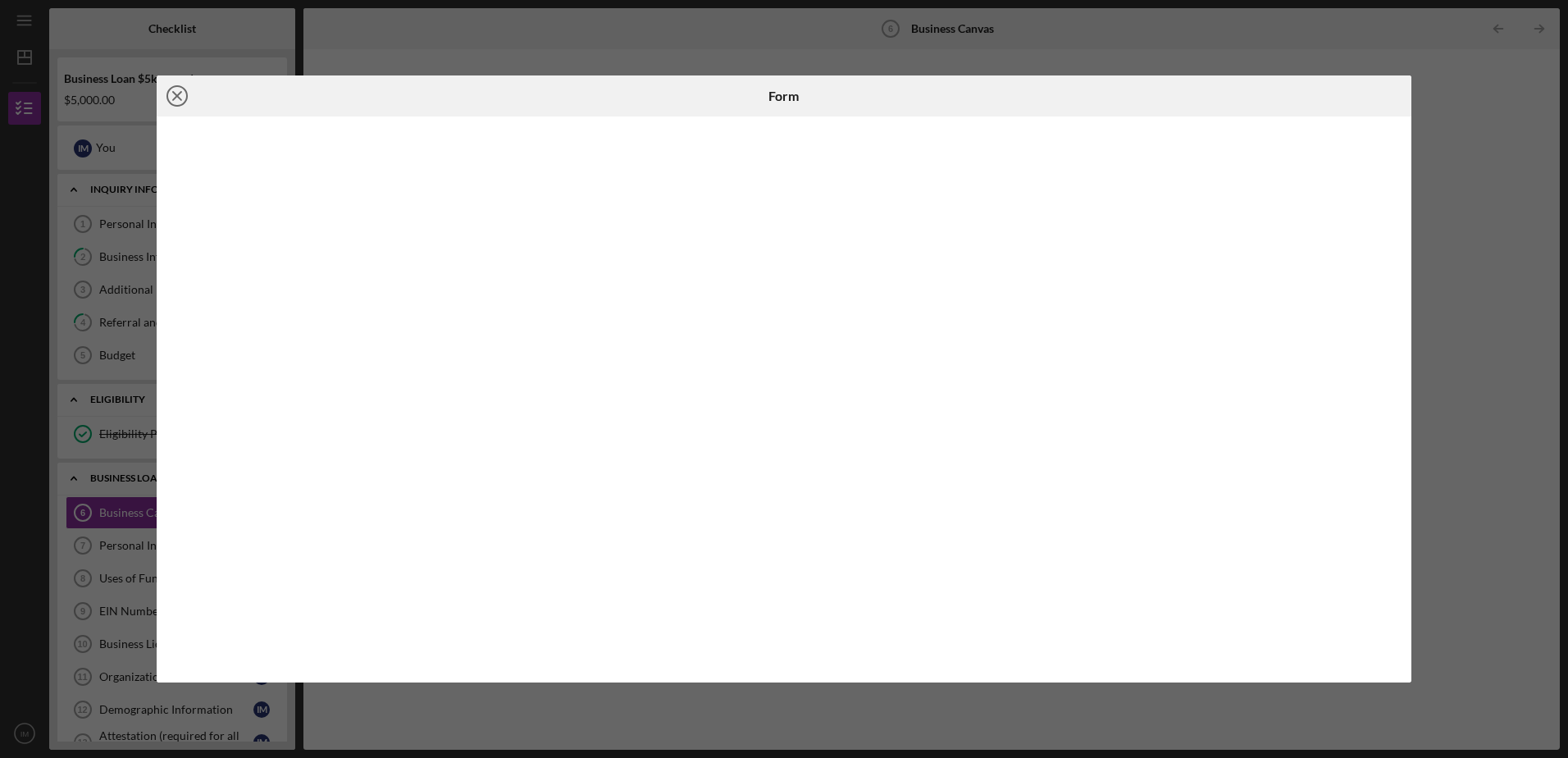
click at [182, 95] on icon "Icon/Close" at bounding box center [176, 95] width 41 height 41
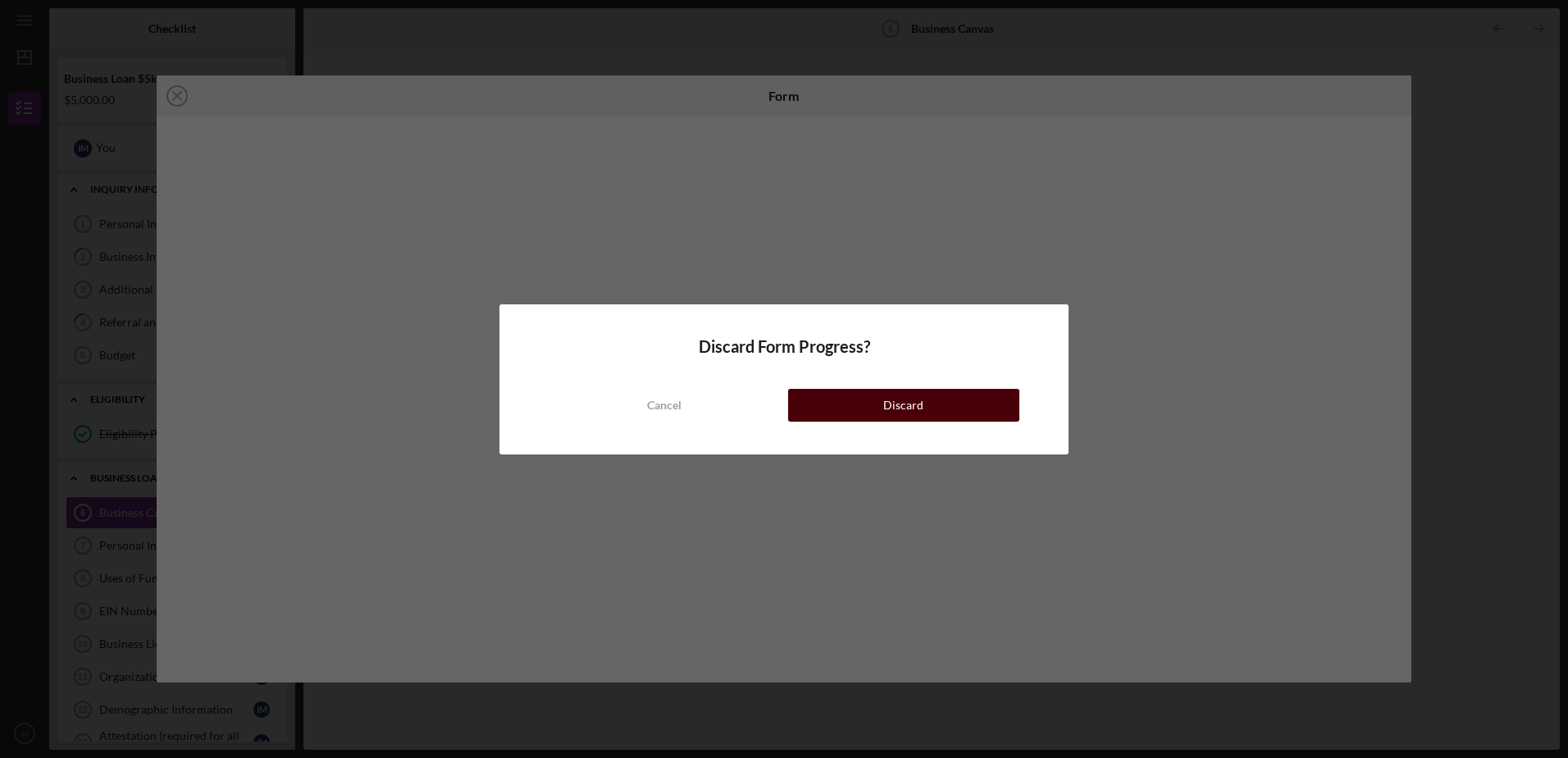
click at [897, 402] on div "Discard" at bounding box center [903, 405] width 40 height 33
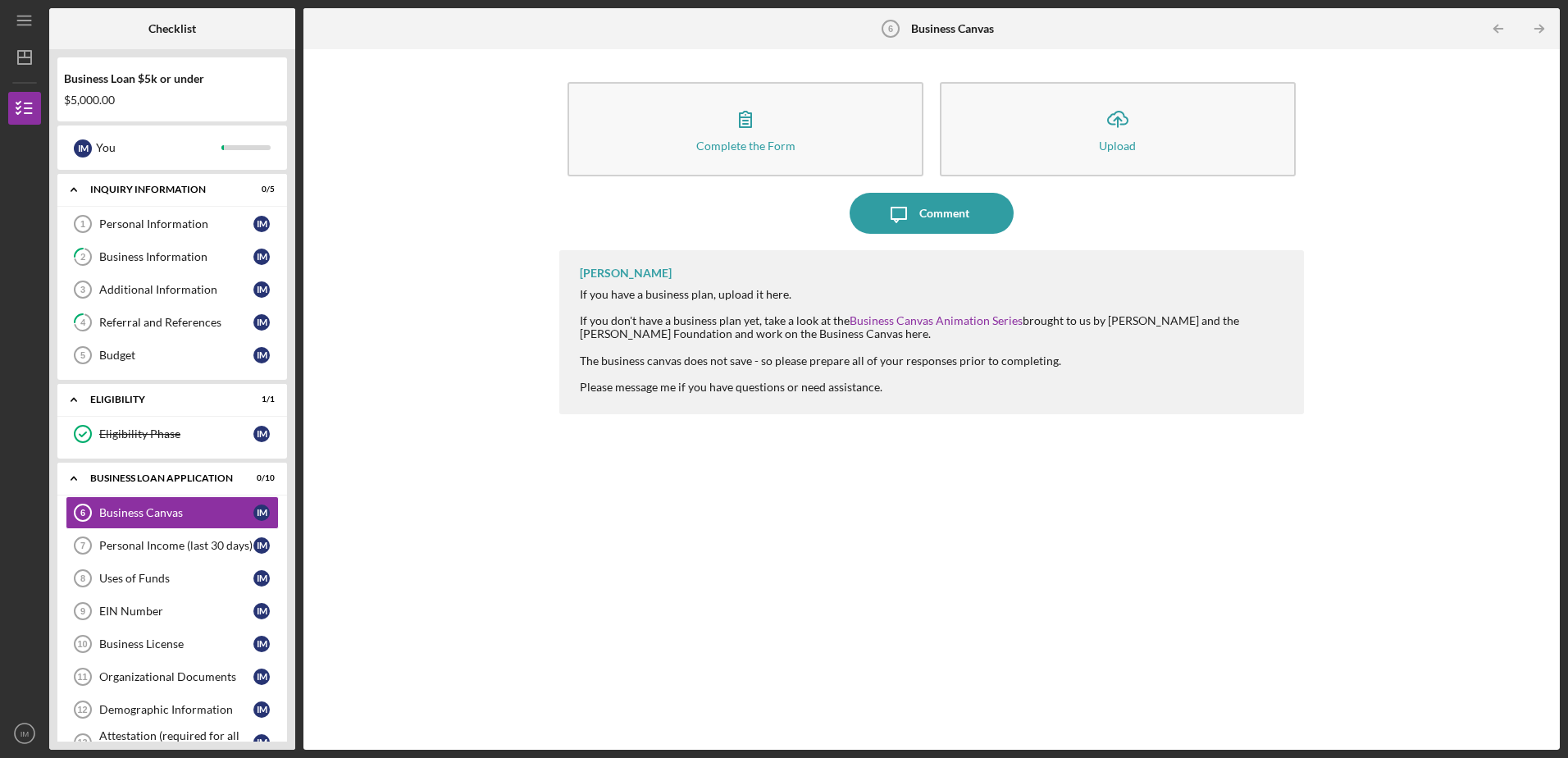
drag, startPoint x: 1561, startPoint y: 232, endPoint x: 1555, endPoint y: 299, distance: 67.3
click at [1561, 289] on div "Icon/Menu Business Canvas 6 Business Canvas Checklist Business Loan $5k or unde…" at bounding box center [784, 379] width 1568 height 758
click at [736, 481] on div "[PERSON_NAME] If you have a business plan, upload it here. If you don't have a …" at bounding box center [931, 488] width 743 height 475
drag, startPoint x: 306, startPoint y: 356, endPoint x: 306, endPoint y: 400, distance: 44.0
click at [306, 383] on div "Complete the Form Form Icon/Upload Upload Icon/Message Comment [PERSON_NAME] If…" at bounding box center [932, 399] width 1256 height 700
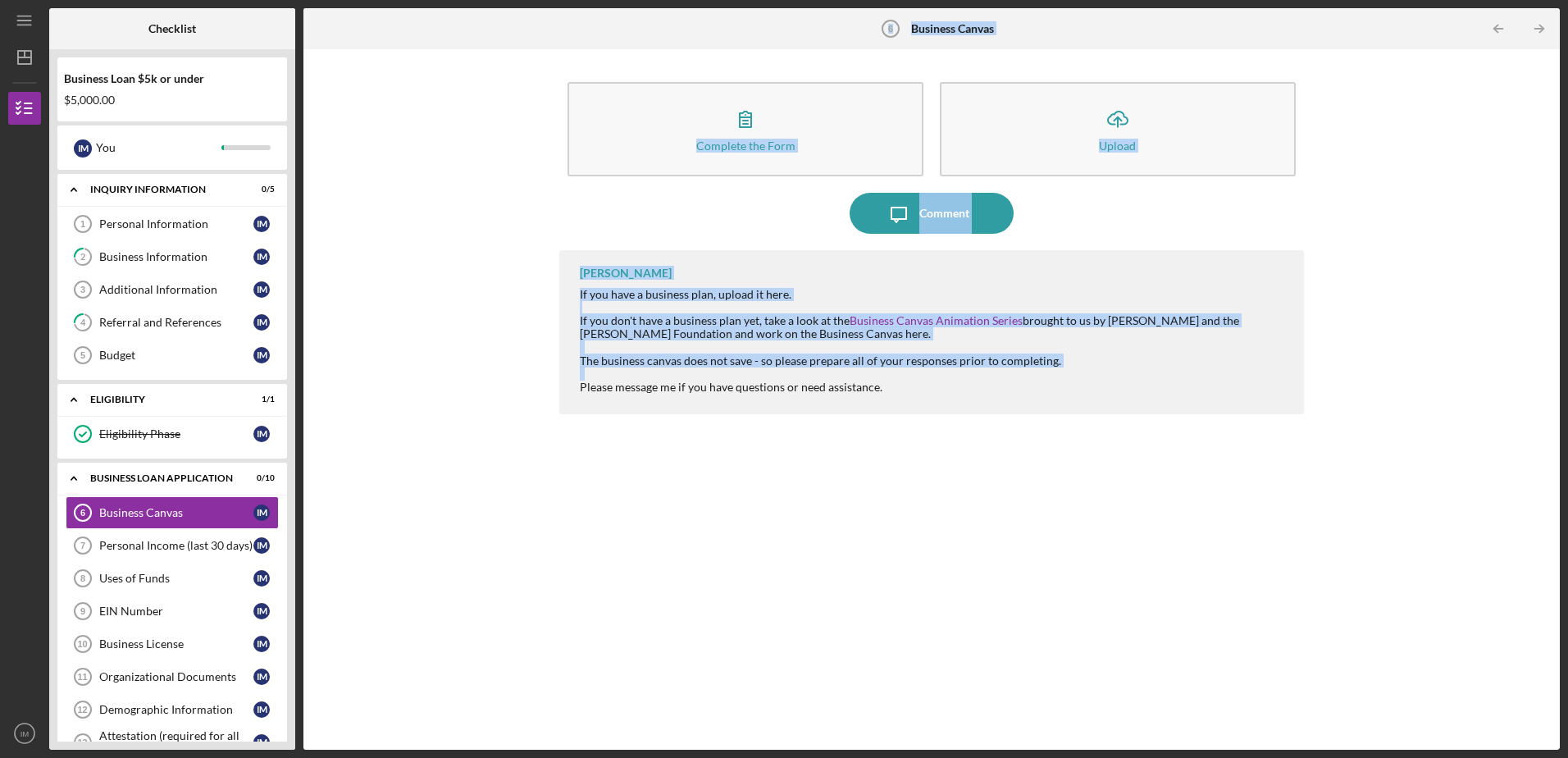
drag, startPoint x: 298, startPoint y: 500, endPoint x: 300, endPoint y: 541, distance: 41.0
click at [300, 541] on div "Checklist Business Loan $5k or under $5,000.00 I M You Icon/Expander INQUIRY IN…" at bounding box center [804, 379] width 1510 height 741
click at [330, 520] on div "Complete the Form Form Icon/Upload Upload Icon/Message Comment [PERSON_NAME] If…" at bounding box center [932, 400] width 1240 height 684
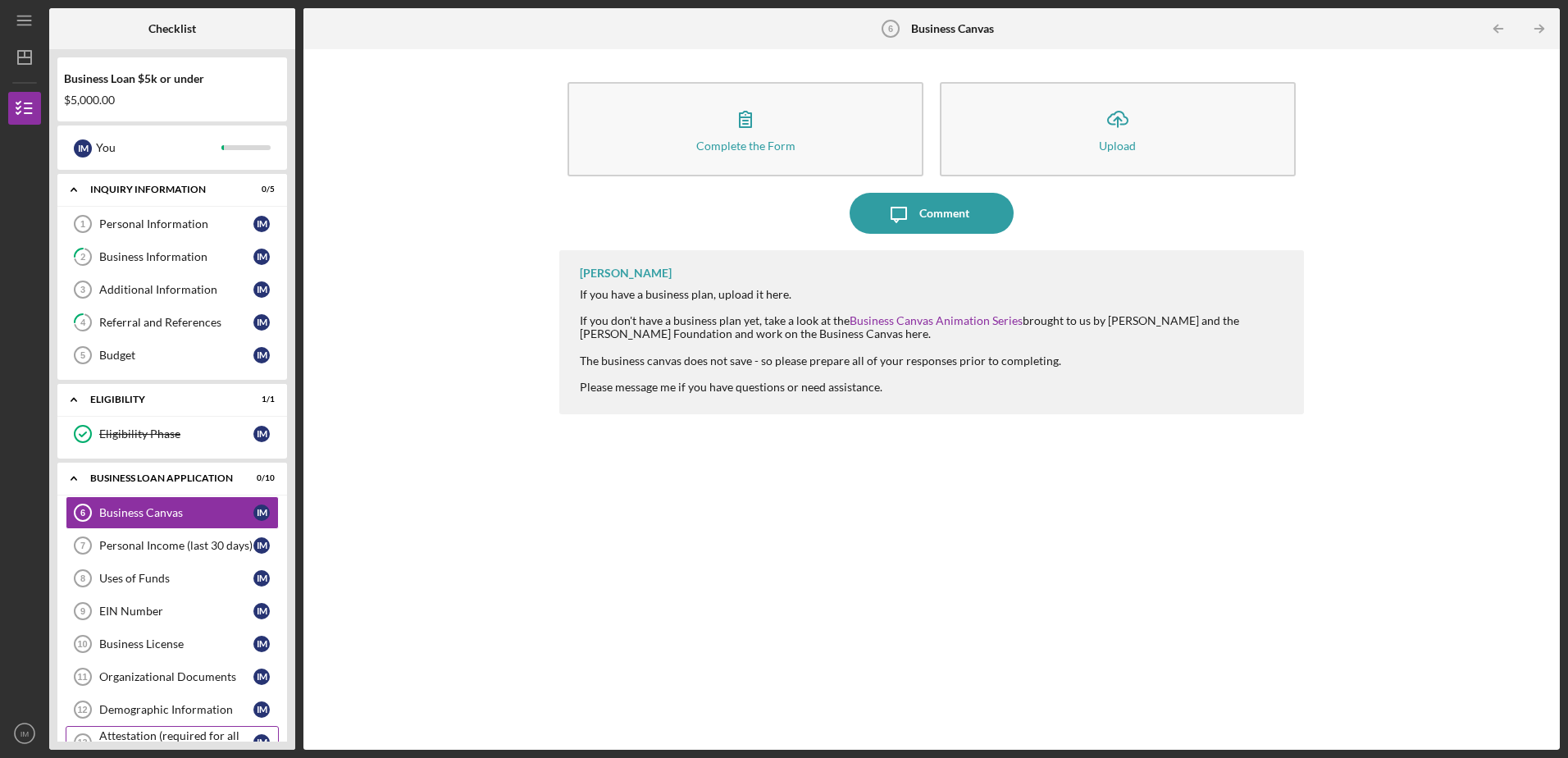
click at [153, 735] on div "Attestation (required for all new loan applications)" at bounding box center [176, 742] width 154 height 26
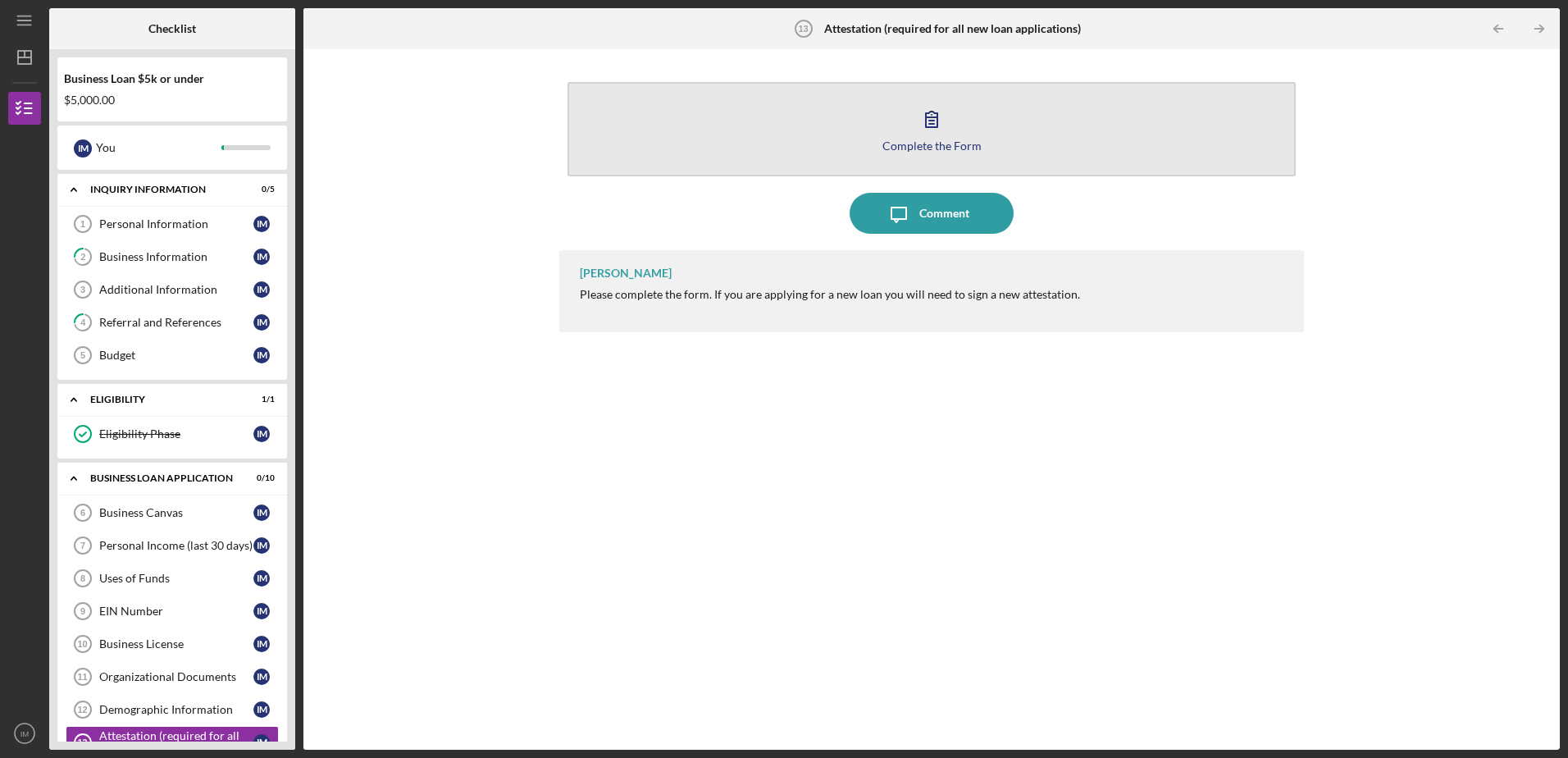
click at [930, 124] on icon "button" at bounding box center [932, 119] width 12 height 16
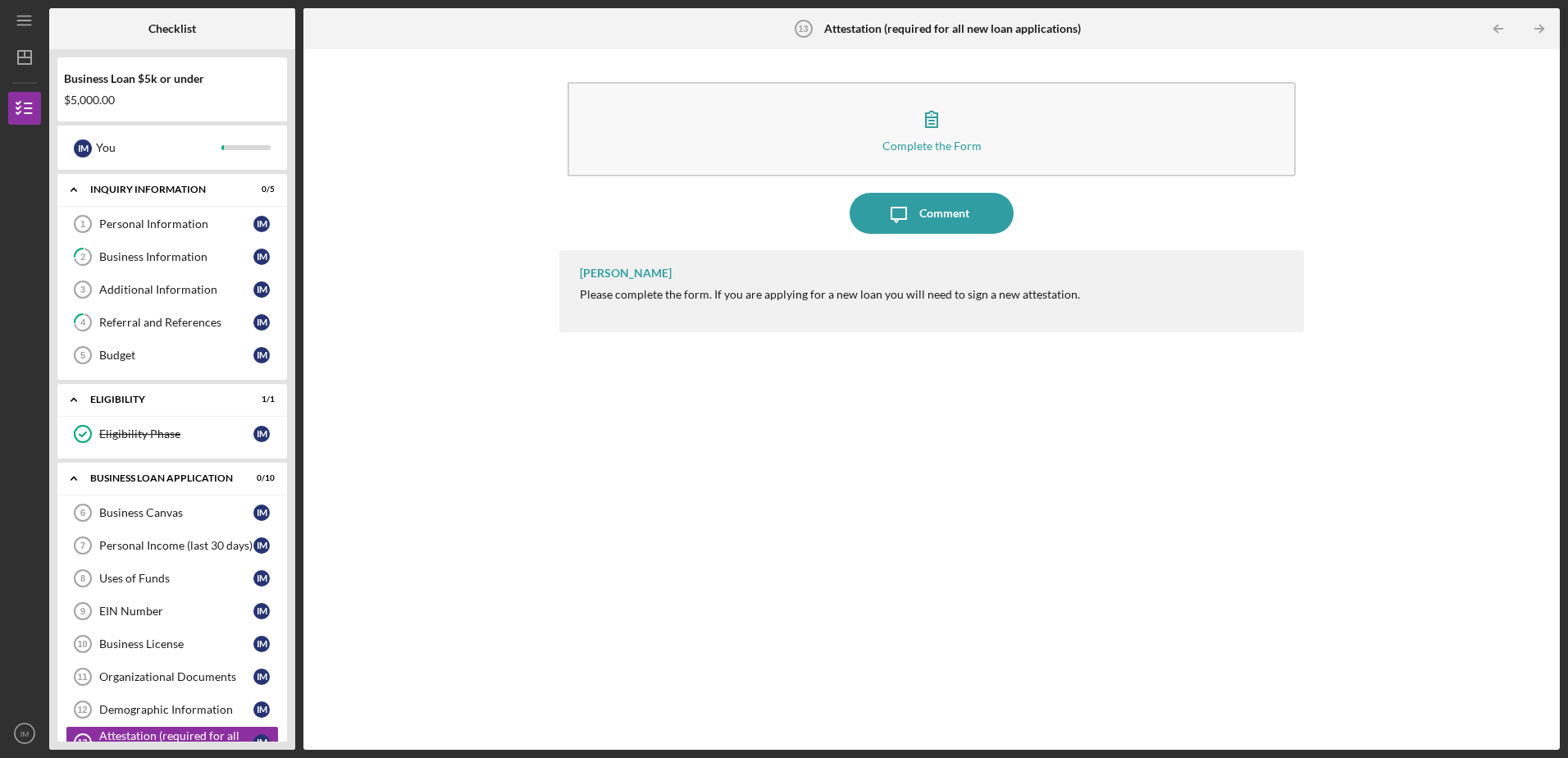
drag, startPoint x: 299, startPoint y: 398, endPoint x: 294, endPoint y: 444, distance: 46.3
click at [294, 443] on div "Checklist Business Loan $5k or under $5,000.00 I M You Icon/Expander INQUIRY IN…" at bounding box center [804, 379] width 1510 height 741
click at [188, 709] on div "Demographic Information" at bounding box center [176, 709] width 154 height 13
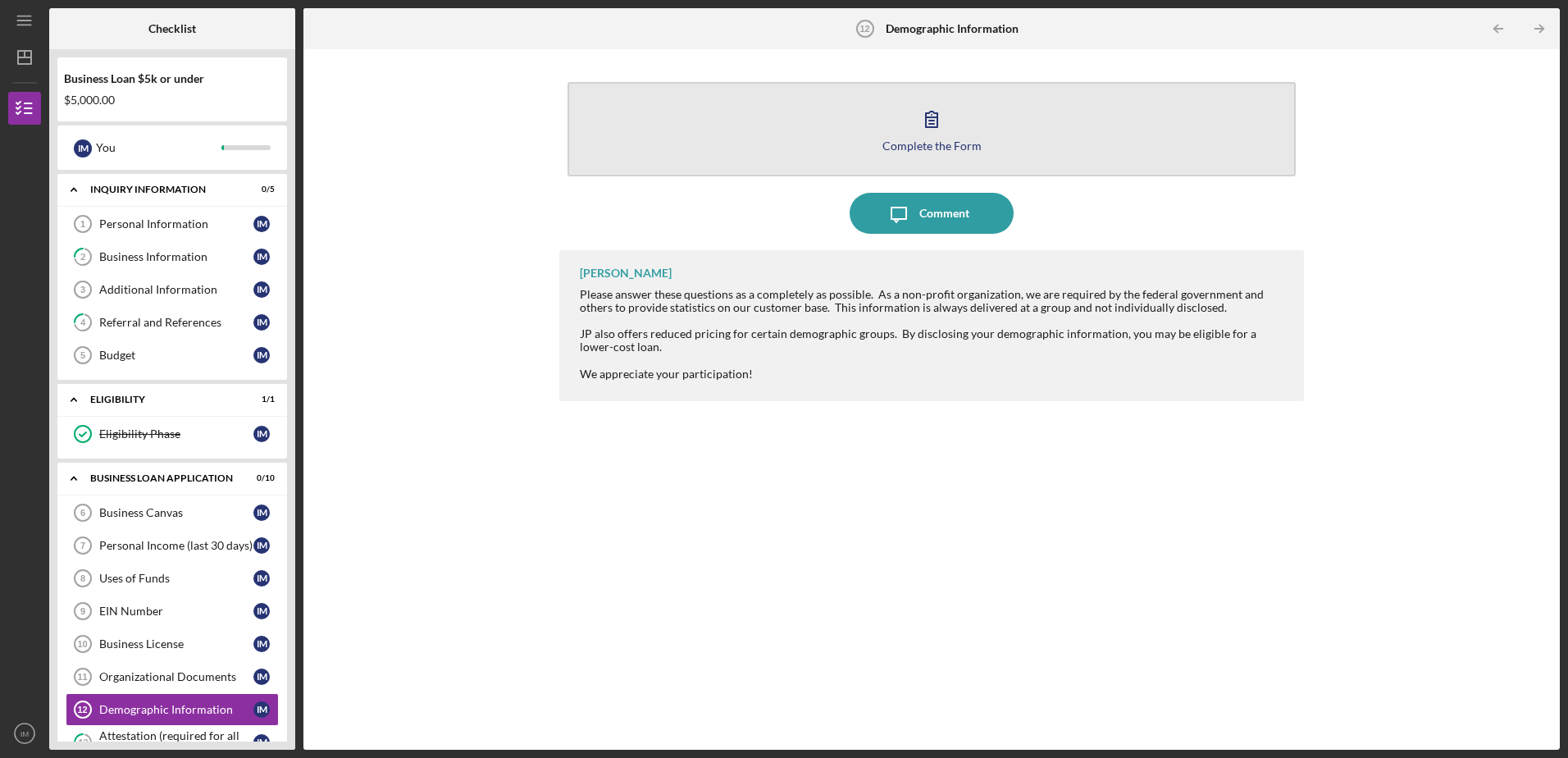
click at [936, 138] on button "Complete the Form Form" at bounding box center [932, 129] width 728 height 95
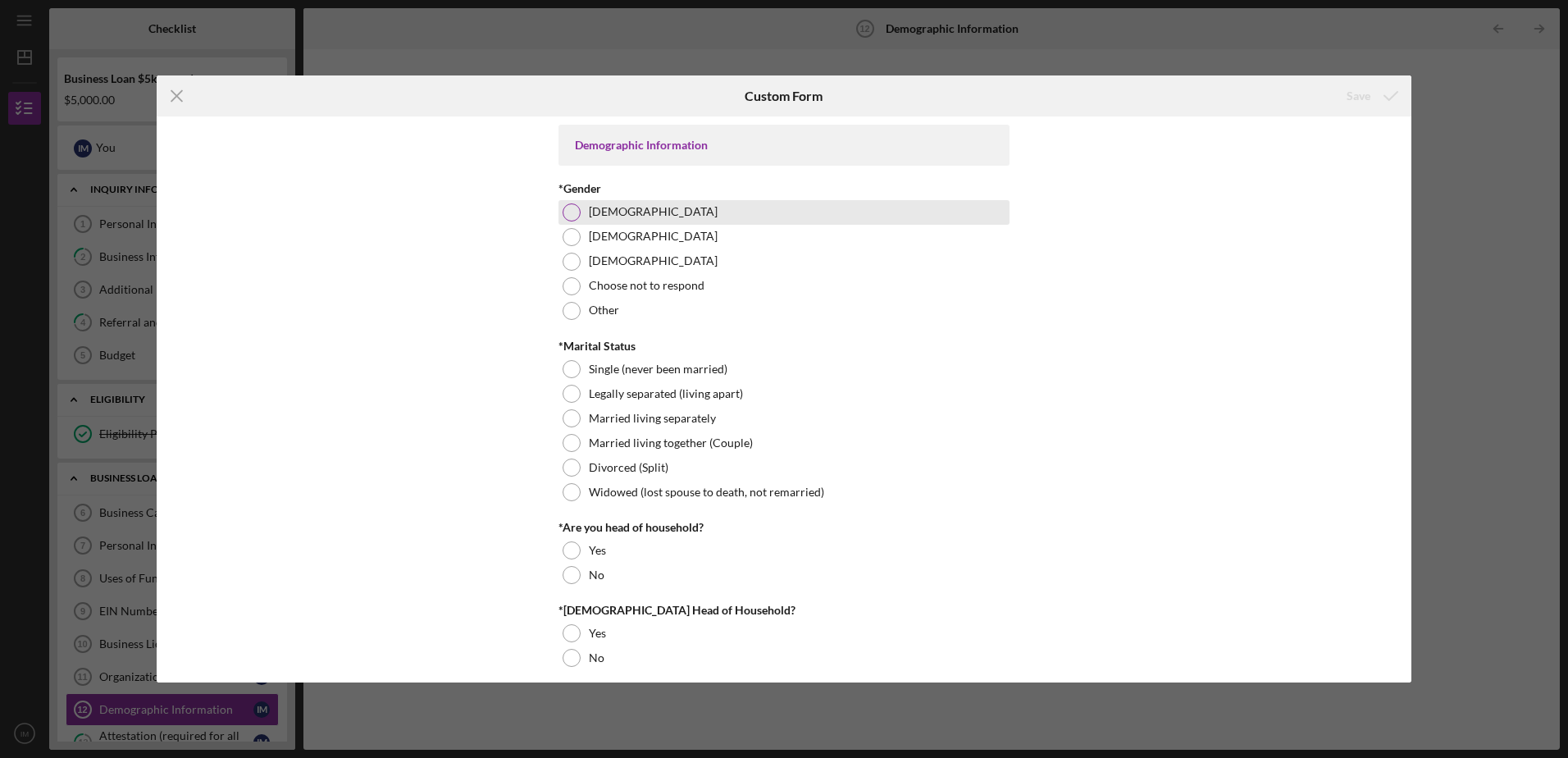
click at [574, 212] on div at bounding box center [572, 213] width 18 height 18
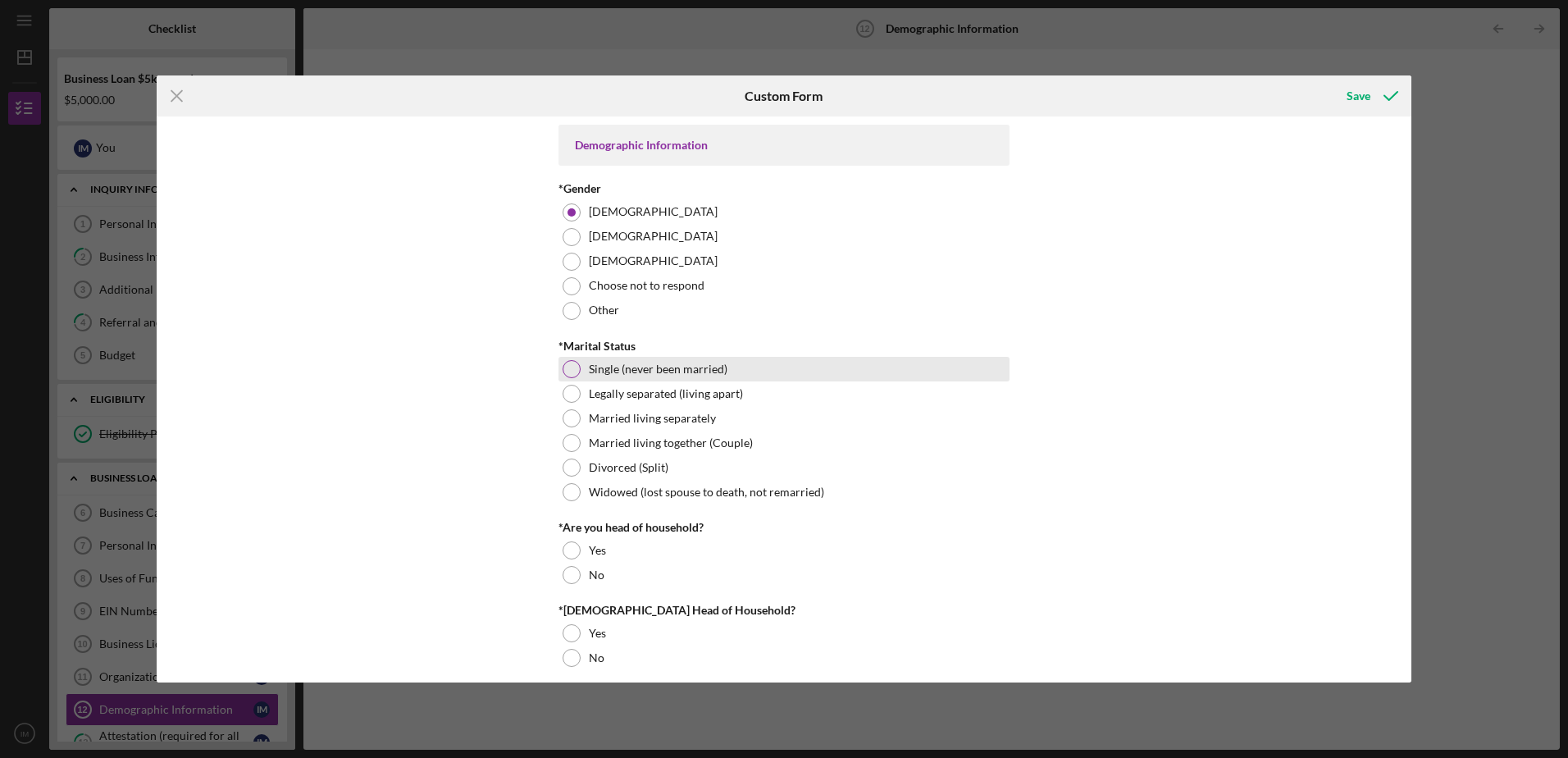
click at [573, 366] on div at bounding box center [572, 369] width 18 height 18
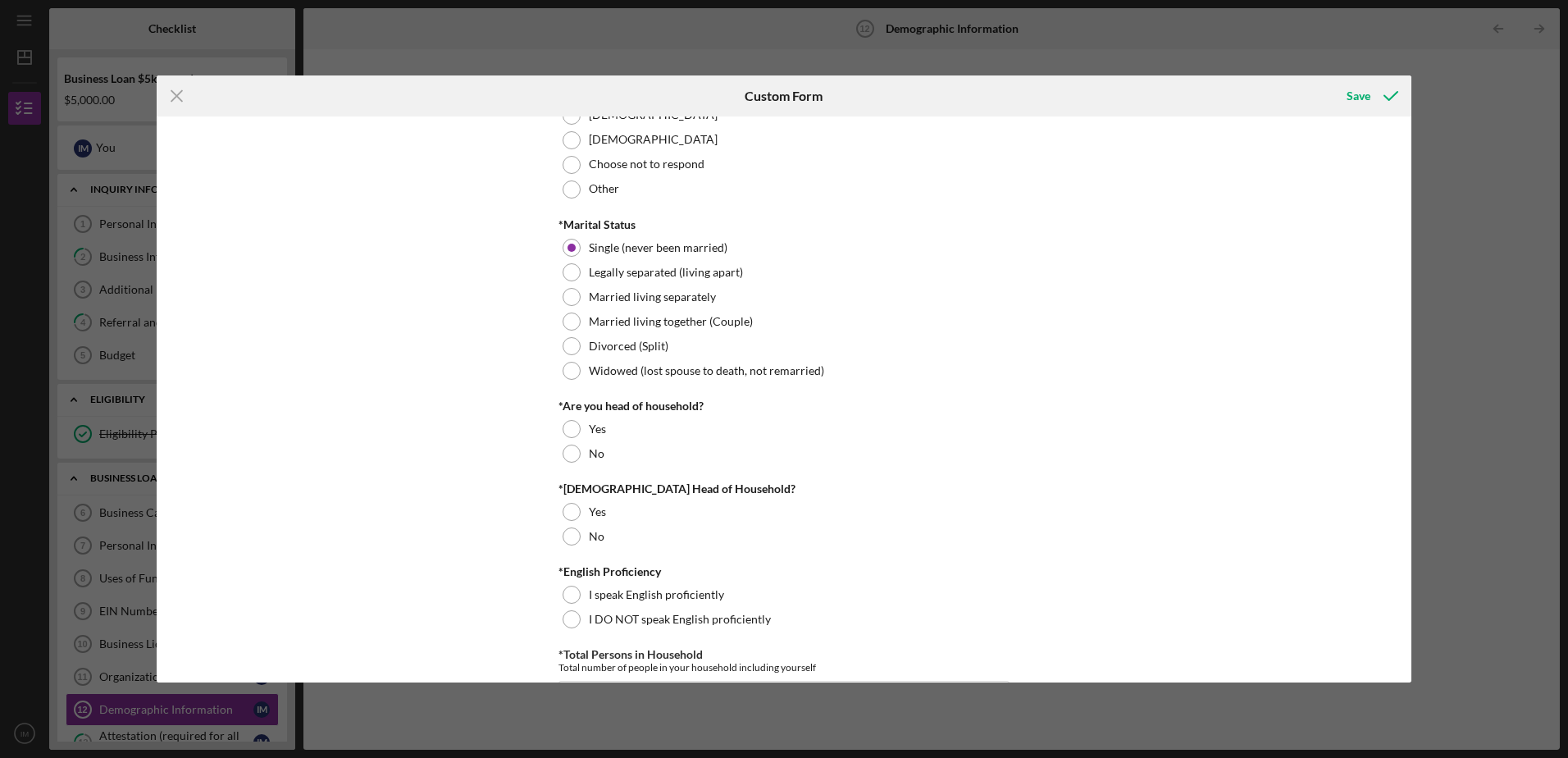
scroll to position [155, 0]
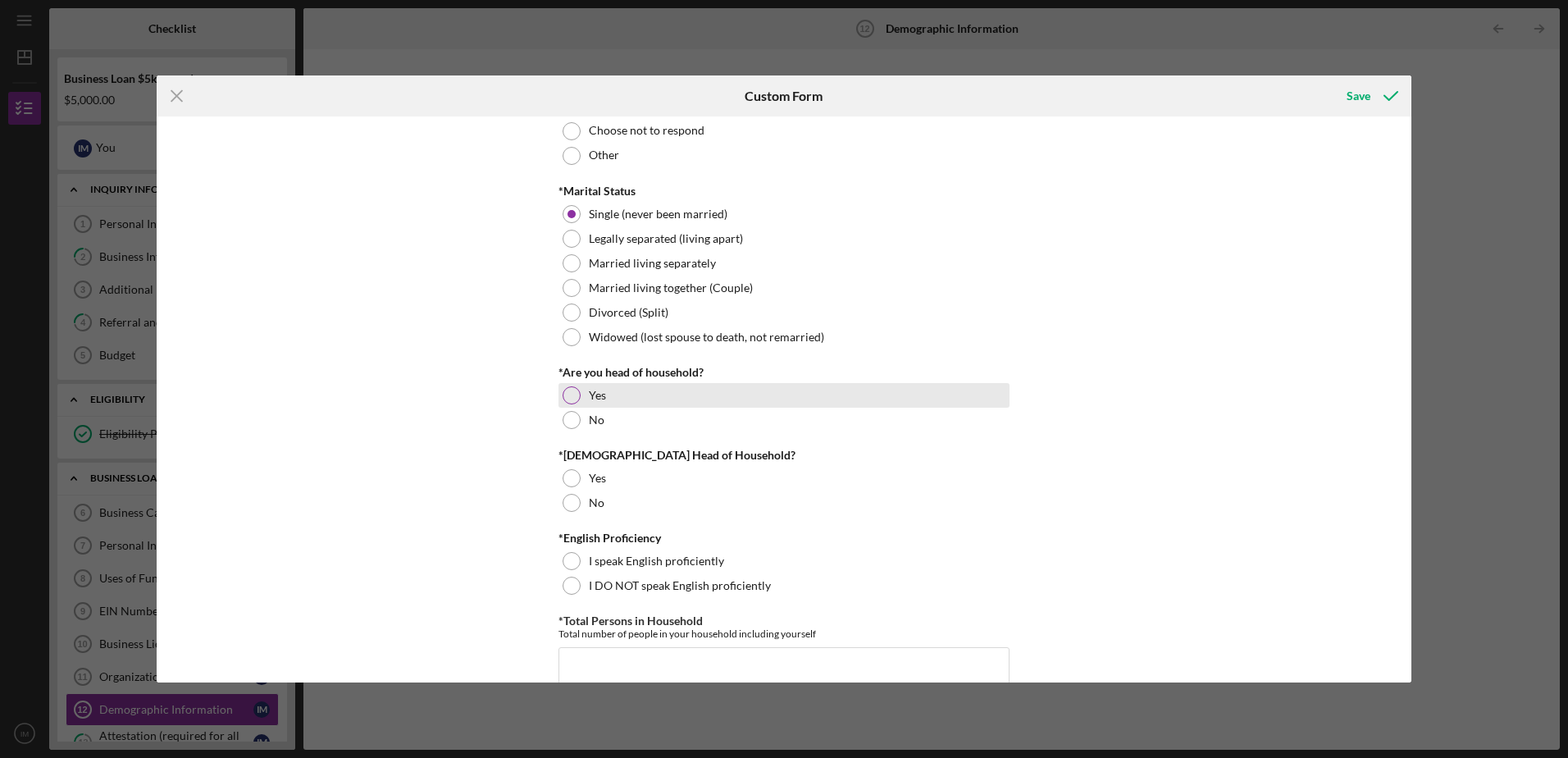
click at [570, 392] on div at bounding box center [572, 396] width 18 height 18
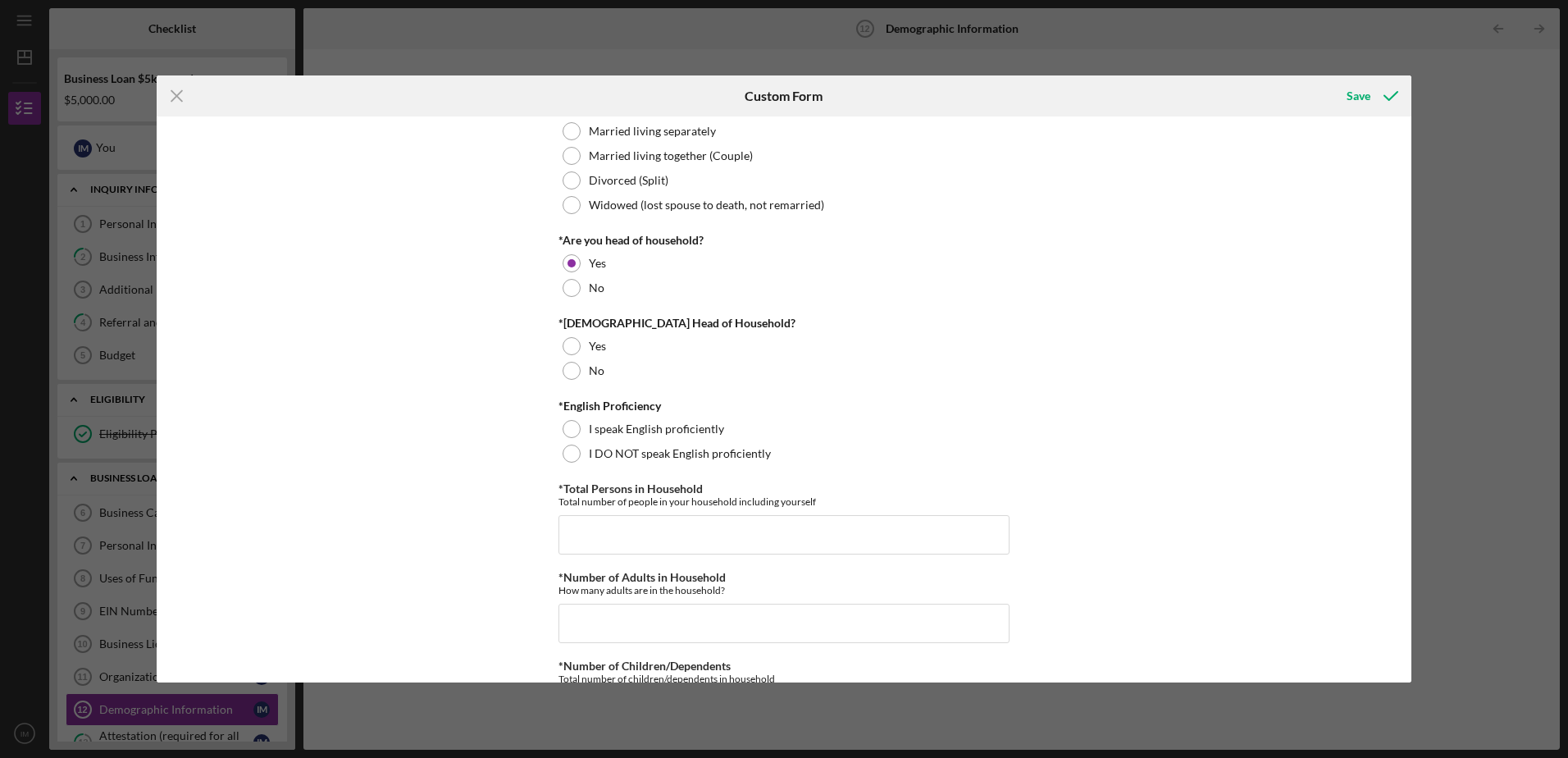
scroll to position [343, 0]
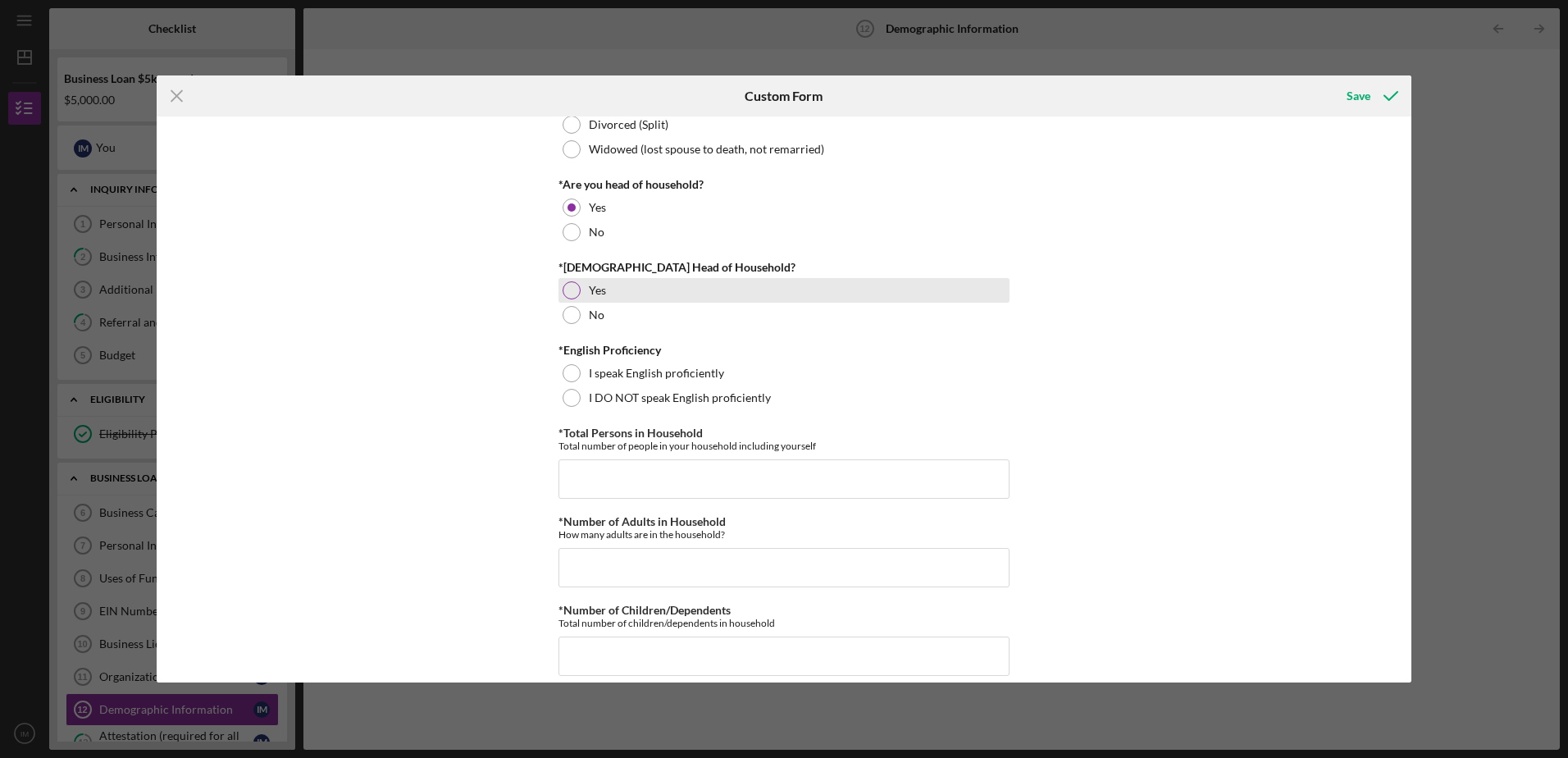
click at [570, 293] on div at bounding box center [572, 290] width 18 height 18
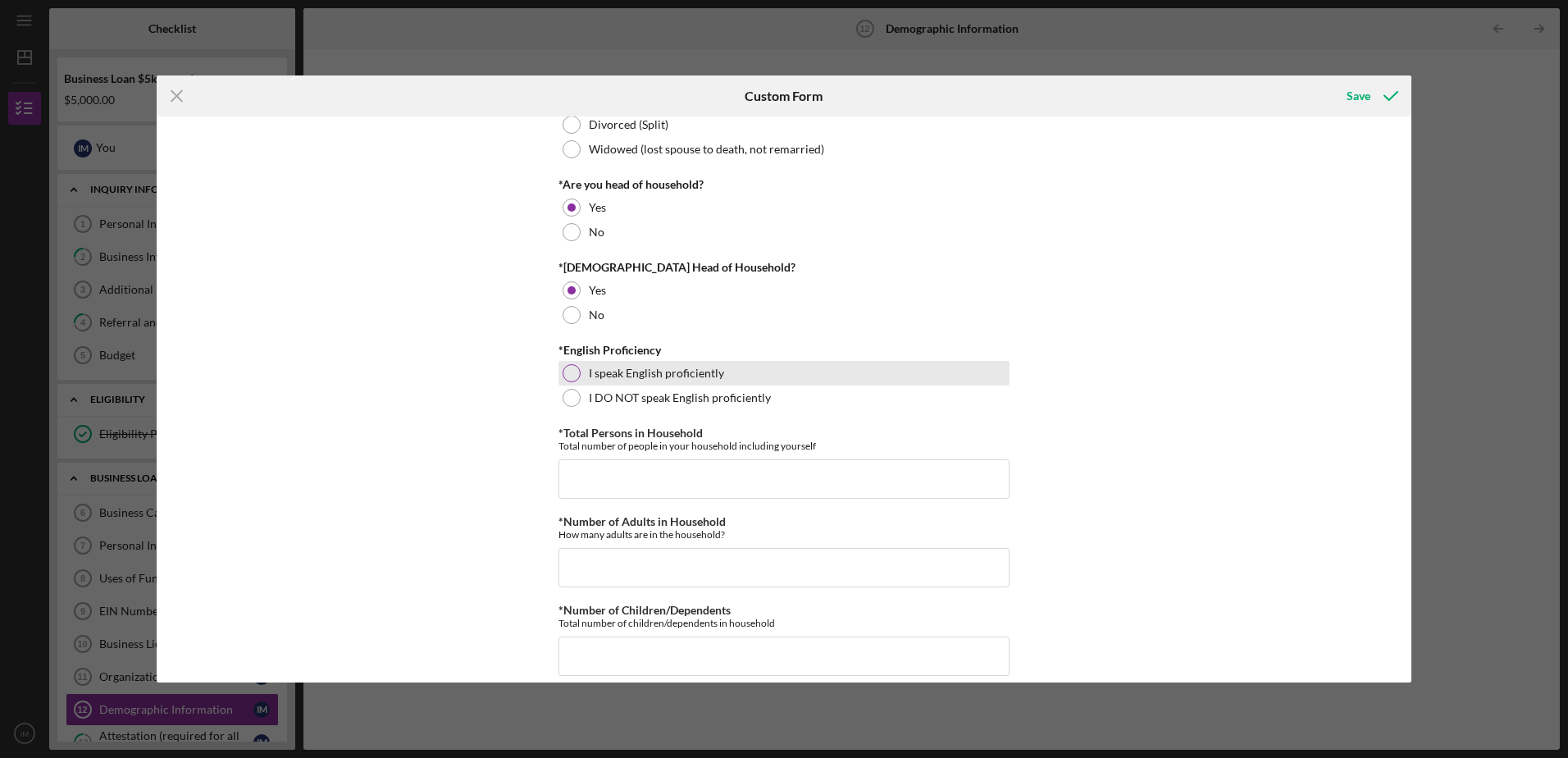
click at [570, 371] on div at bounding box center [572, 373] width 18 height 18
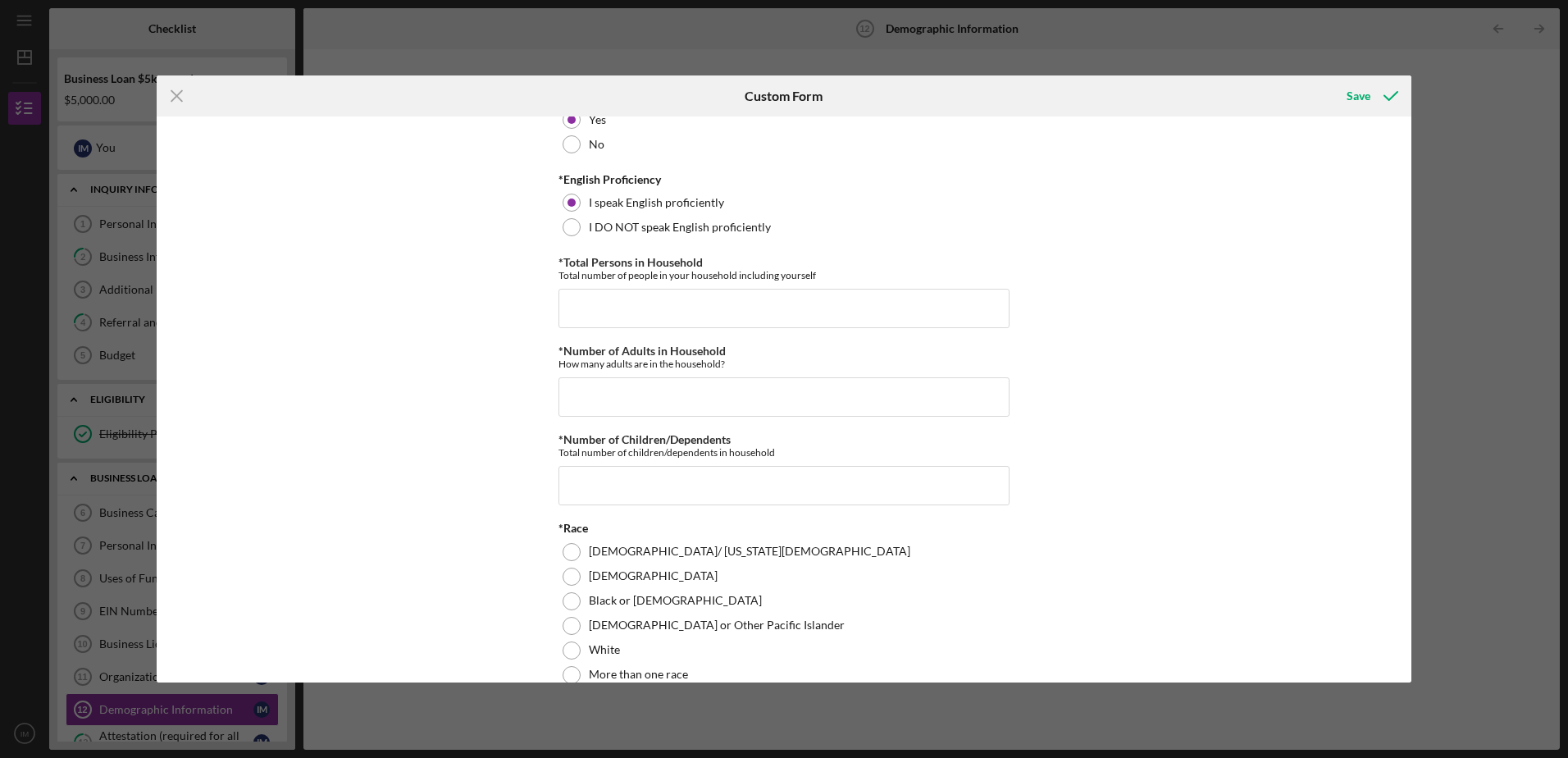
scroll to position [536, 0]
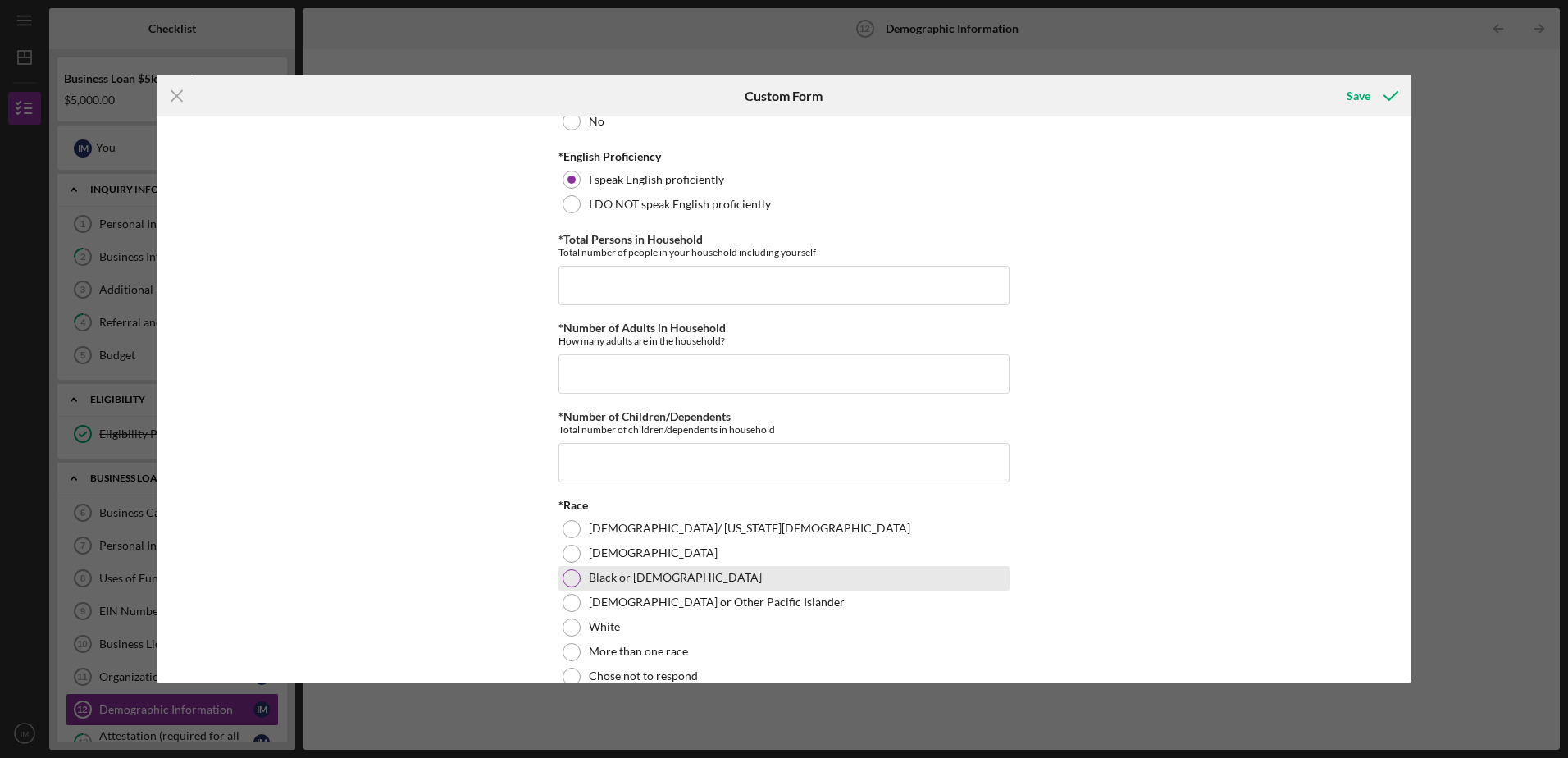
click at [573, 580] on div at bounding box center [572, 579] width 18 height 18
click at [629, 281] on input "*Total Persons in Household" at bounding box center [784, 285] width 451 height 39
type input "2"
click at [615, 363] on input "*Number of Adults in Household" at bounding box center [784, 374] width 451 height 39
type input "1"
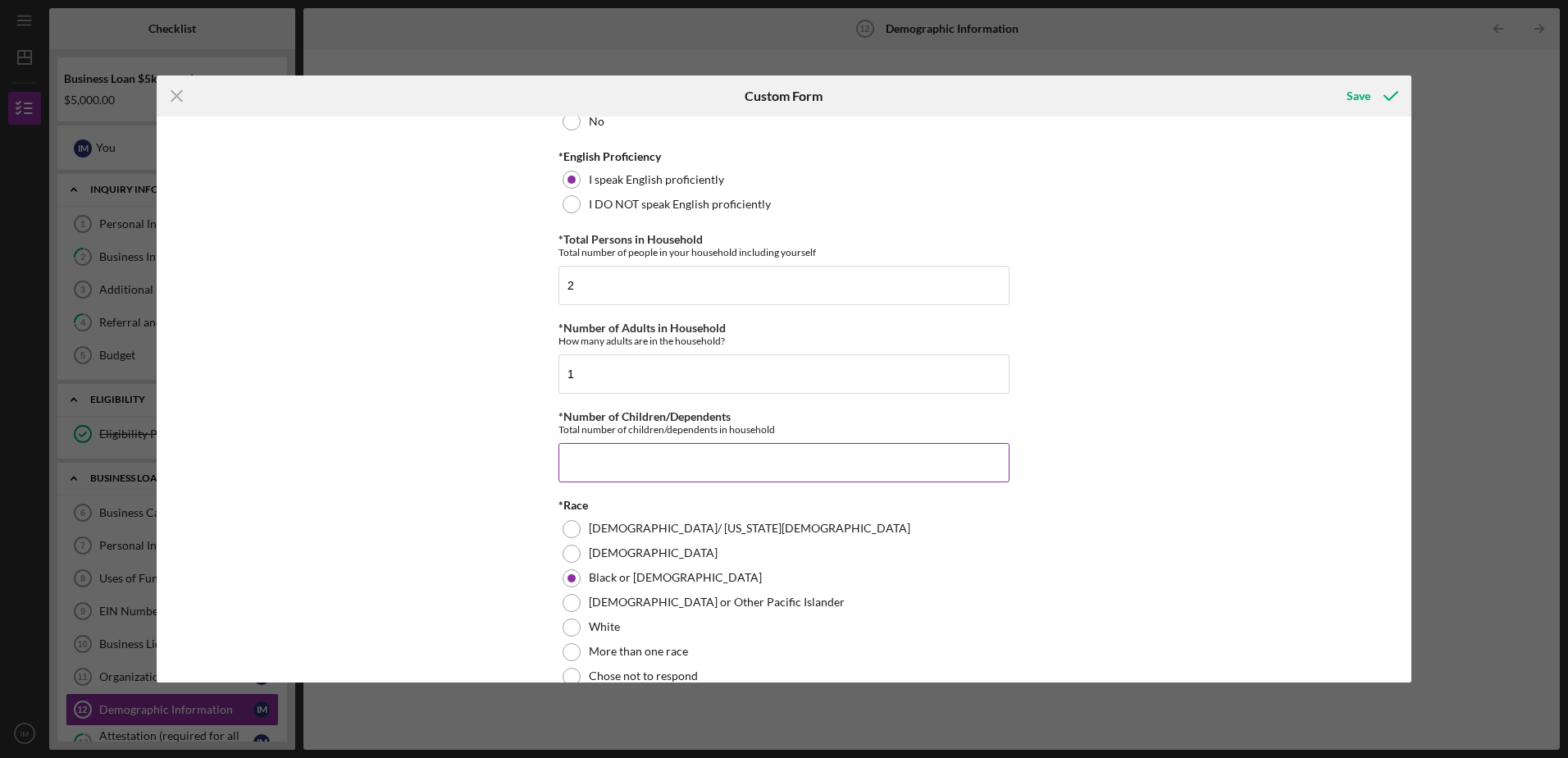
click at [653, 455] on input "*Number of Children/Dependents" at bounding box center [784, 463] width 451 height 39
type input "1"
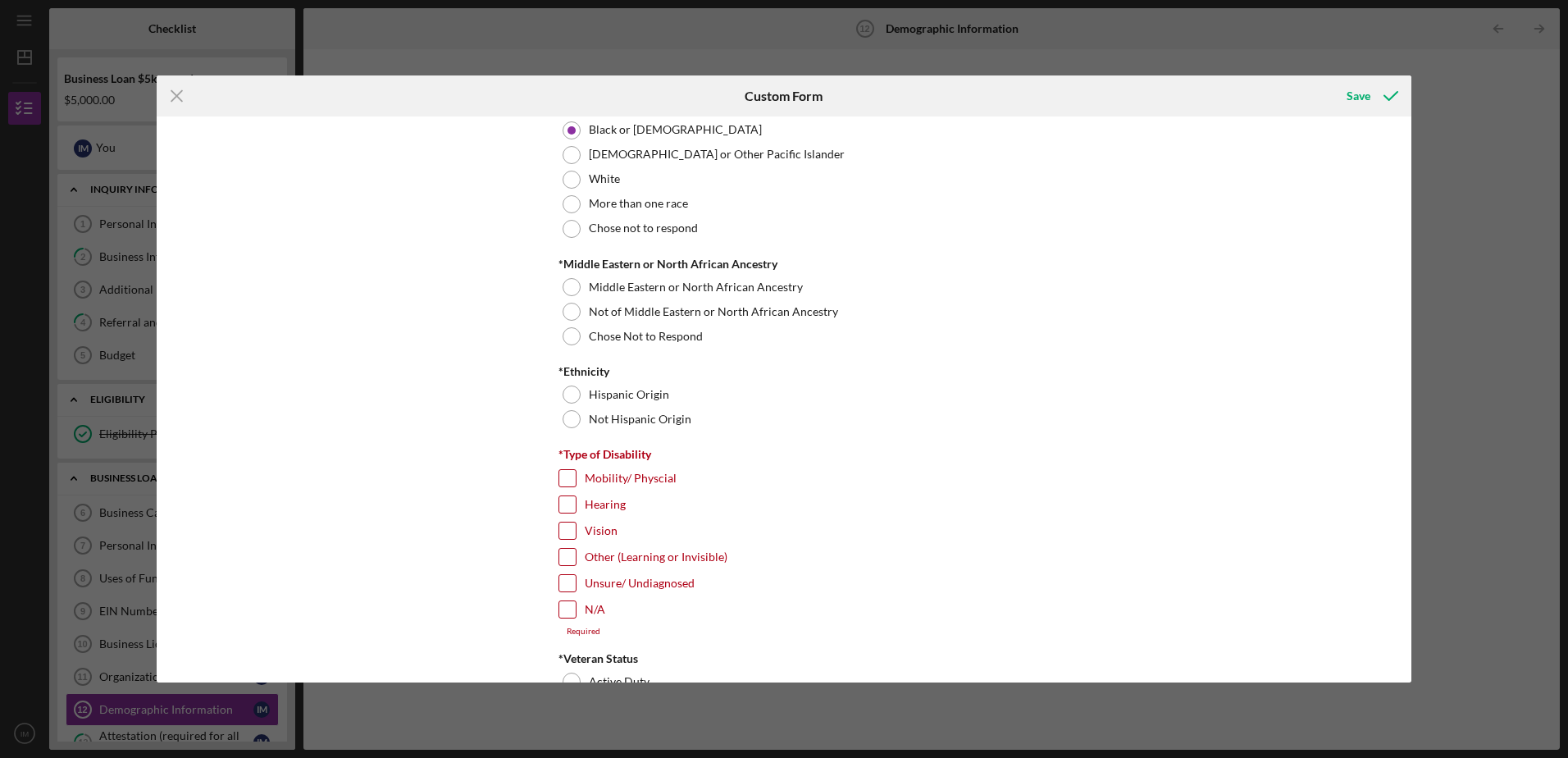
scroll to position [990, 0]
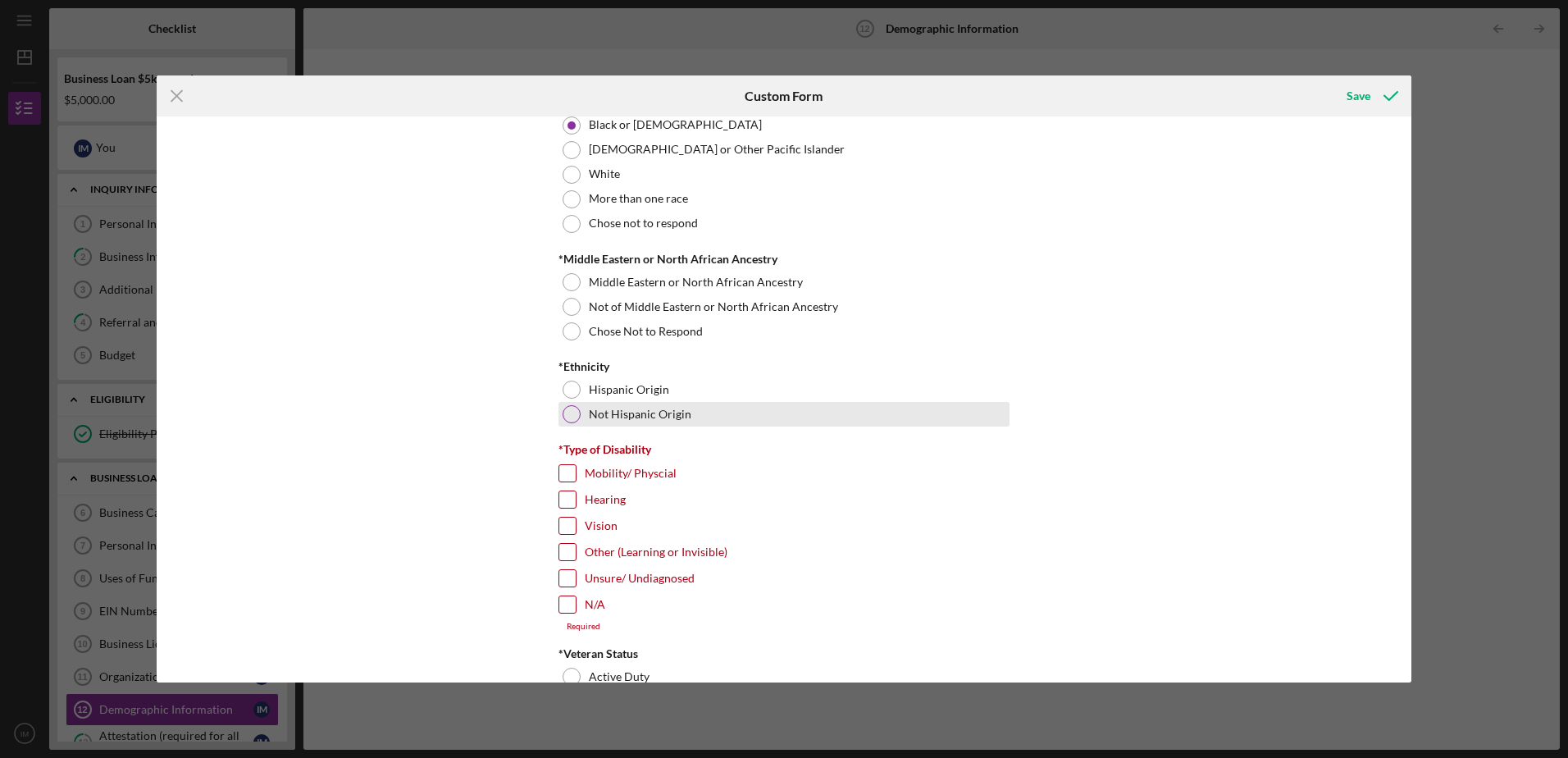
click at [573, 411] on div at bounding box center [572, 414] width 18 height 18
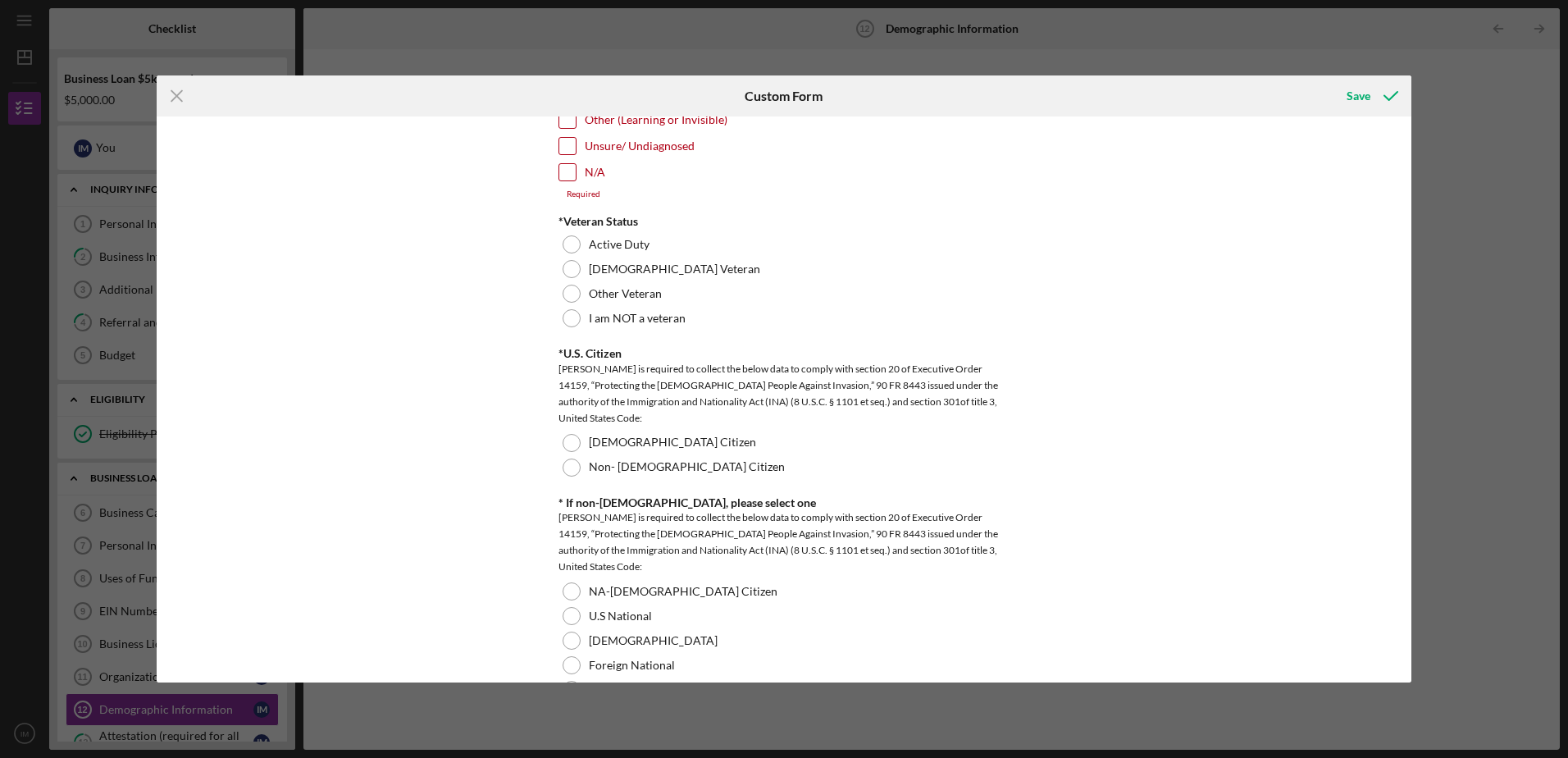
scroll to position [1471, 0]
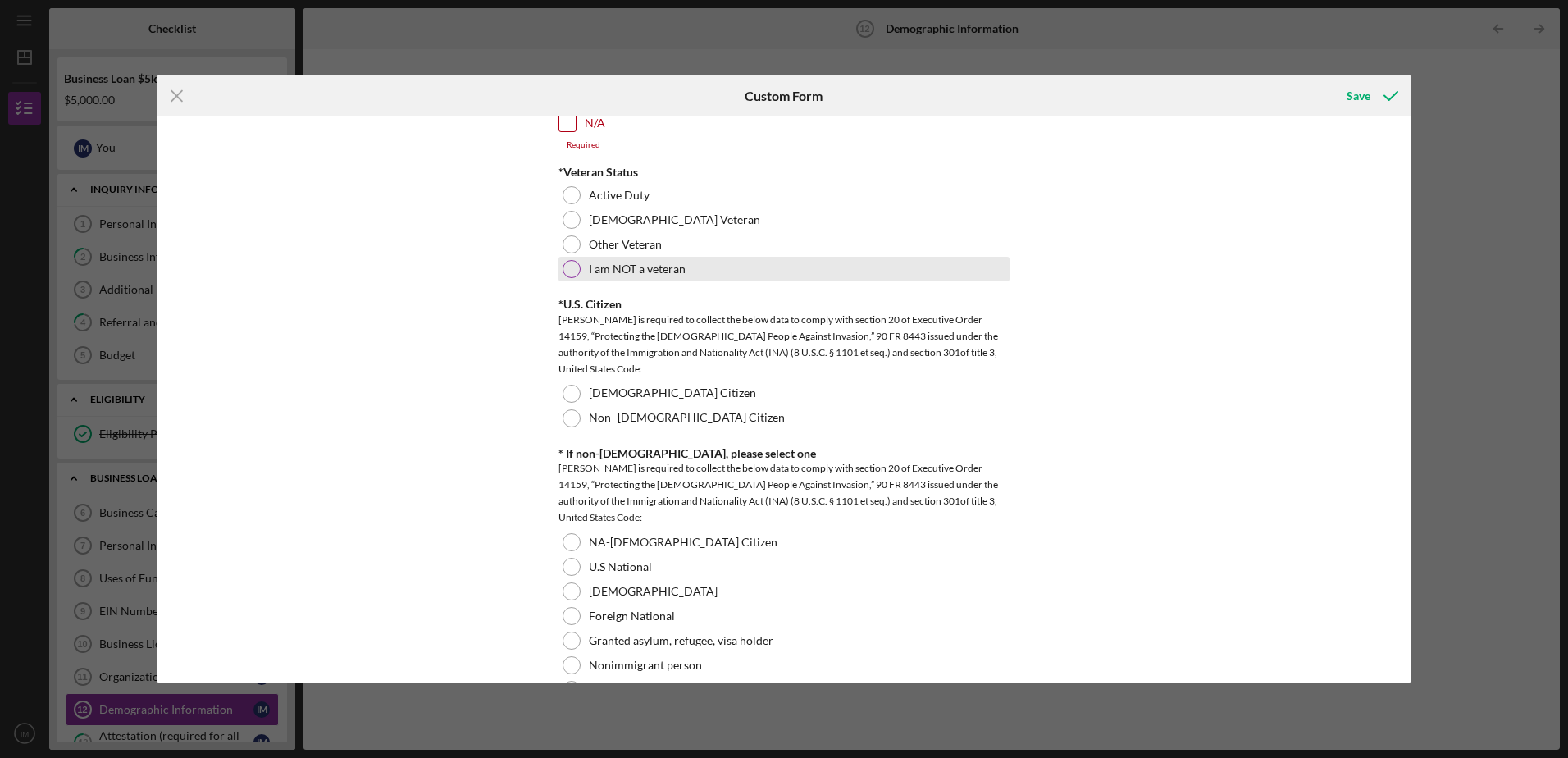
click at [573, 267] on div at bounding box center [572, 269] width 18 height 18
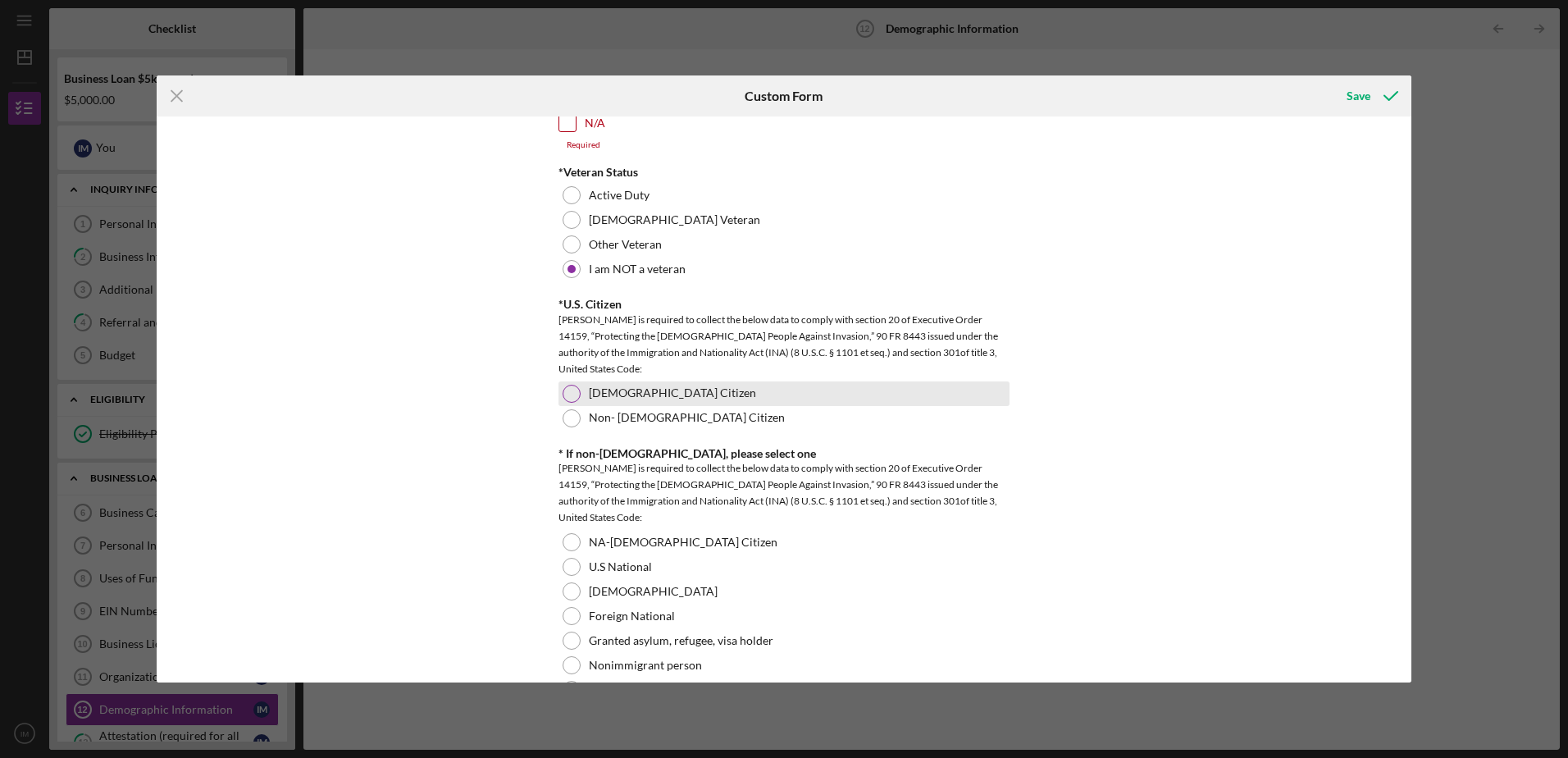
click at [575, 396] on div at bounding box center [572, 394] width 18 height 18
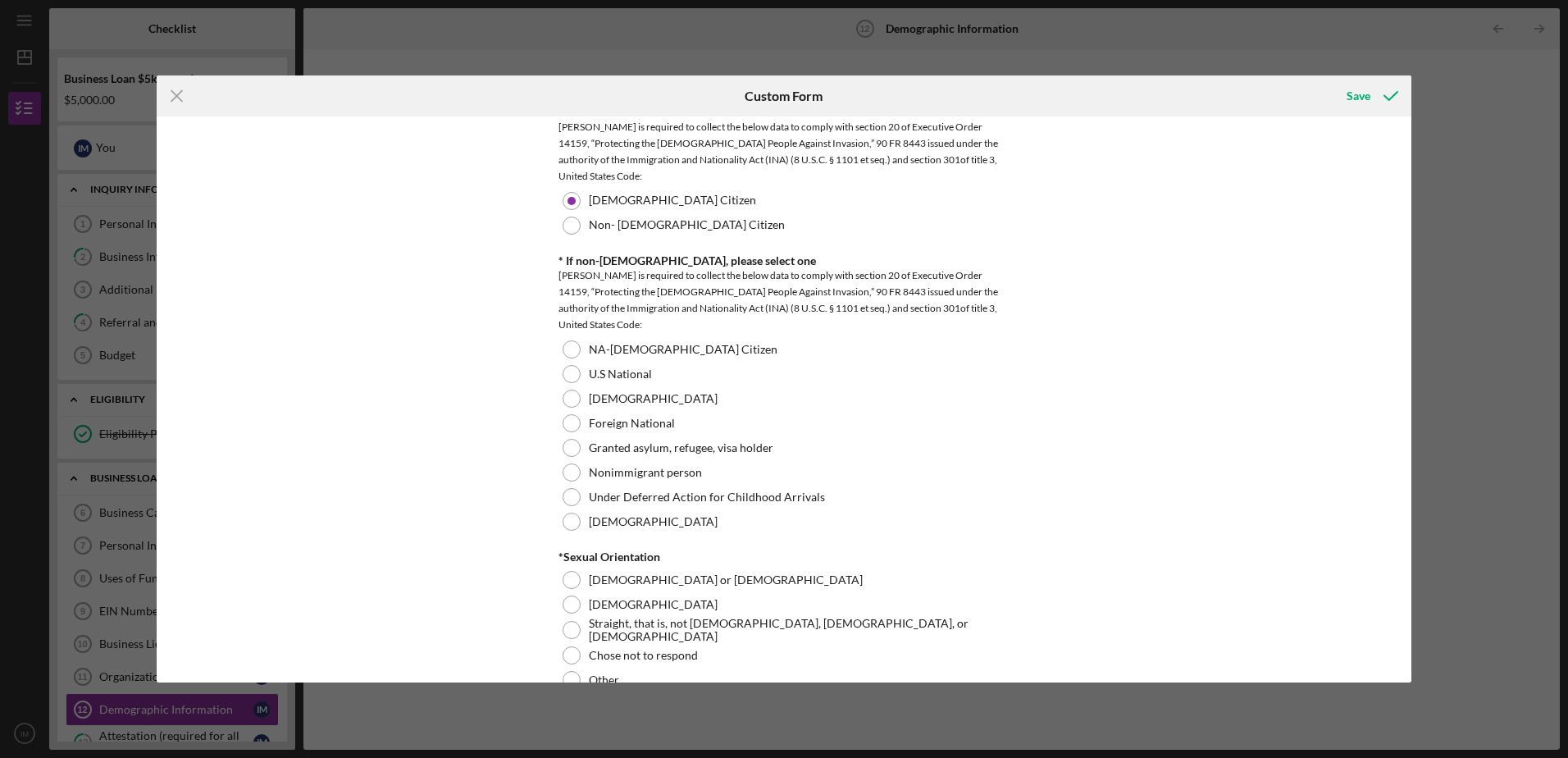
scroll to position [1687, 0]
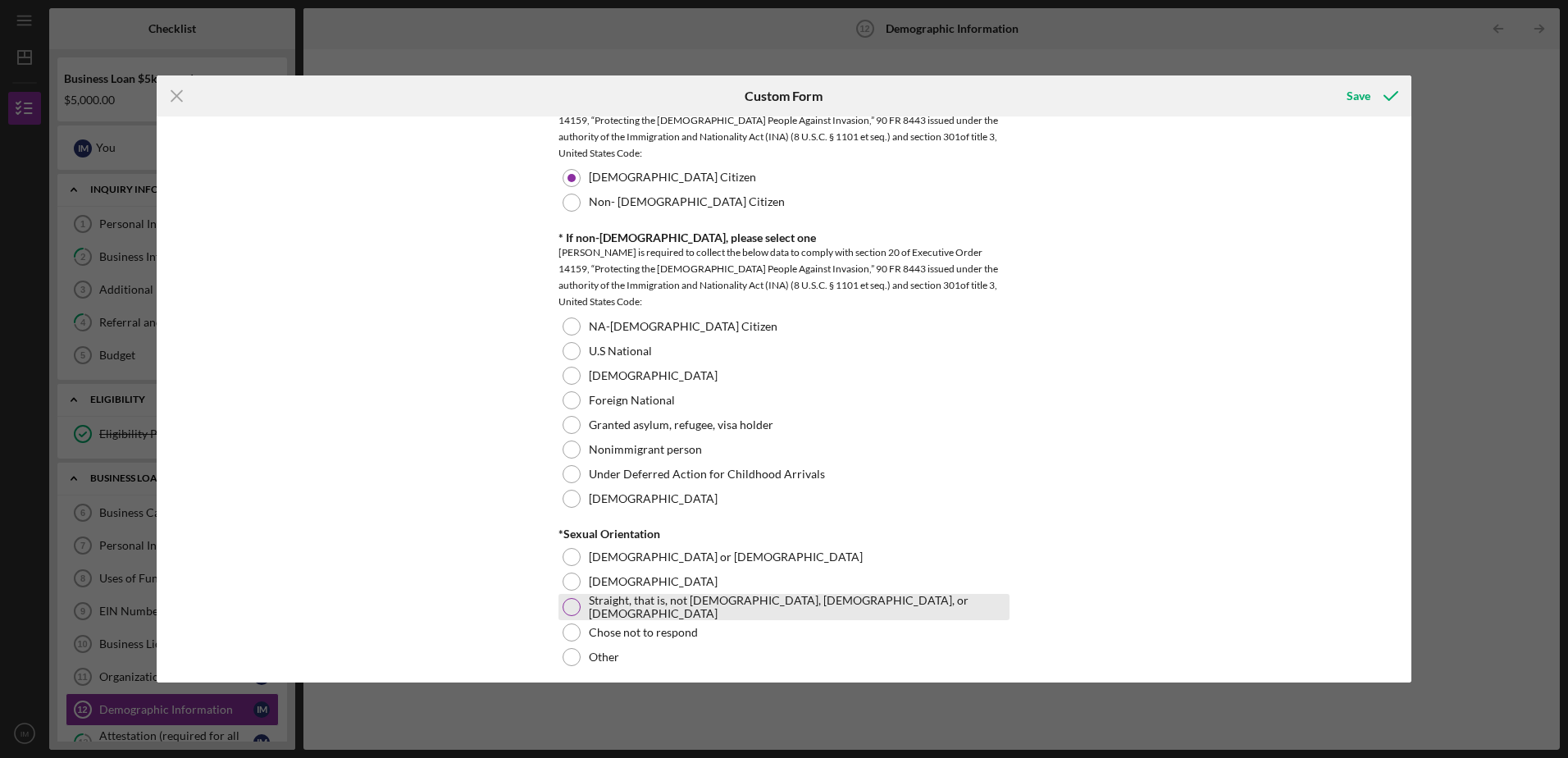
click at [567, 612] on div at bounding box center [572, 607] width 18 height 18
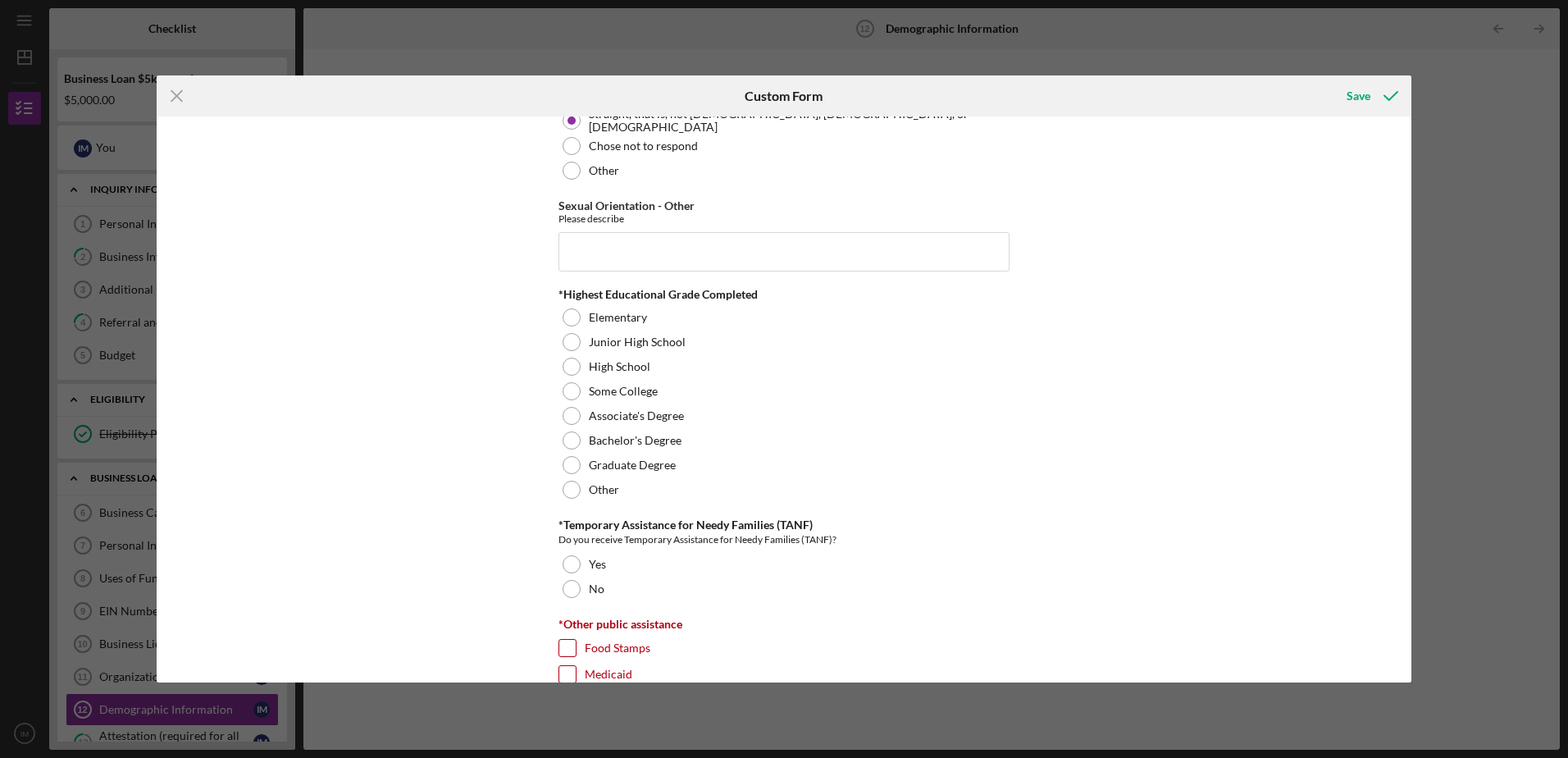
scroll to position [2178, 0]
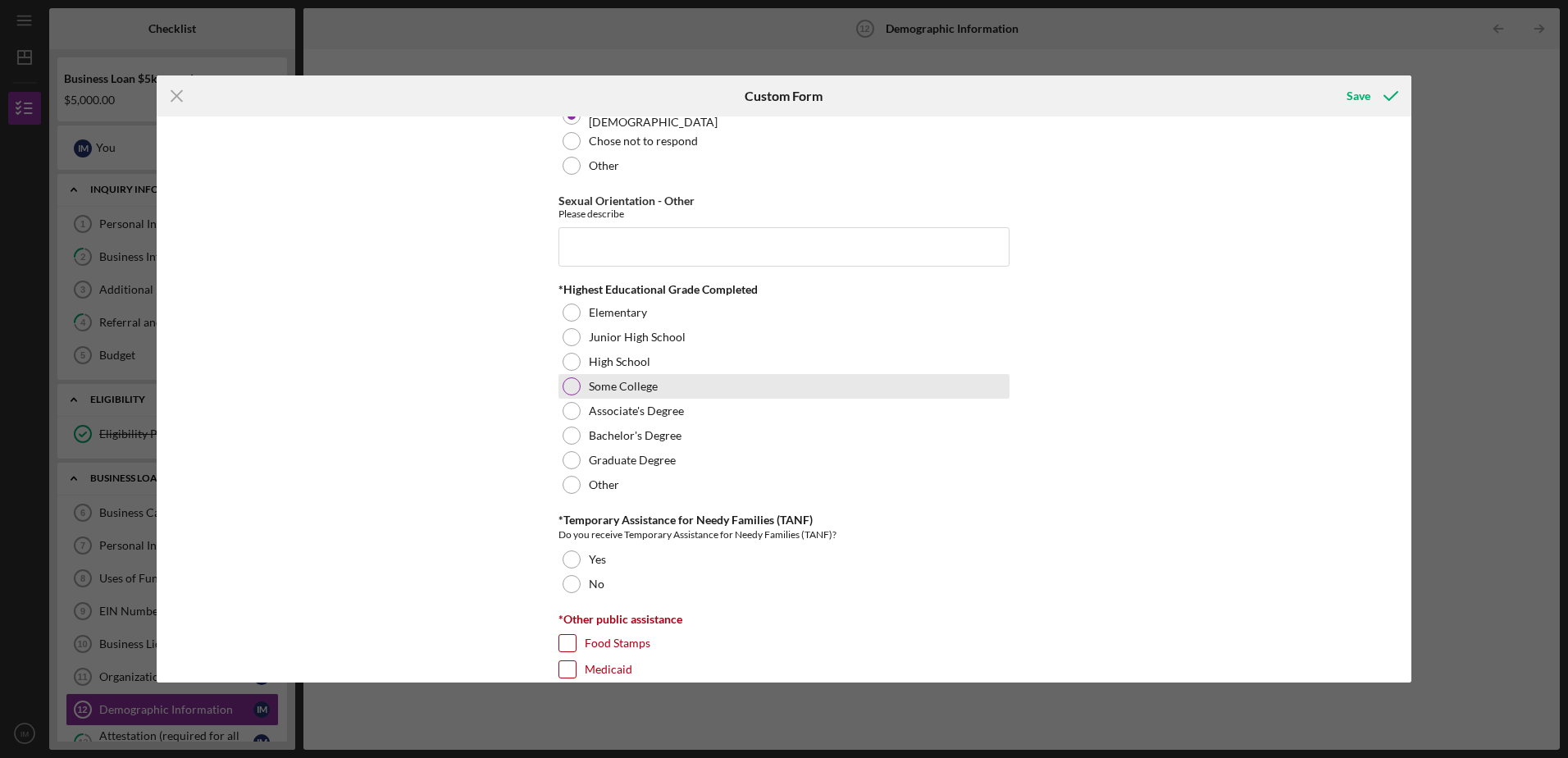
click at [571, 382] on div at bounding box center [572, 387] width 18 height 18
click at [570, 580] on div at bounding box center [572, 584] width 18 height 18
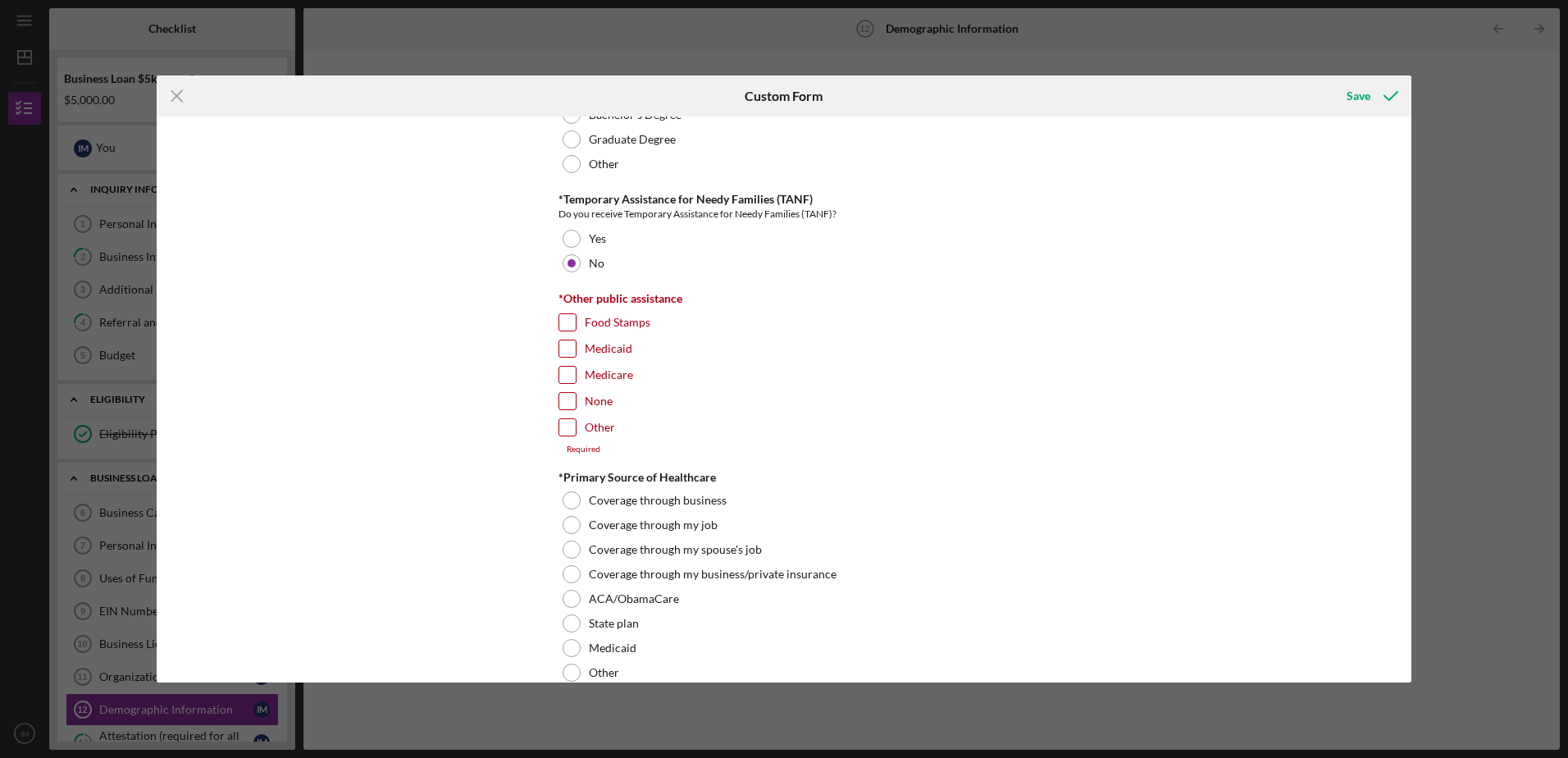
scroll to position [2571, 0]
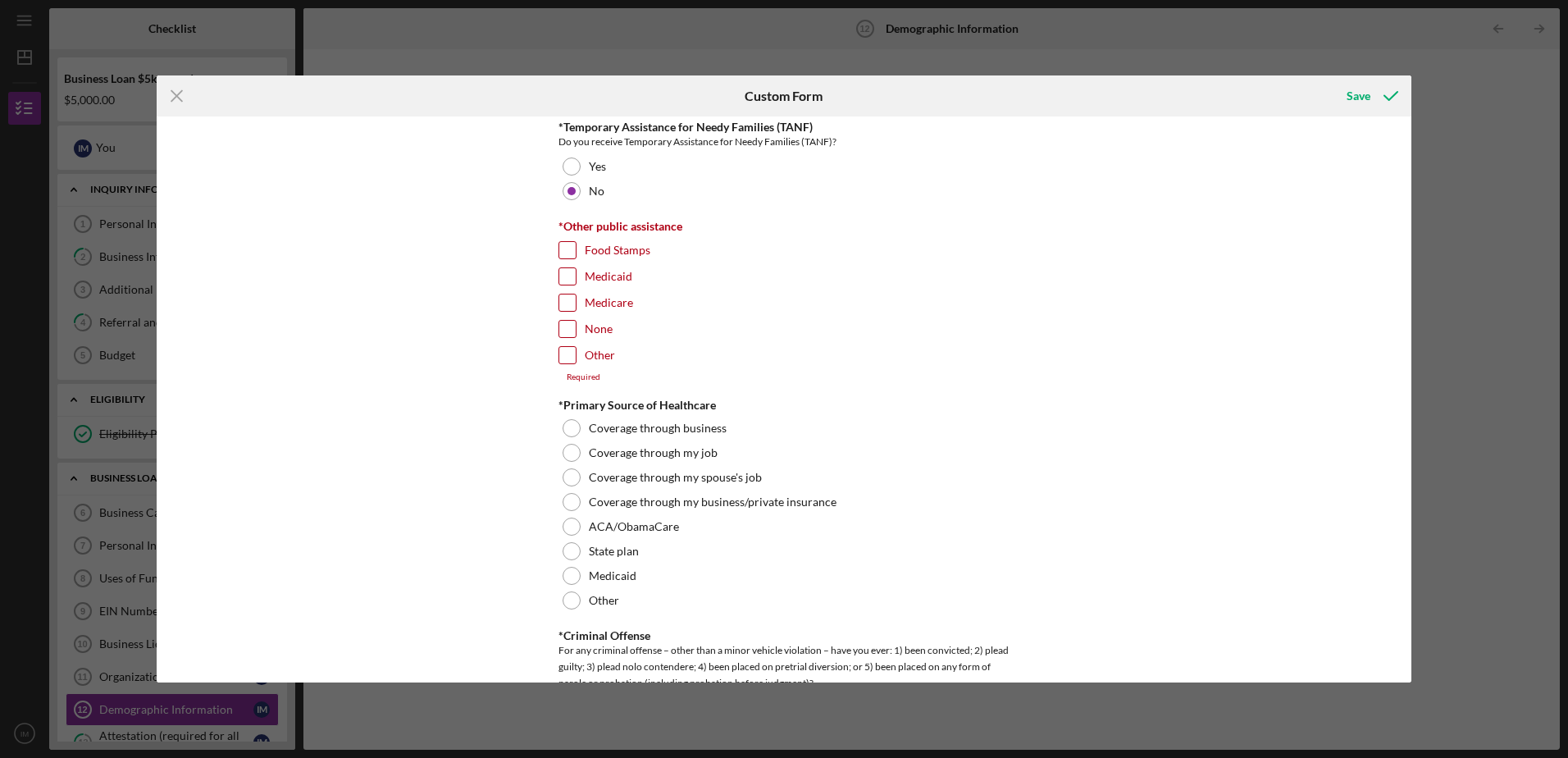
click at [567, 274] on input "Medicaid" at bounding box center [568, 277] width 17 height 17
checkbox input "true"
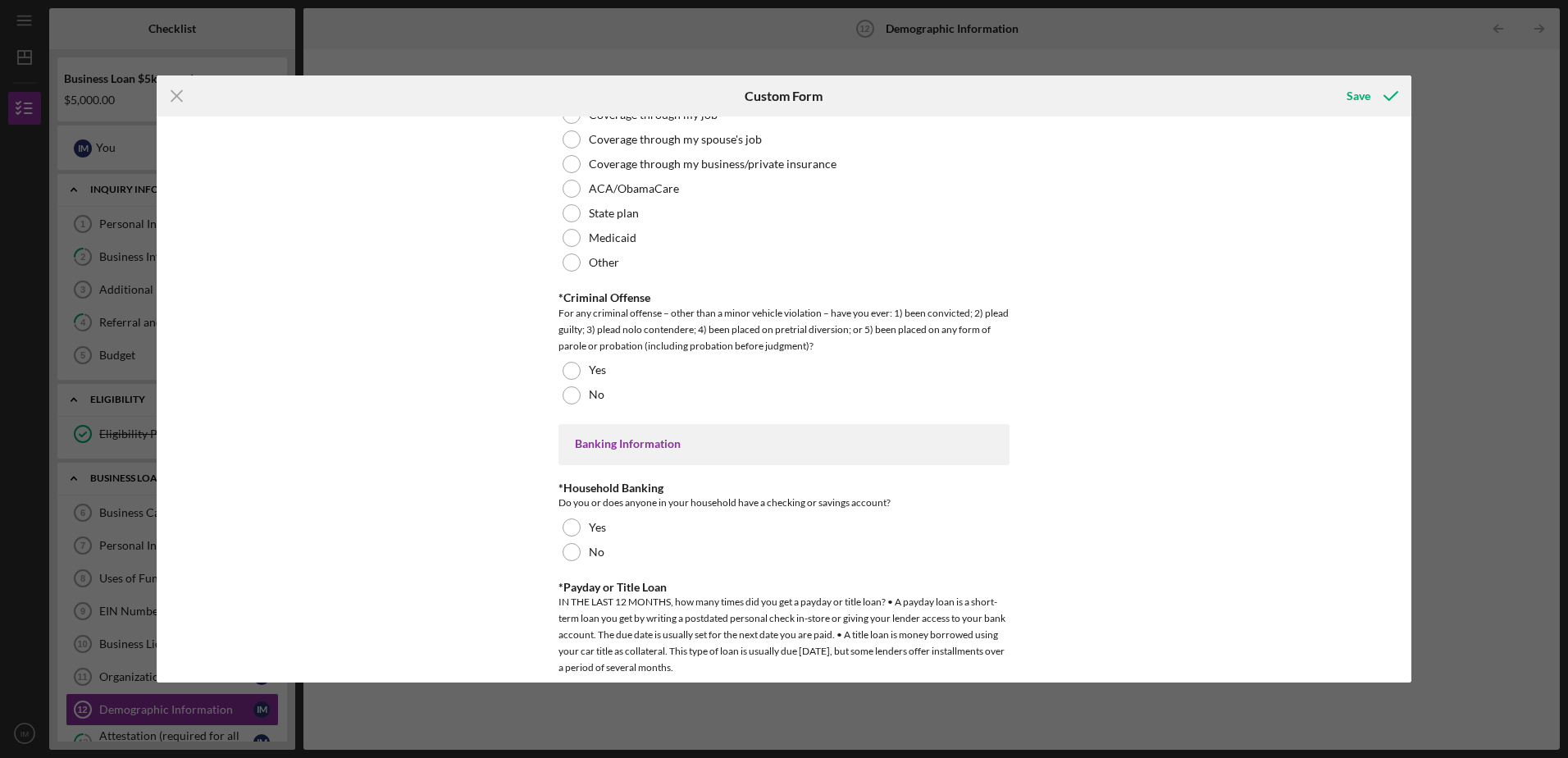
scroll to position [2927, 0]
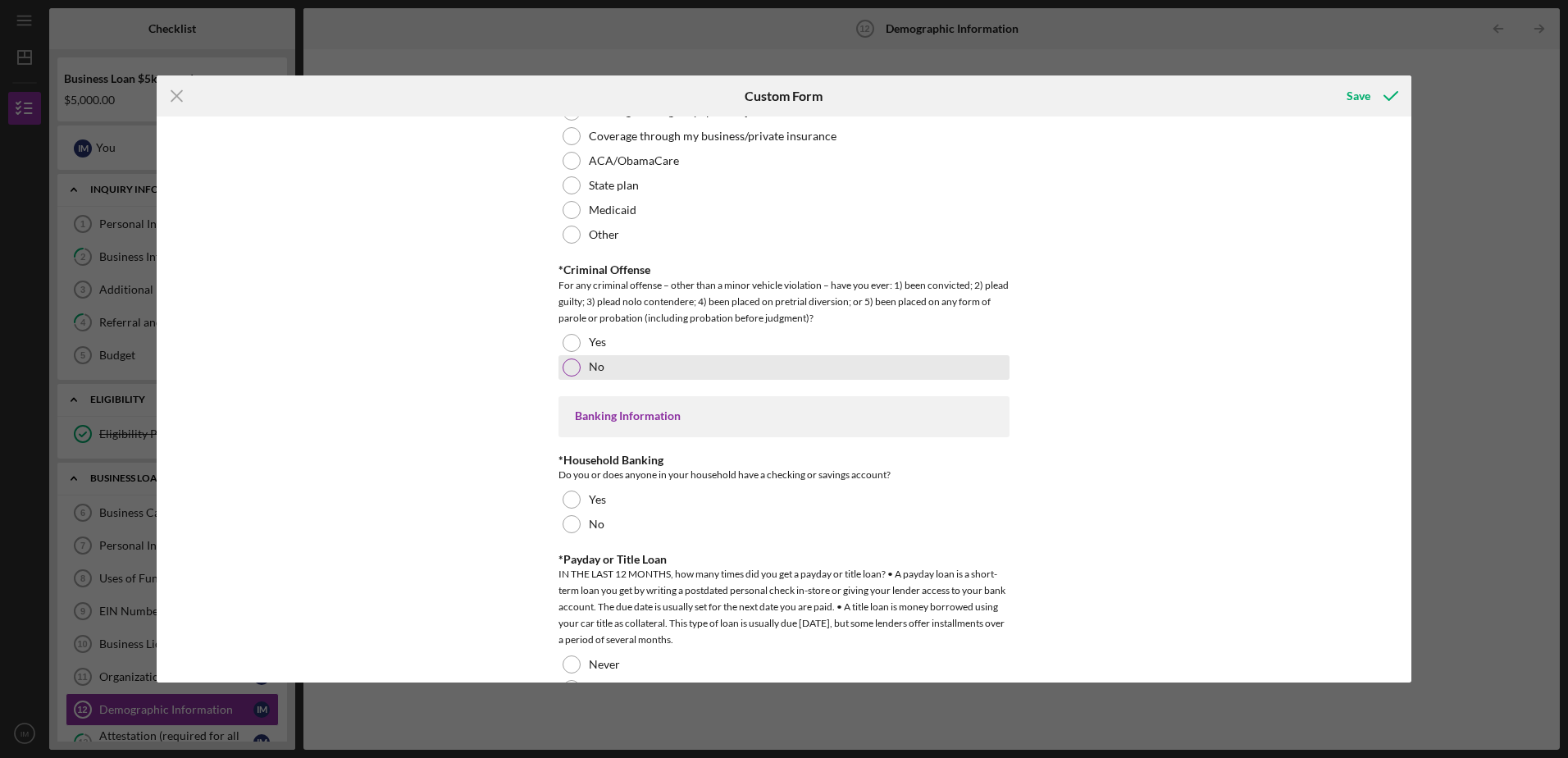
click at [572, 366] on div at bounding box center [572, 368] width 18 height 18
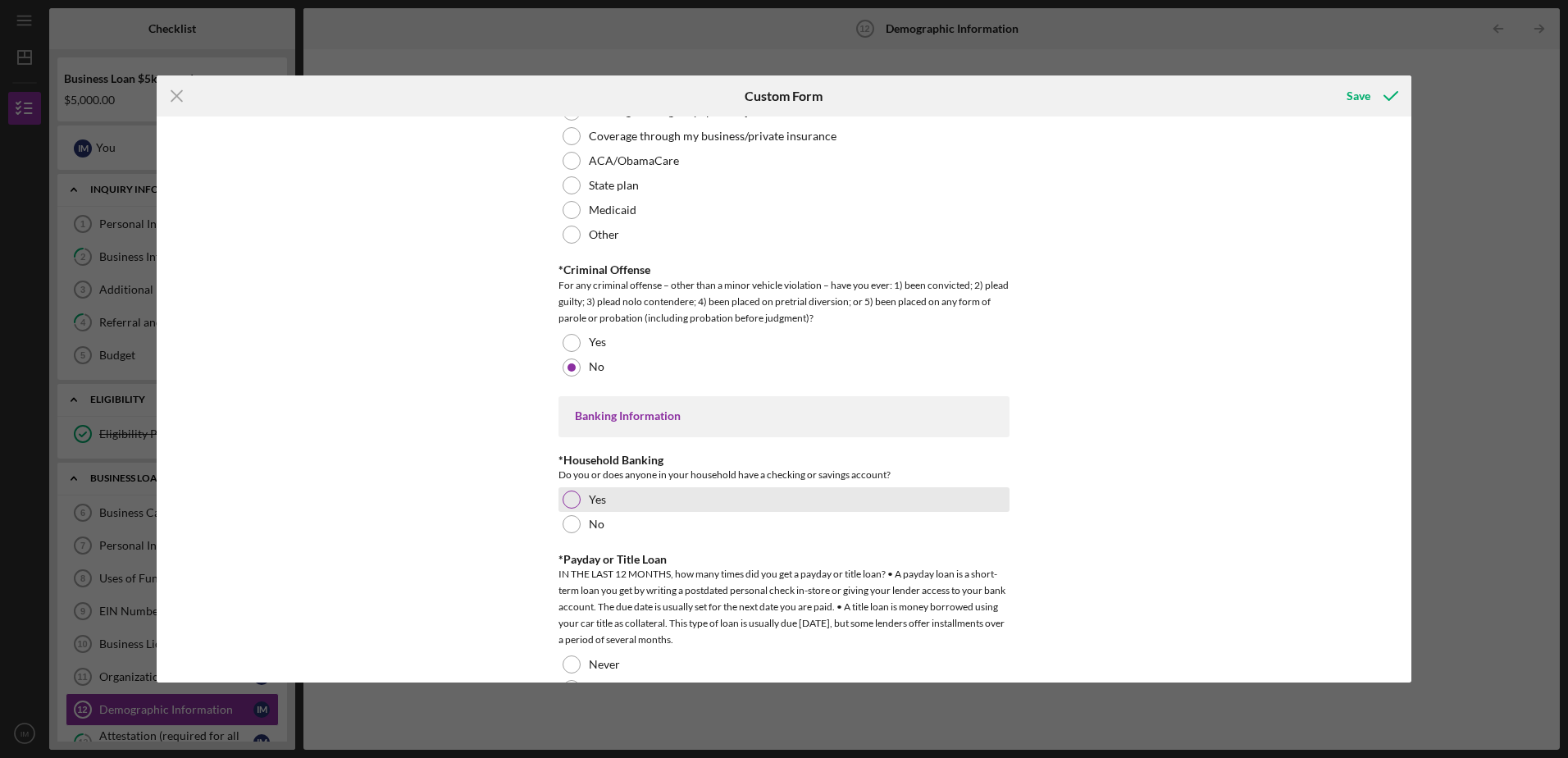
click at [570, 497] on div at bounding box center [572, 499] width 18 height 18
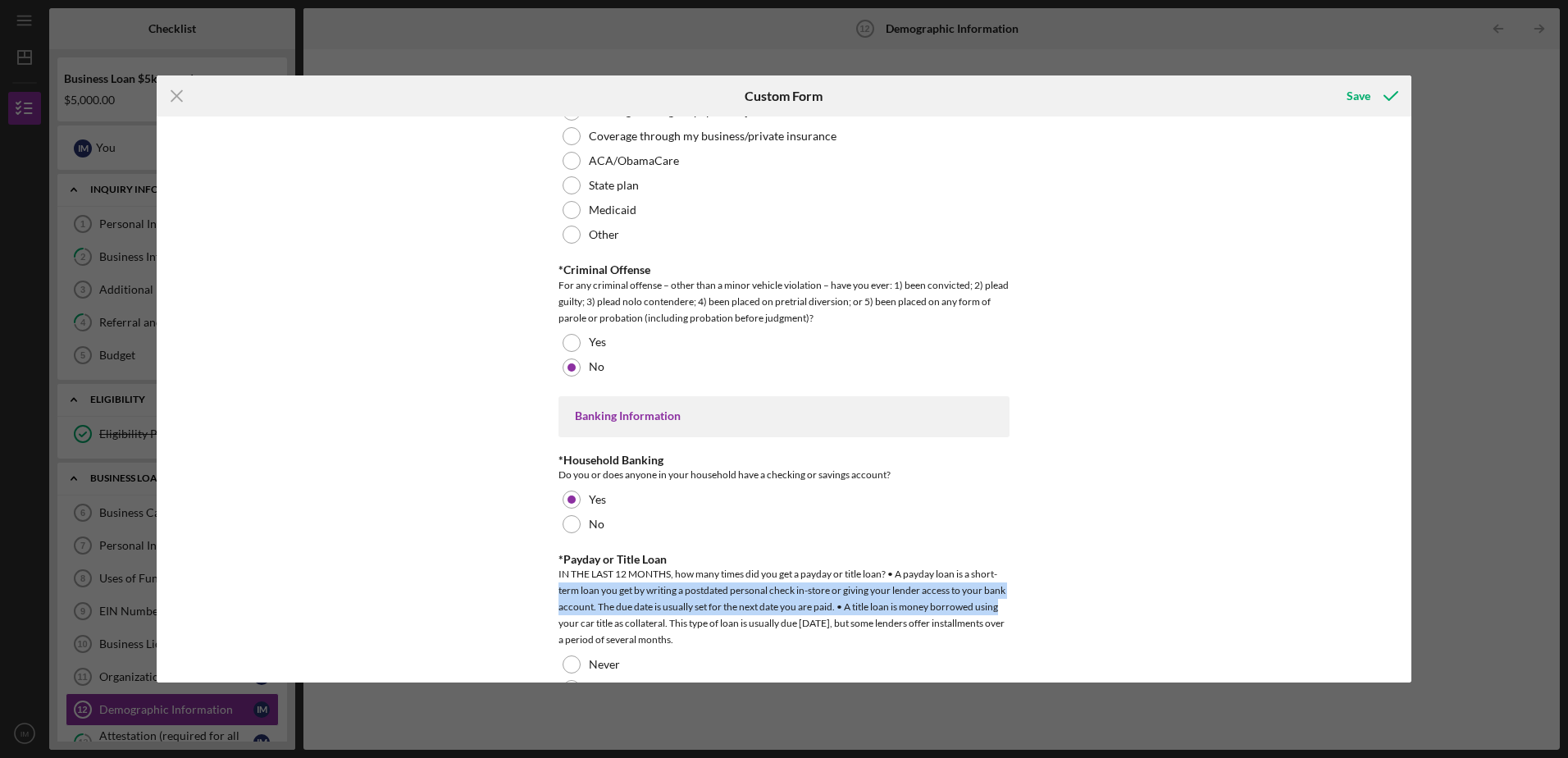
drag, startPoint x: 1411, startPoint y: 567, endPoint x: 1220, endPoint y: 616, distance: 197.2
click at [1406, 609] on div "Icon/Menu Close Custom Form Save Demographic Information *Gender [DEMOGRAPHIC_D…" at bounding box center [784, 379] width 1568 height 758
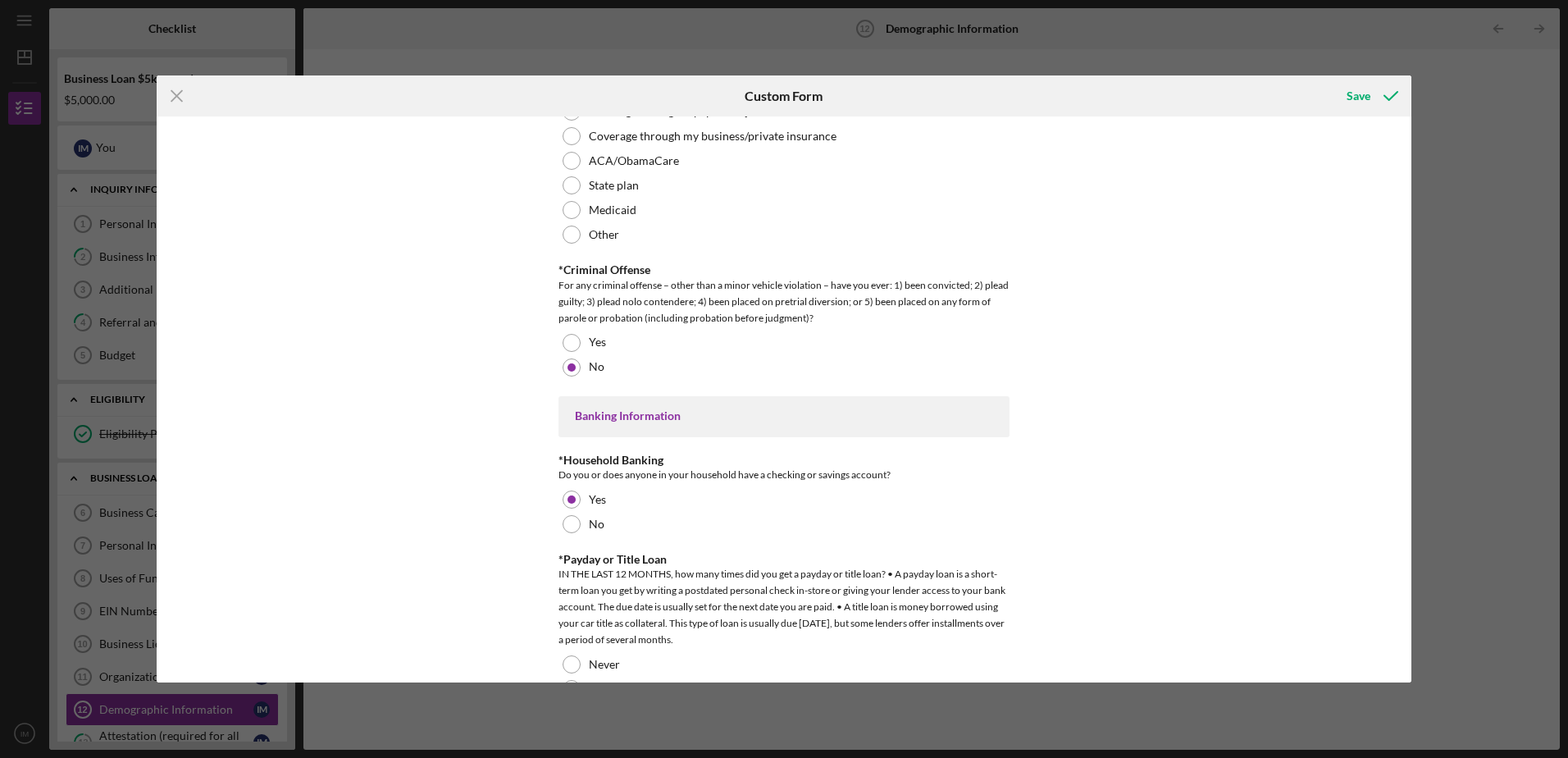
drag, startPoint x: 560, startPoint y: 658, endPoint x: 554, endPoint y: 666, distance: 10.0
click at [559, 661] on div "Never" at bounding box center [784, 664] width 451 height 24
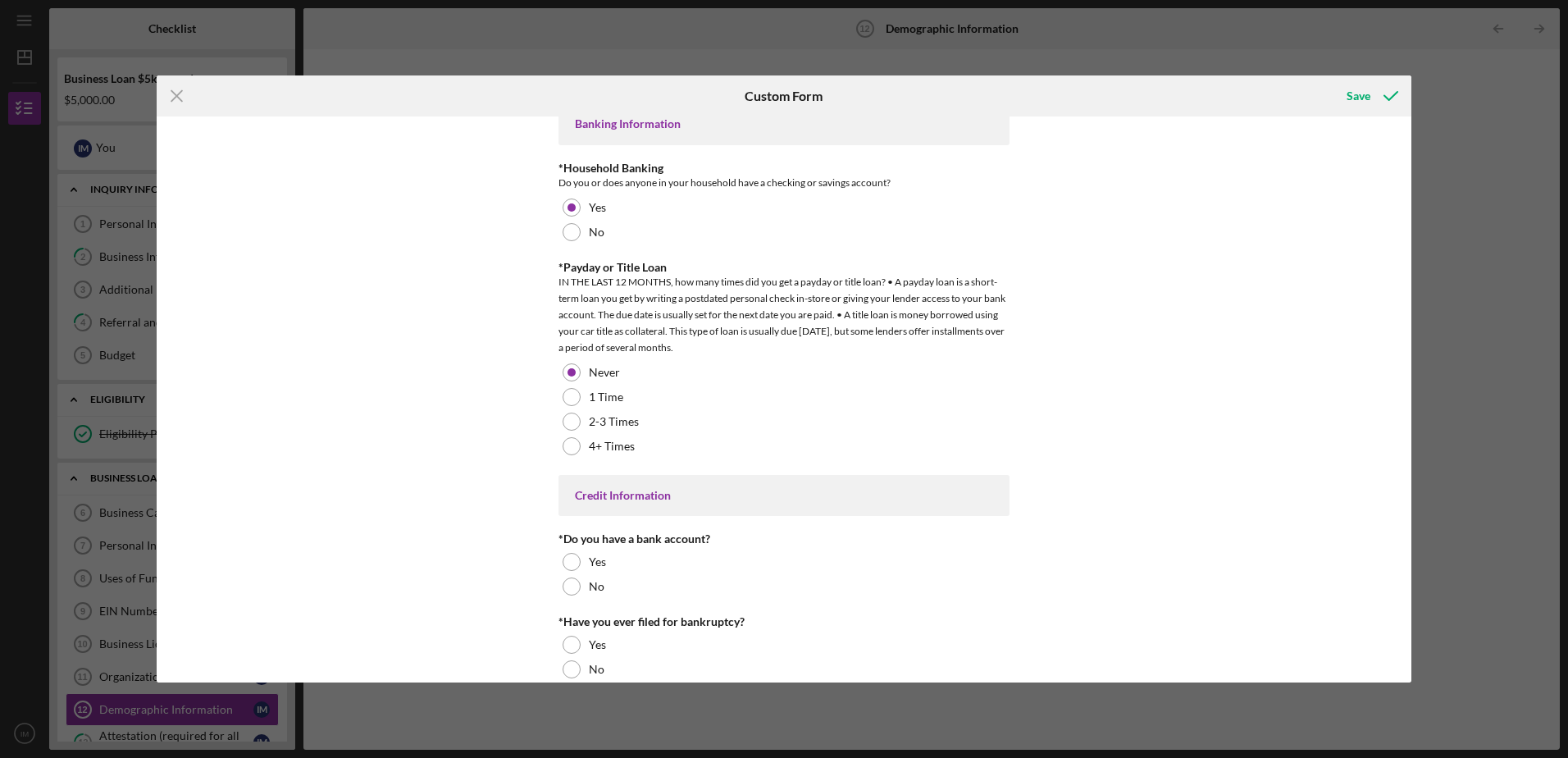
scroll to position [3241, 0]
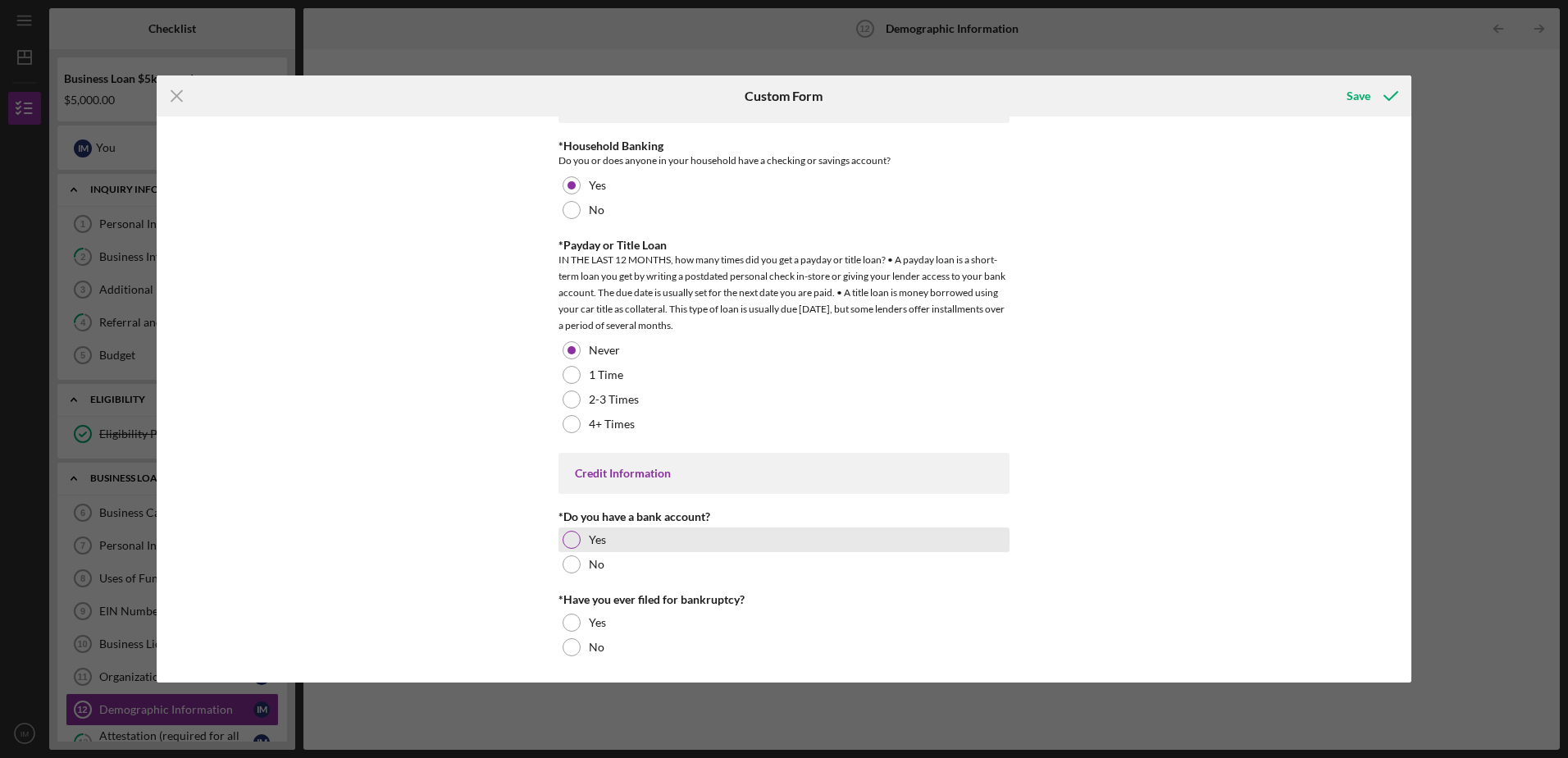
click at [570, 535] on div at bounding box center [572, 540] width 18 height 18
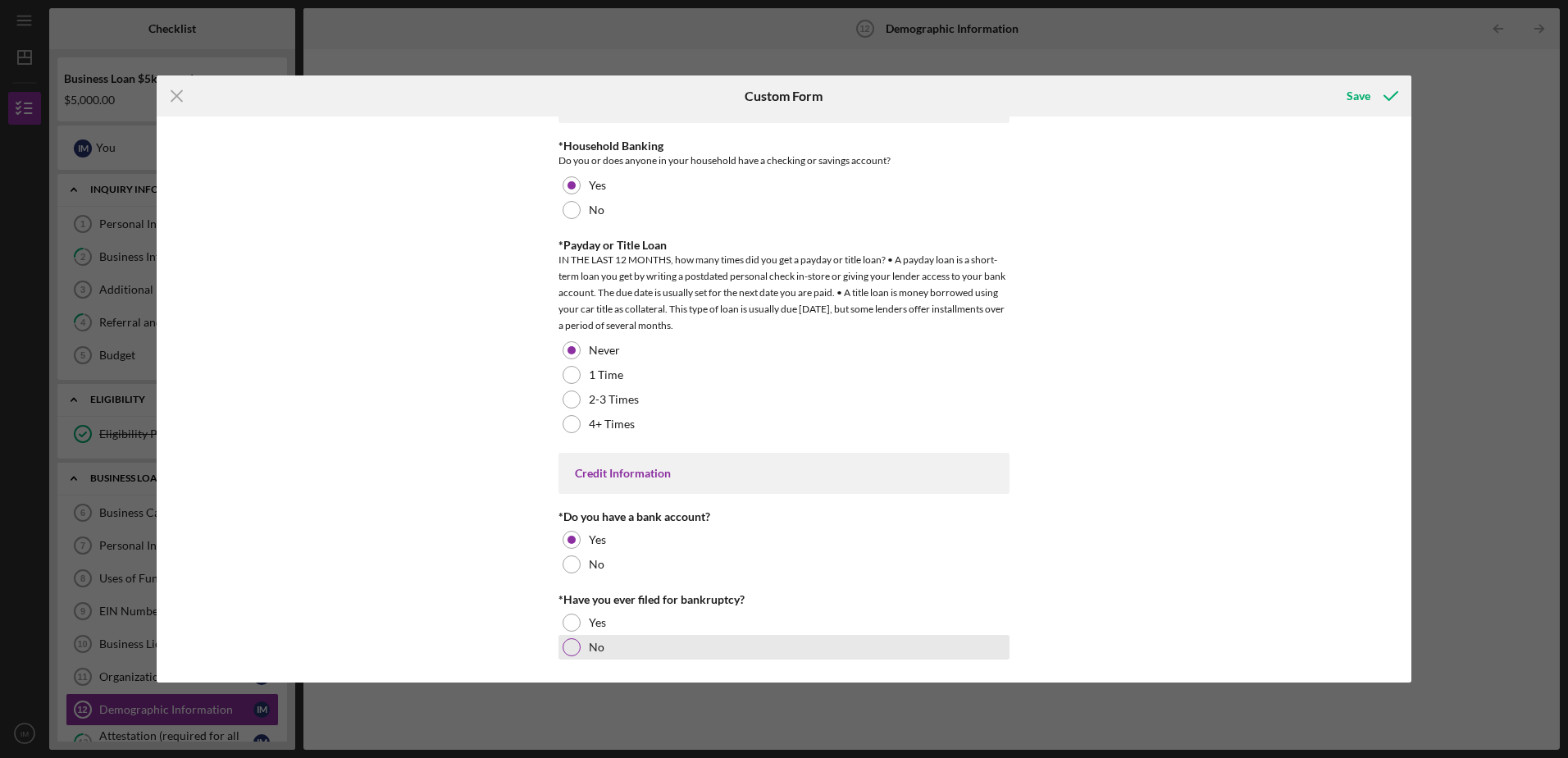
click at [573, 642] on div at bounding box center [572, 648] width 18 height 18
click at [1359, 90] on div "Save" at bounding box center [1358, 95] width 23 height 33
click at [1359, 99] on div "Save" at bounding box center [1358, 95] width 23 height 33
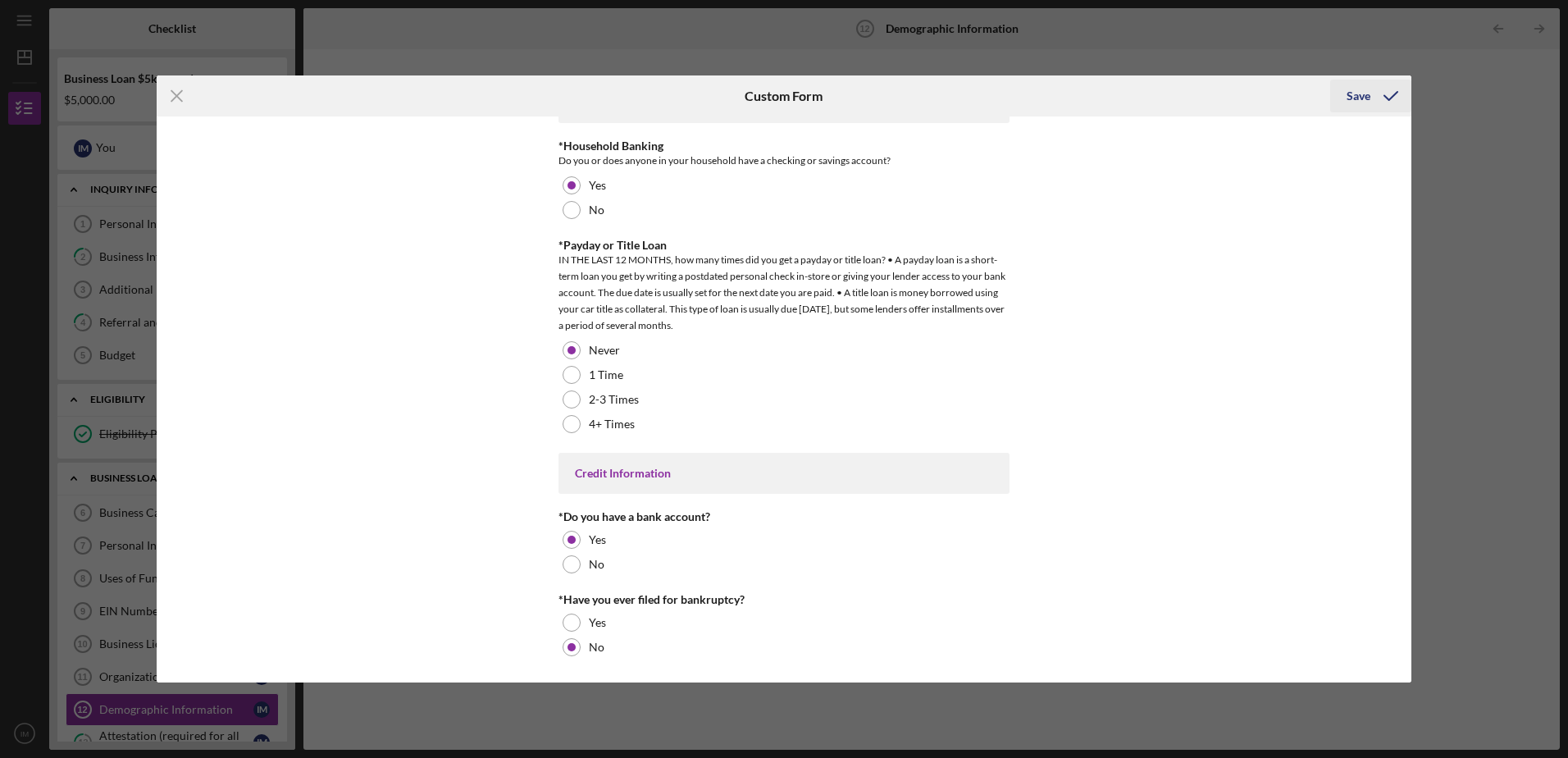
click at [1359, 99] on div "Save" at bounding box center [1358, 95] width 23 height 33
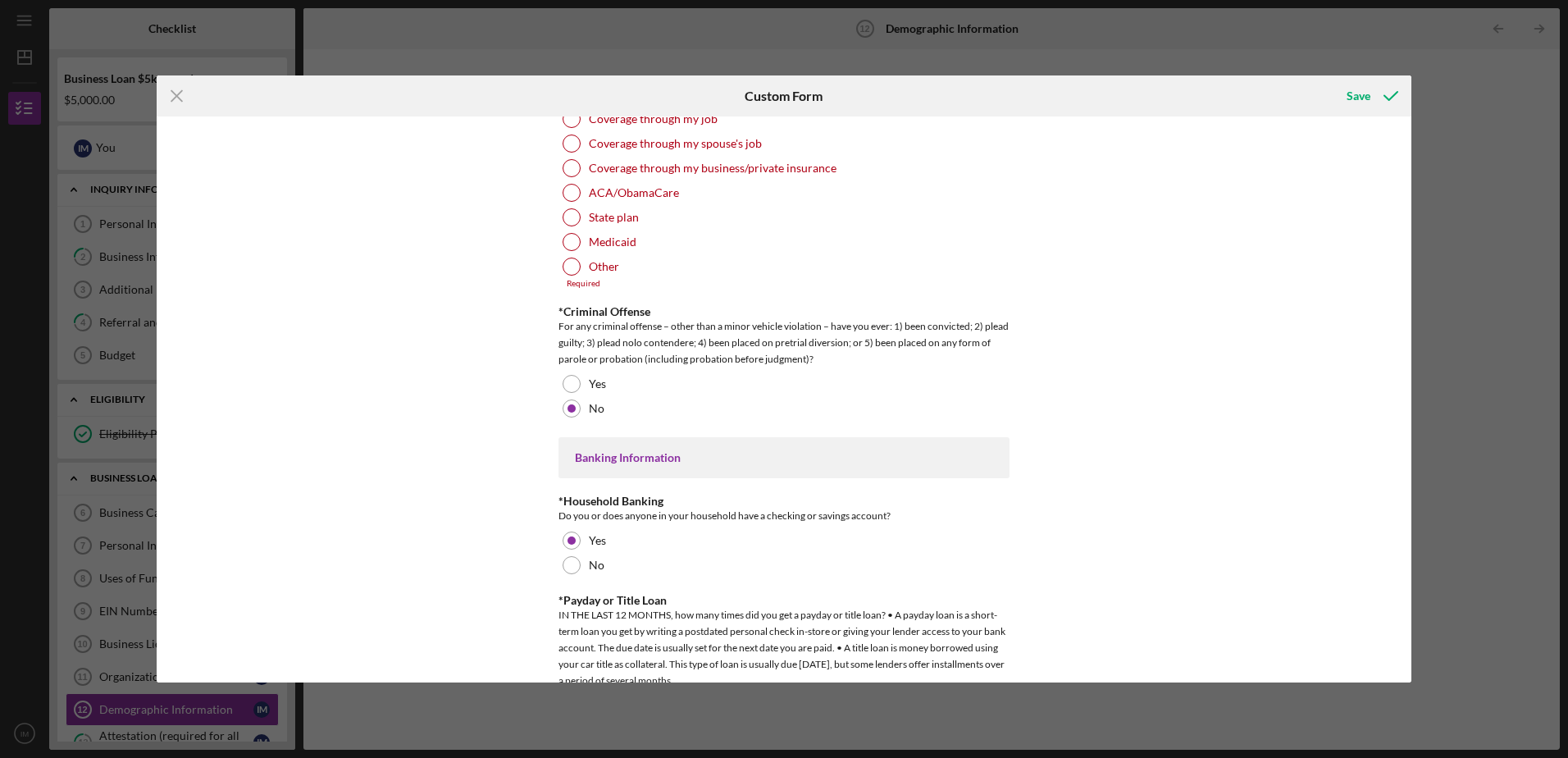
scroll to position [2720, 0]
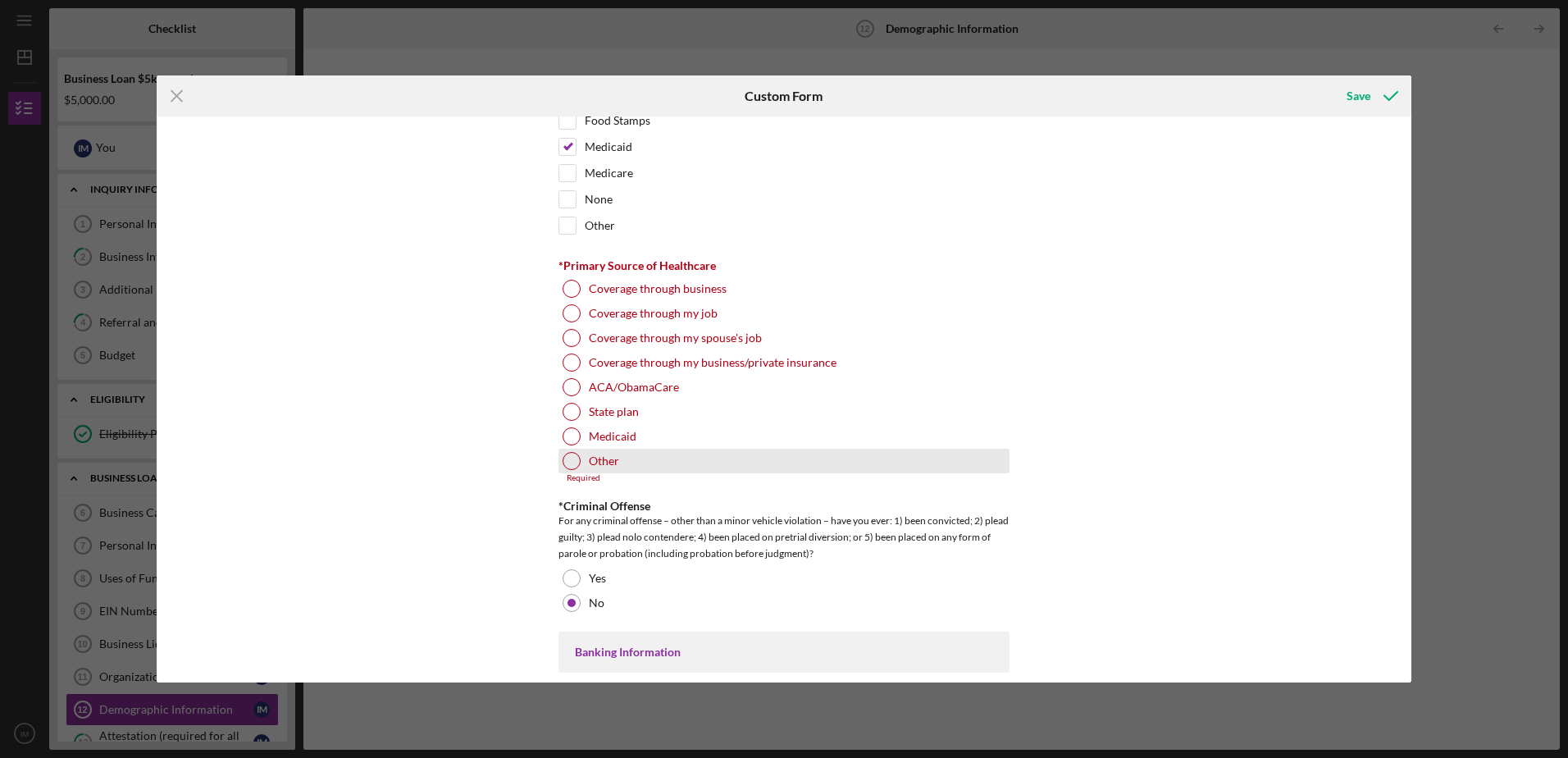
click at [574, 458] on div at bounding box center [572, 461] width 18 height 18
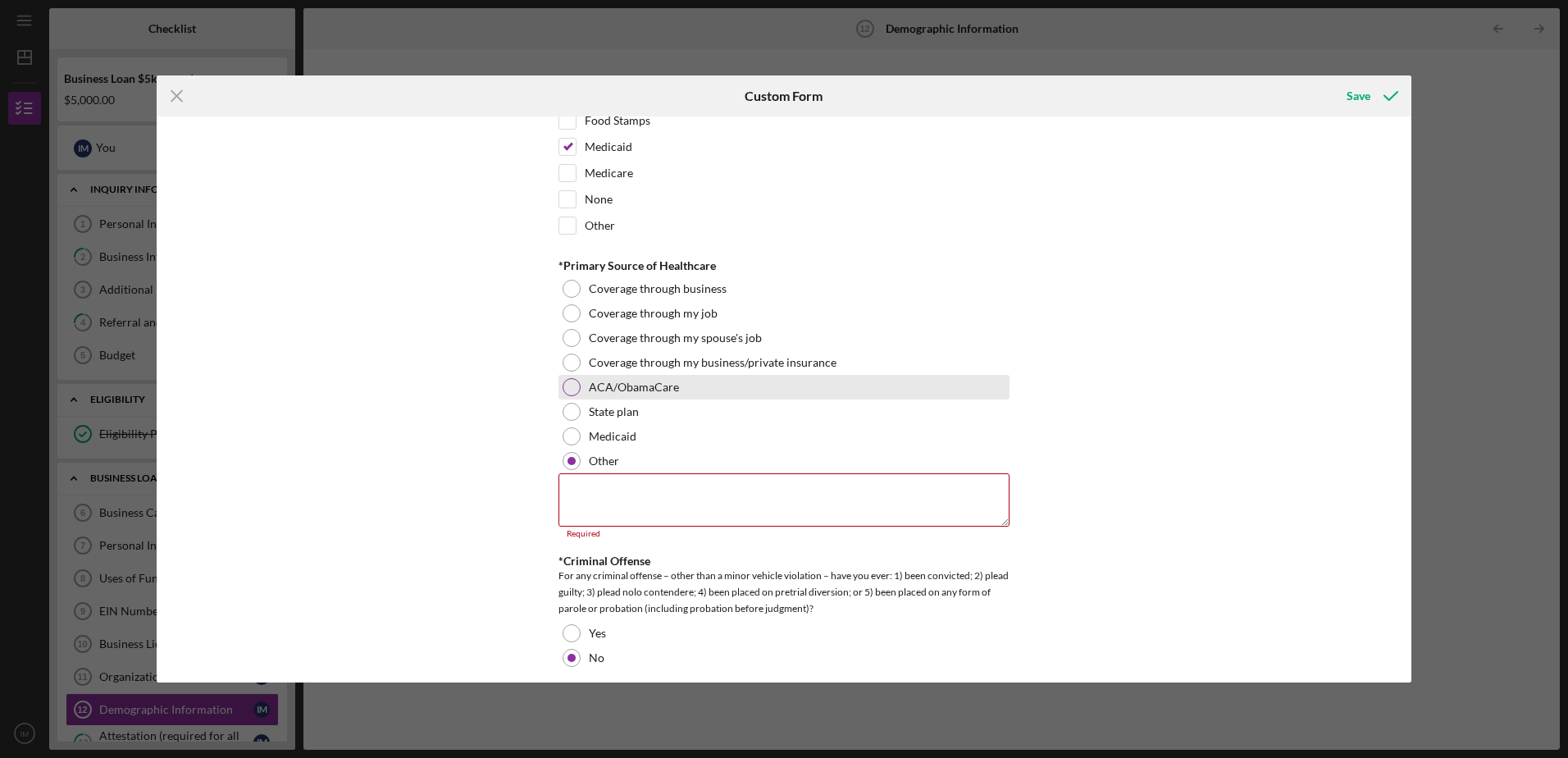
click at [570, 386] on div at bounding box center [572, 387] width 18 height 18
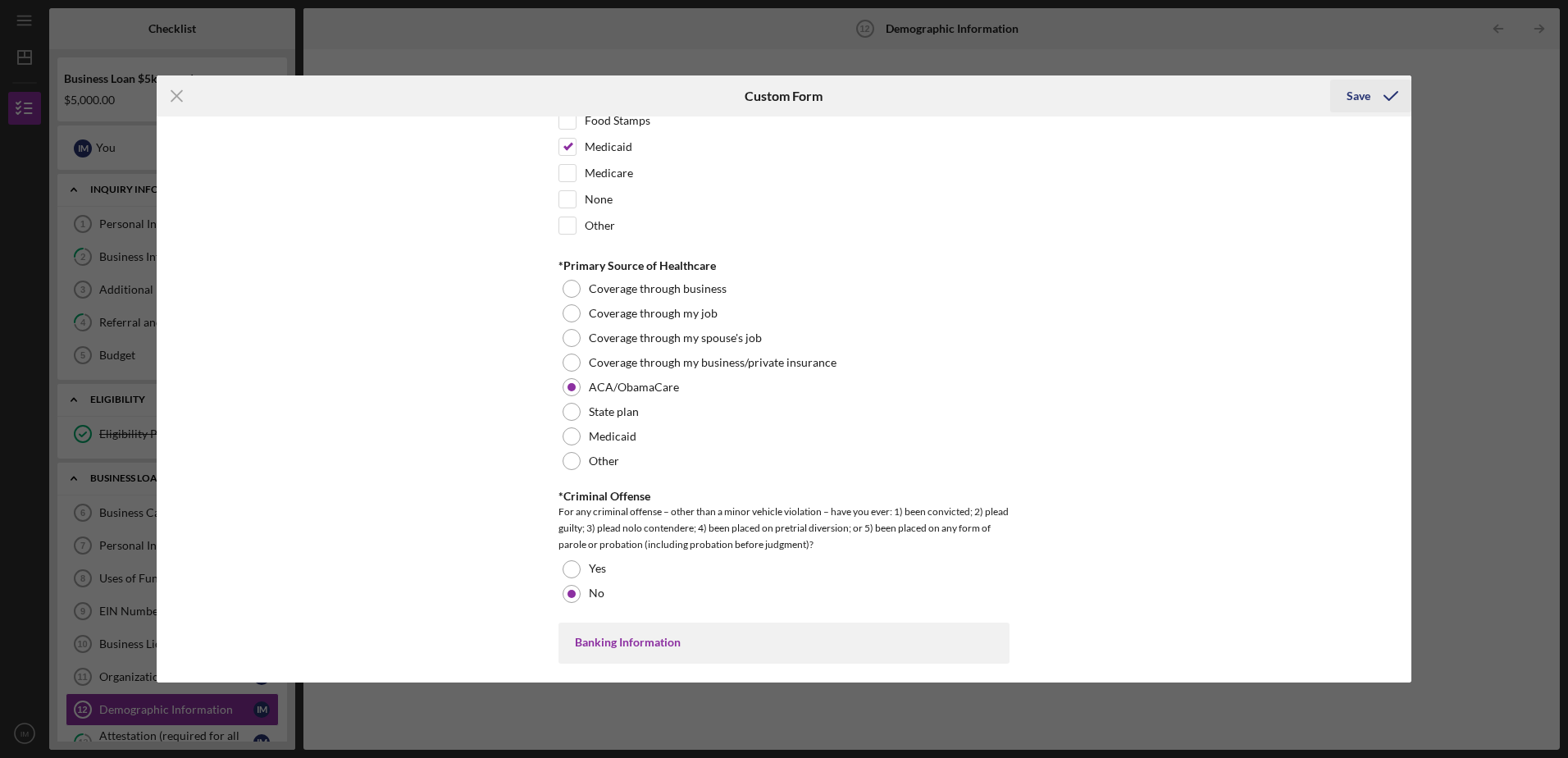
click at [1348, 95] on div "Save" at bounding box center [1358, 95] width 23 height 33
click at [1350, 95] on div "Save" at bounding box center [1358, 95] width 23 height 33
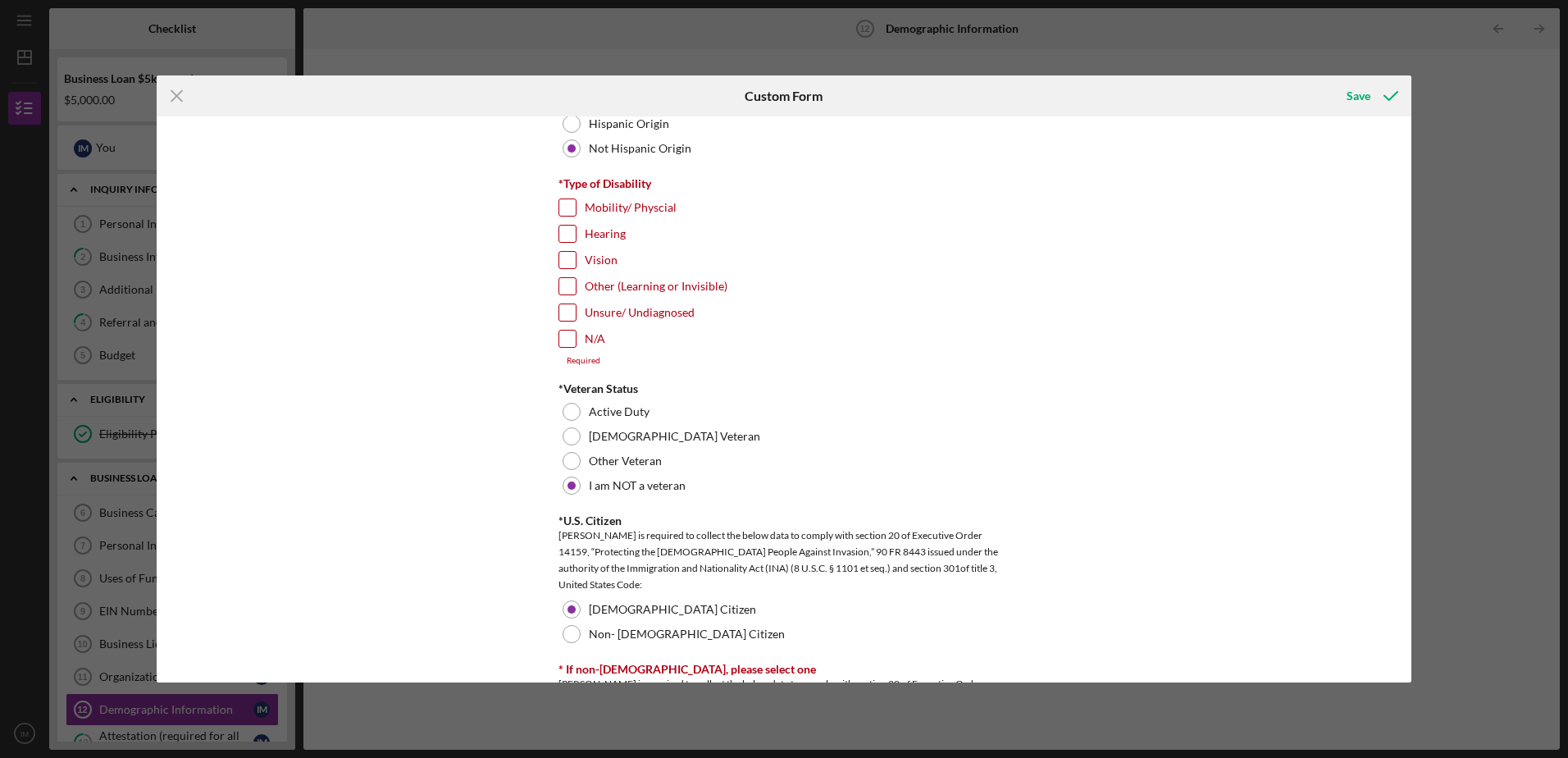
scroll to position [1164, 0]
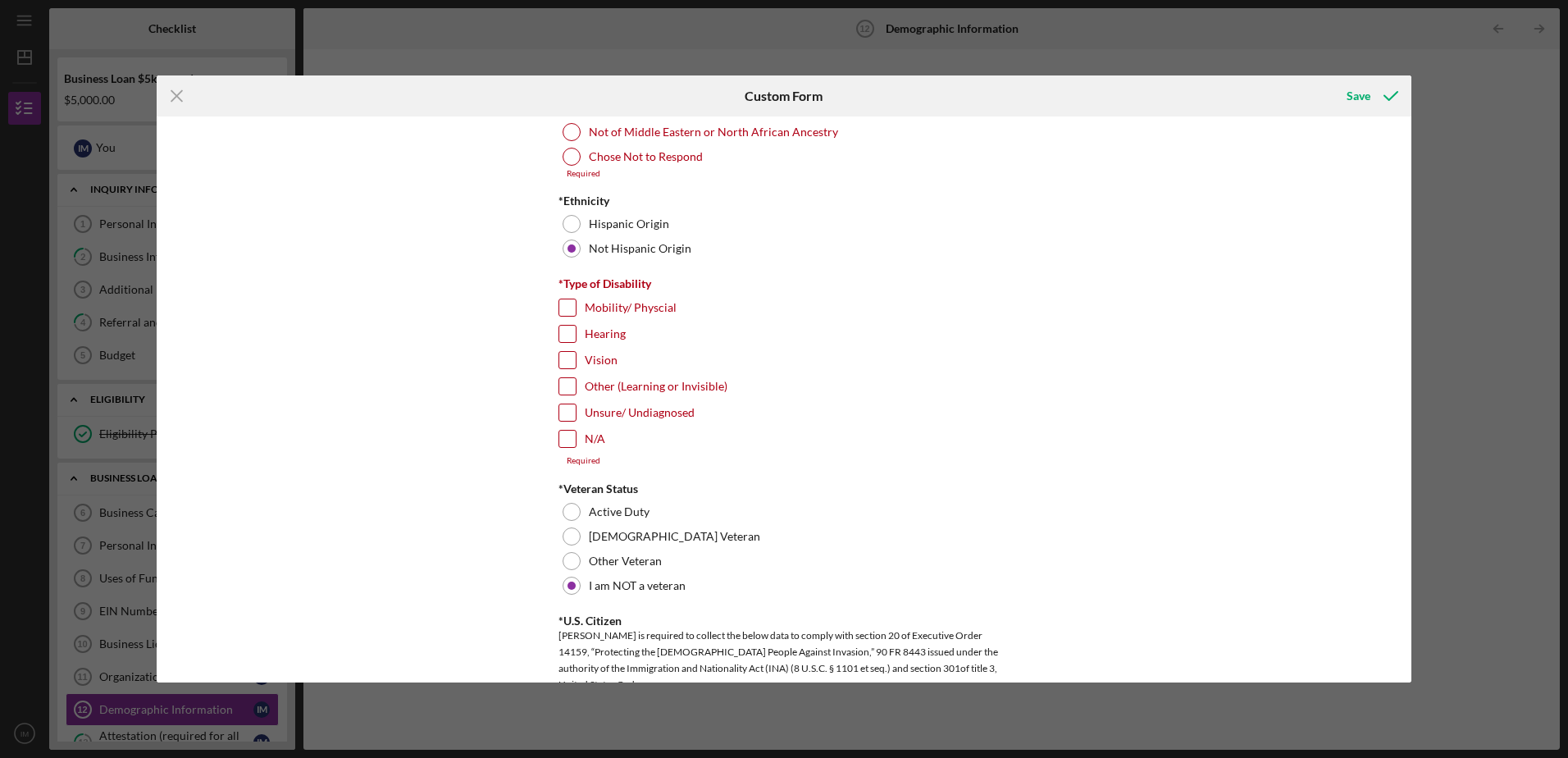
click at [567, 437] on input "N/A" at bounding box center [568, 439] width 17 height 17
checkbox input "true"
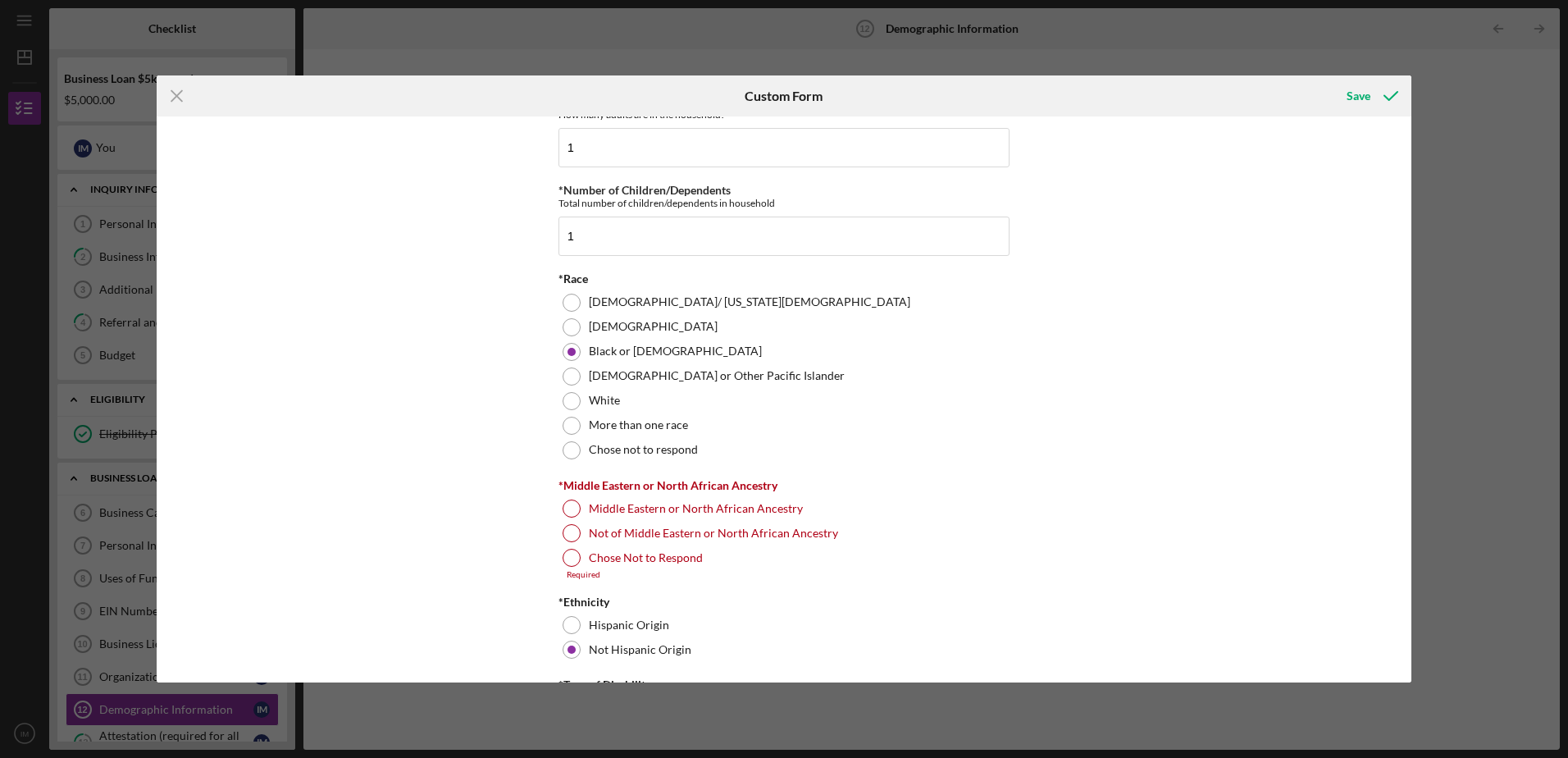
scroll to position [858, 0]
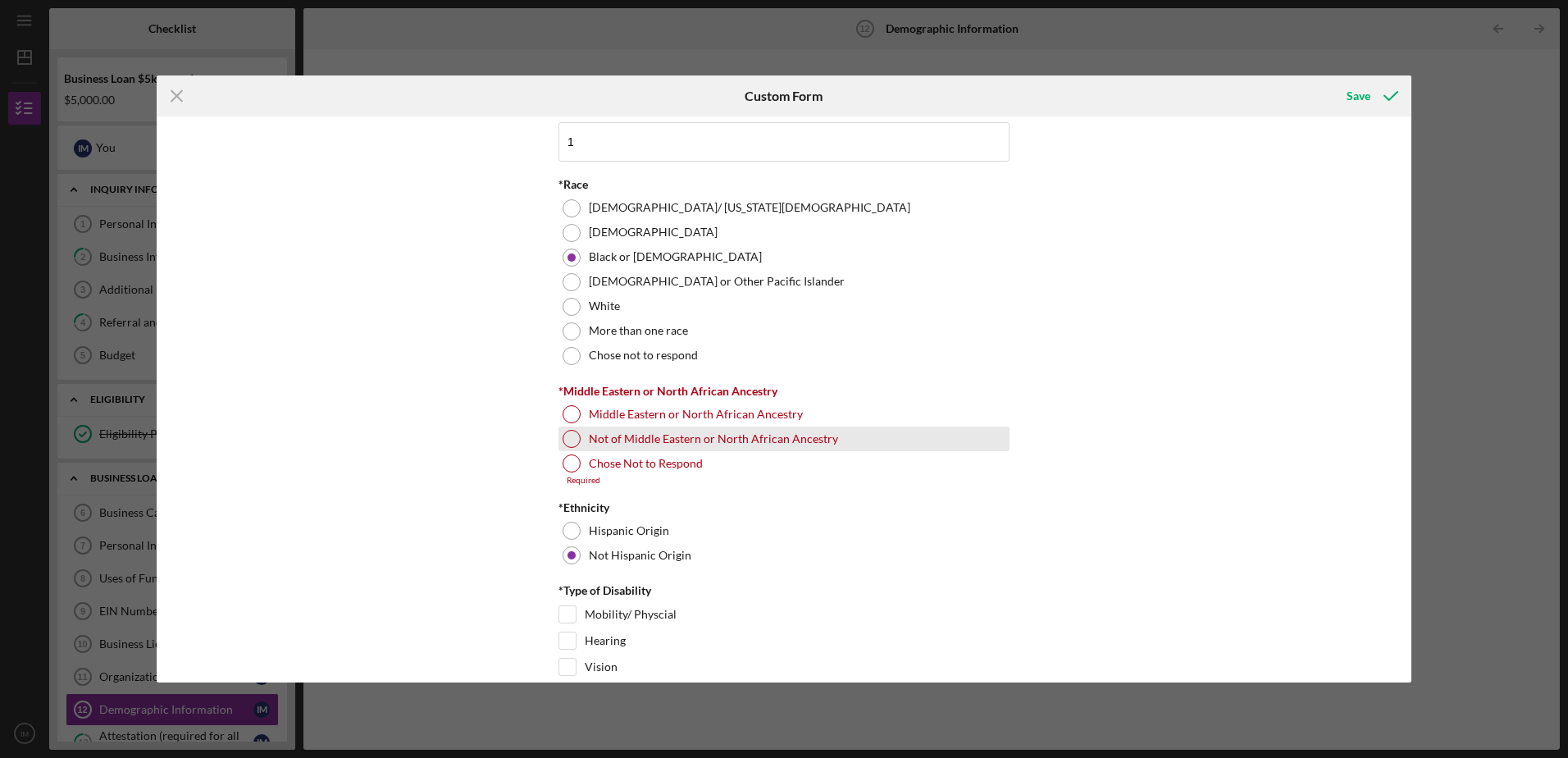
click at [568, 438] on div at bounding box center [572, 439] width 18 height 18
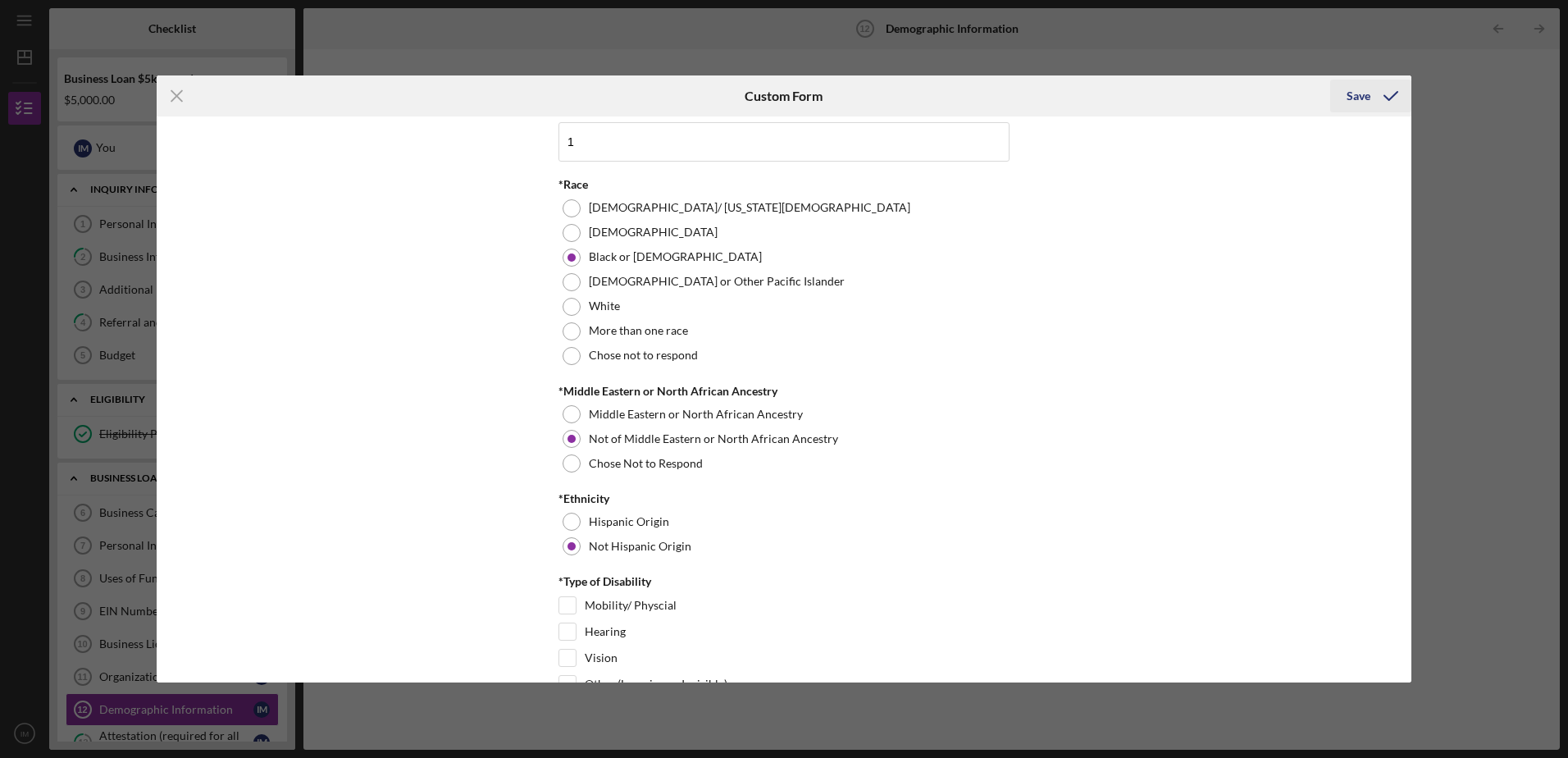
click at [1361, 103] on div "Save" at bounding box center [1358, 95] width 23 height 33
click at [1361, 94] on div "Save" at bounding box center [1358, 95] width 23 height 33
click at [171, 95] on icon "Icon/Menu Close" at bounding box center [176, 95] width 41 height 41
